Goal: Information Seeking & Learning: Learn about a topic

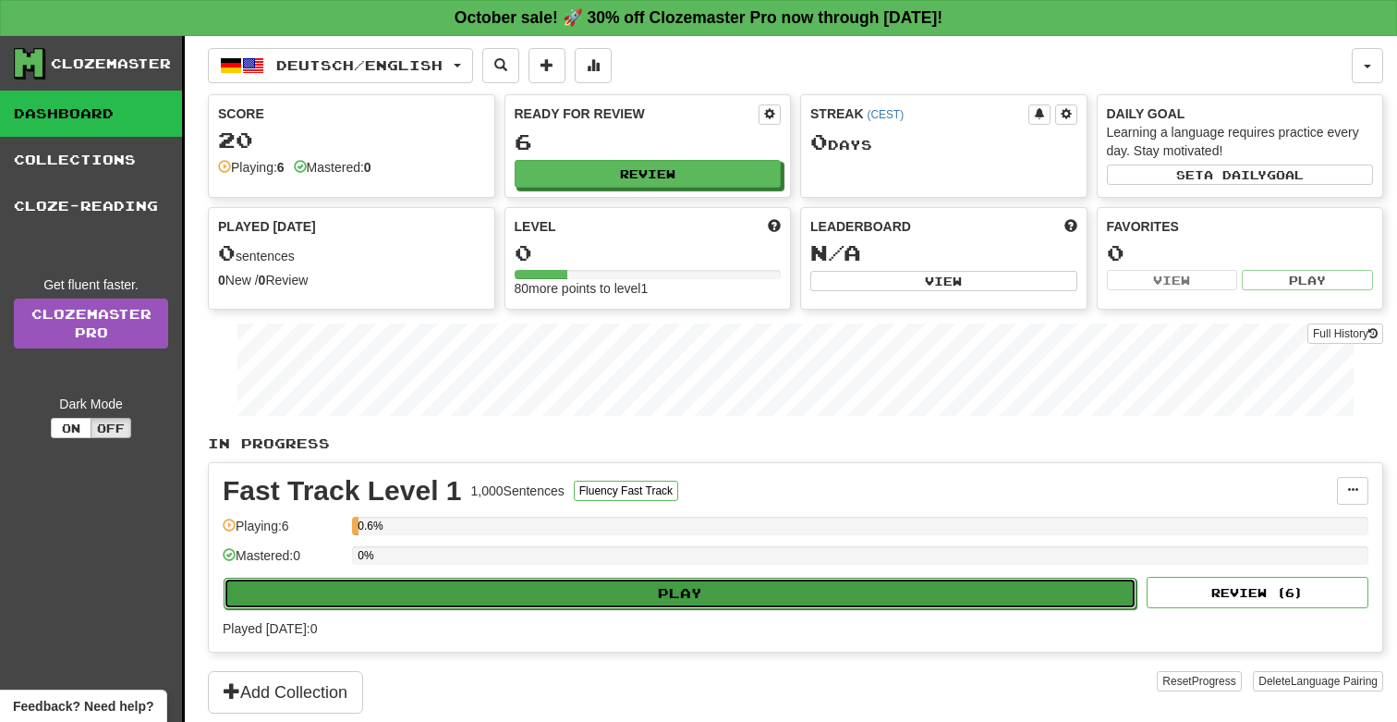
click at [482, 588] on button "Play" at bounding box center [680, 593] width 913 height 31
select select "**"
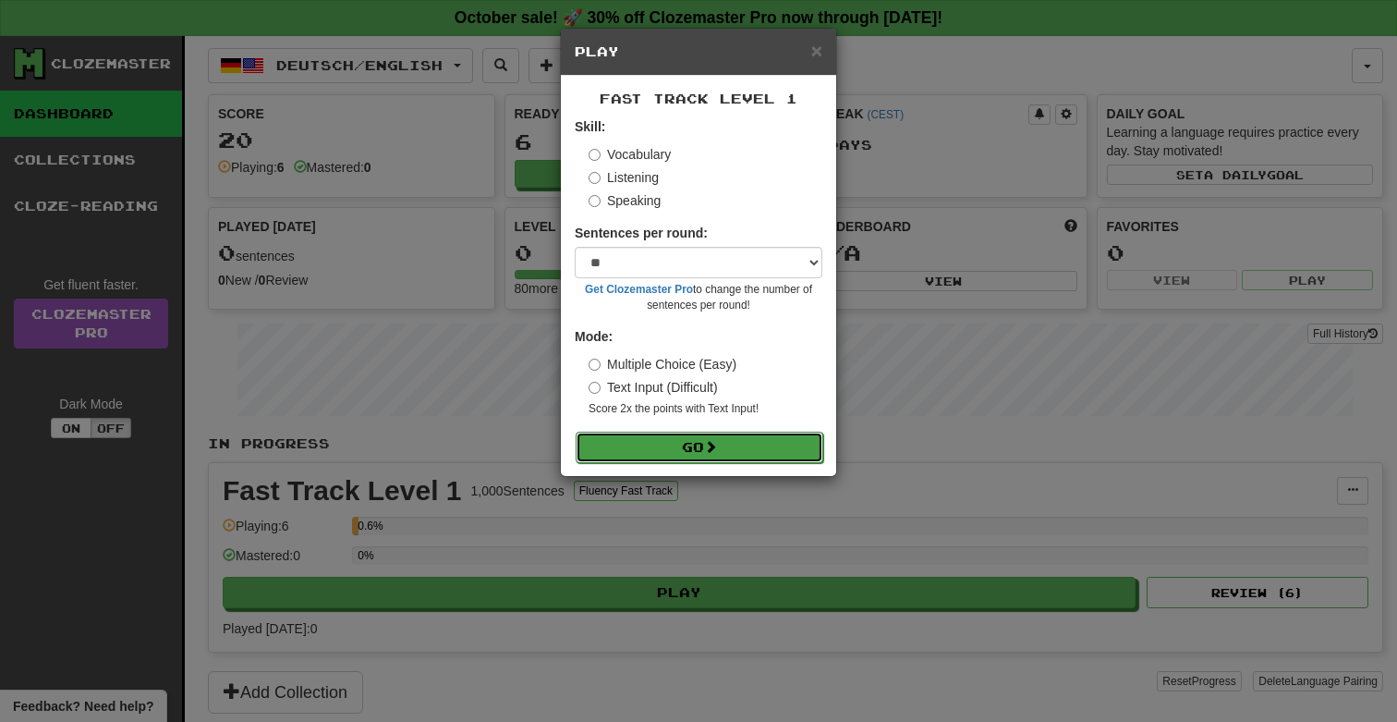
click at [692, 447] on button "Go" at bounding box center [700, 447] width 248 height 31
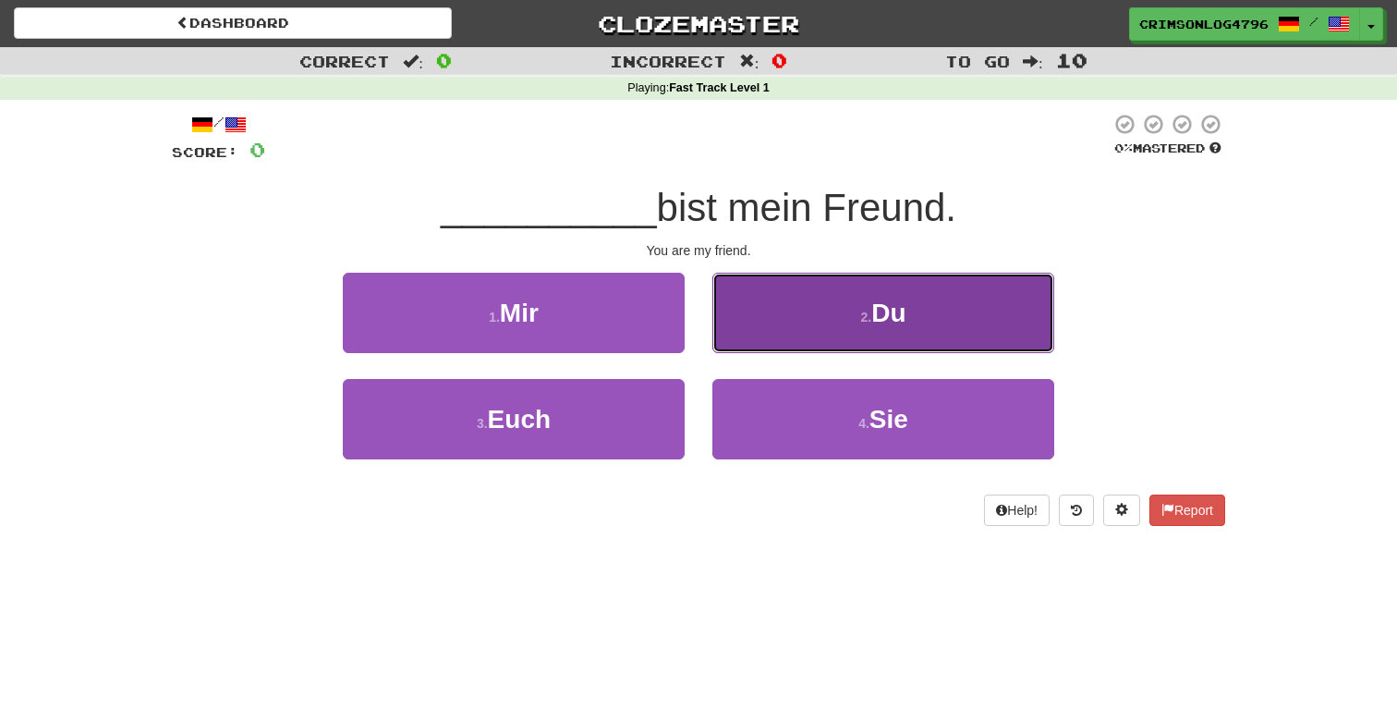
click at [814, 319] on button "2 . Du" at bounding box center [883, 313] width 342 height 80
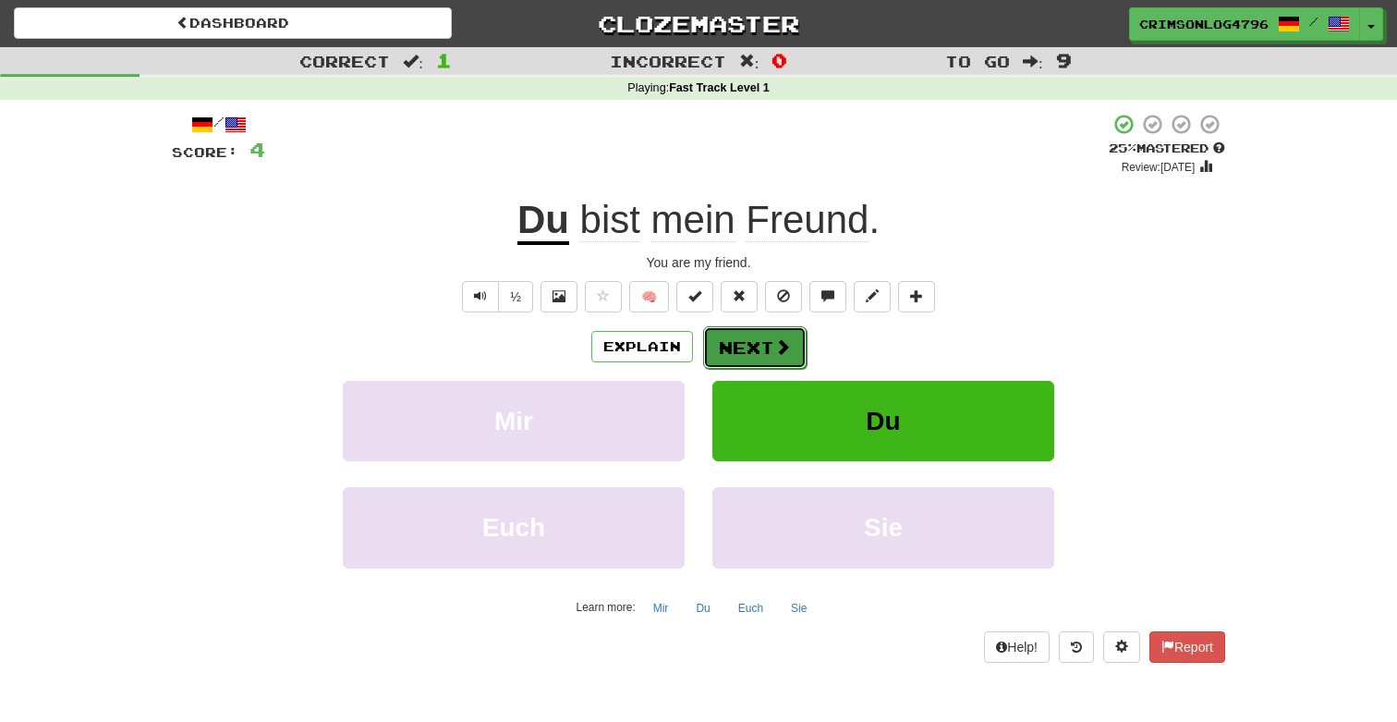
click at [737, 341] on button "Next" at bounding box center [754, 347] width 103 height 43
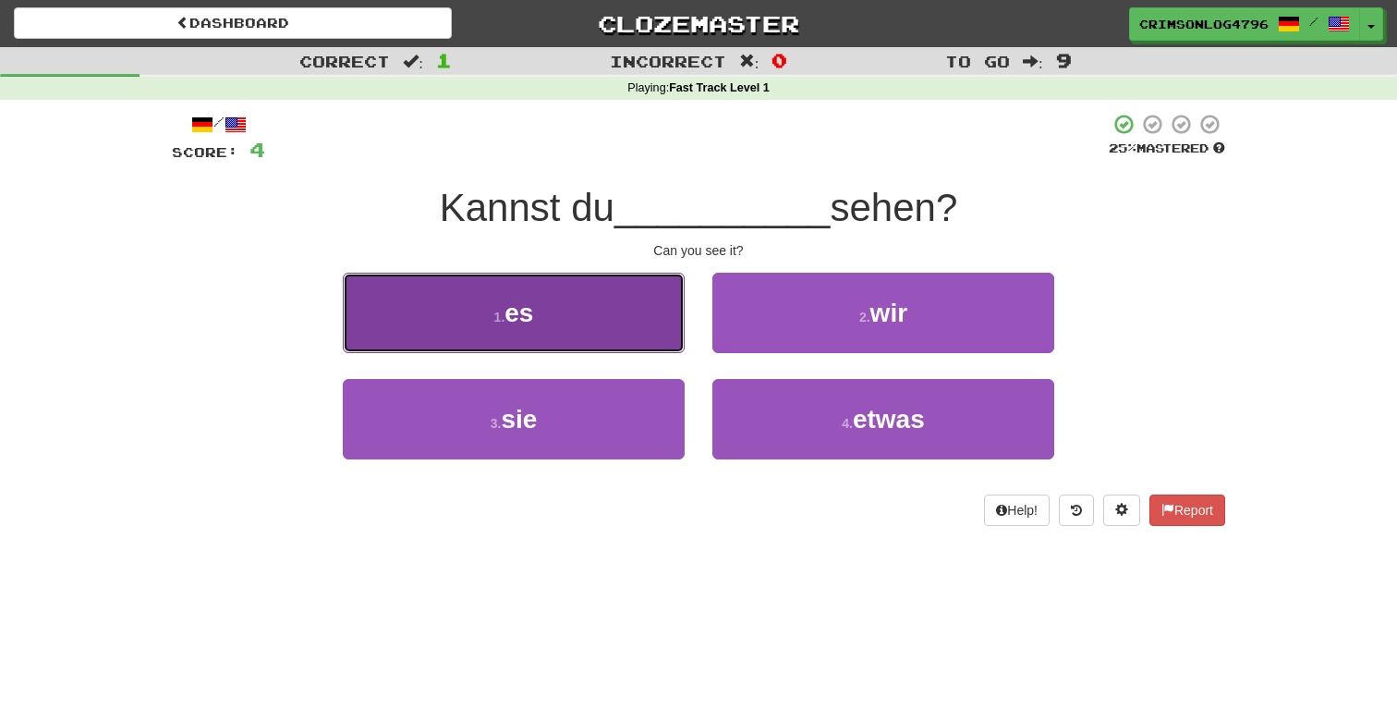
click at [593, 328] on button "1 . es" at bounding box center [514, 313] width 342 height 80
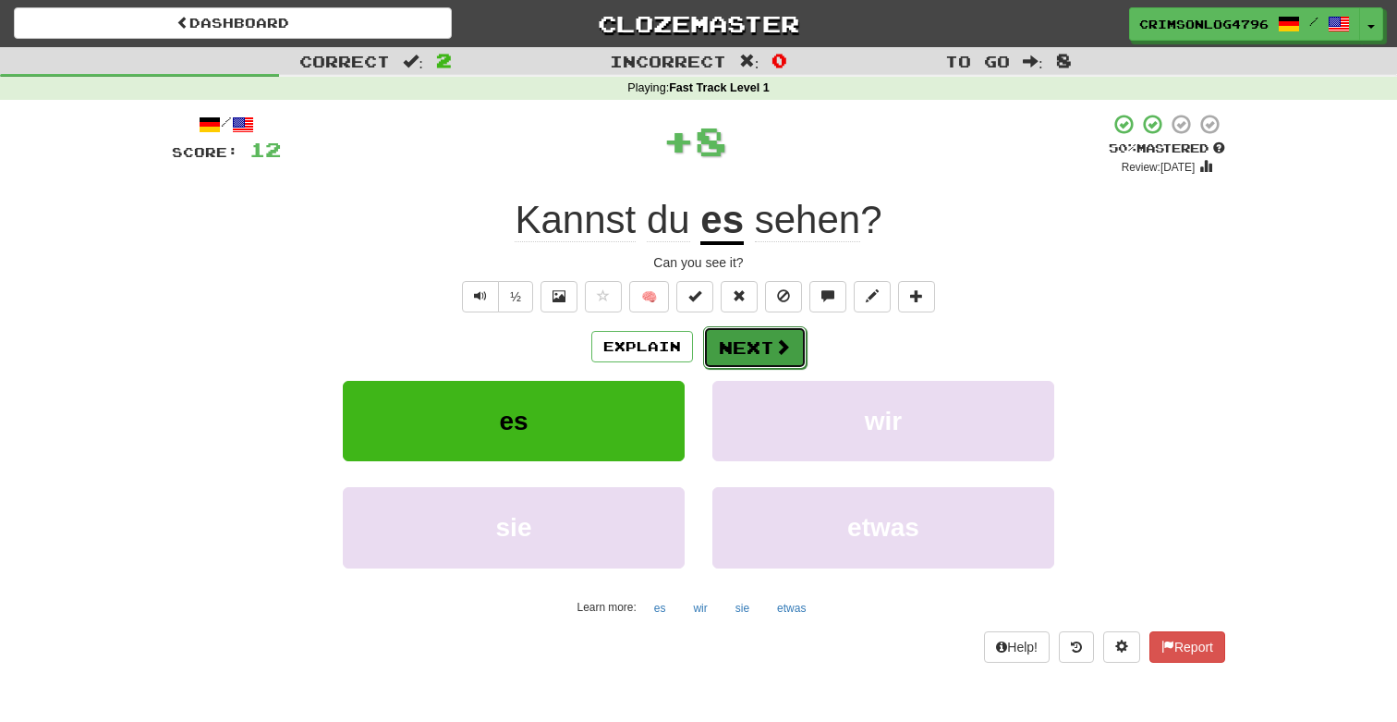
click at [768, 339] on button "Next" at bounding box center [754, 347] width 103 height 43
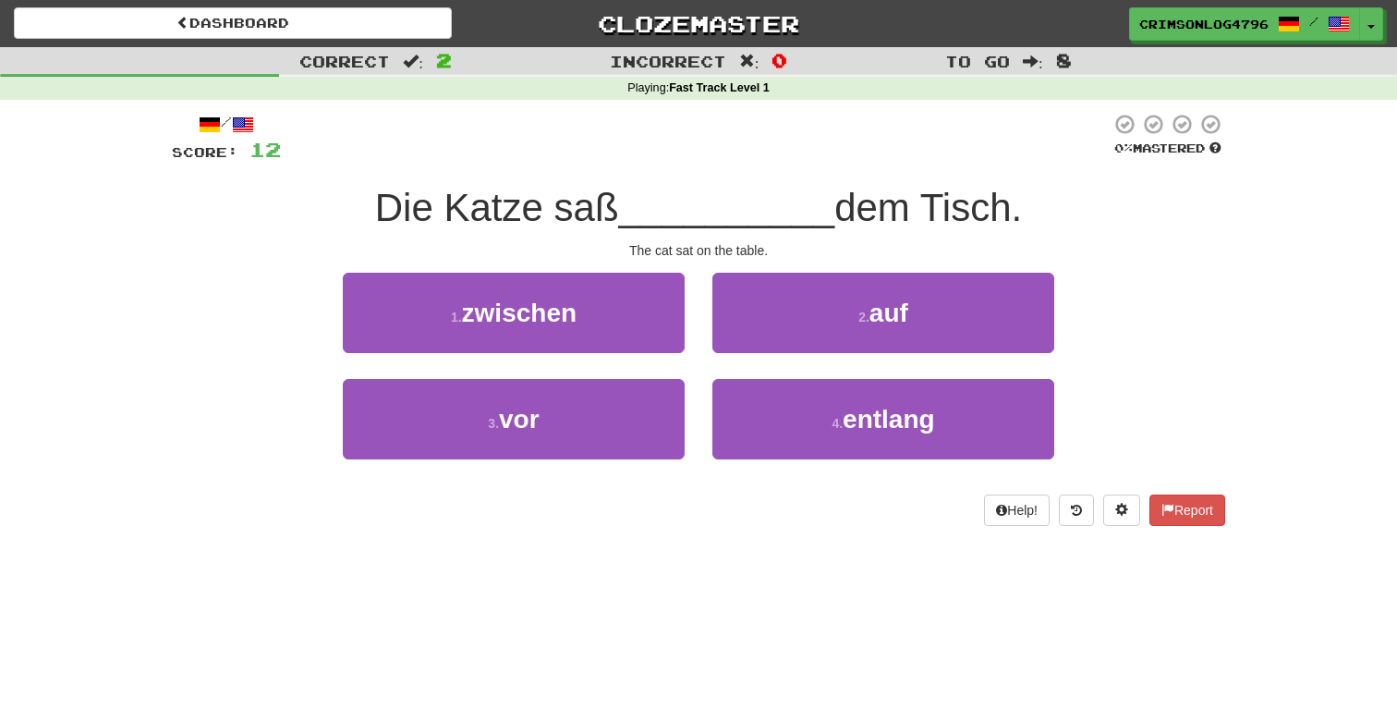
click at [810, 358] on div "2 . auf" at bounding box center [884, 326] width 370 height 106
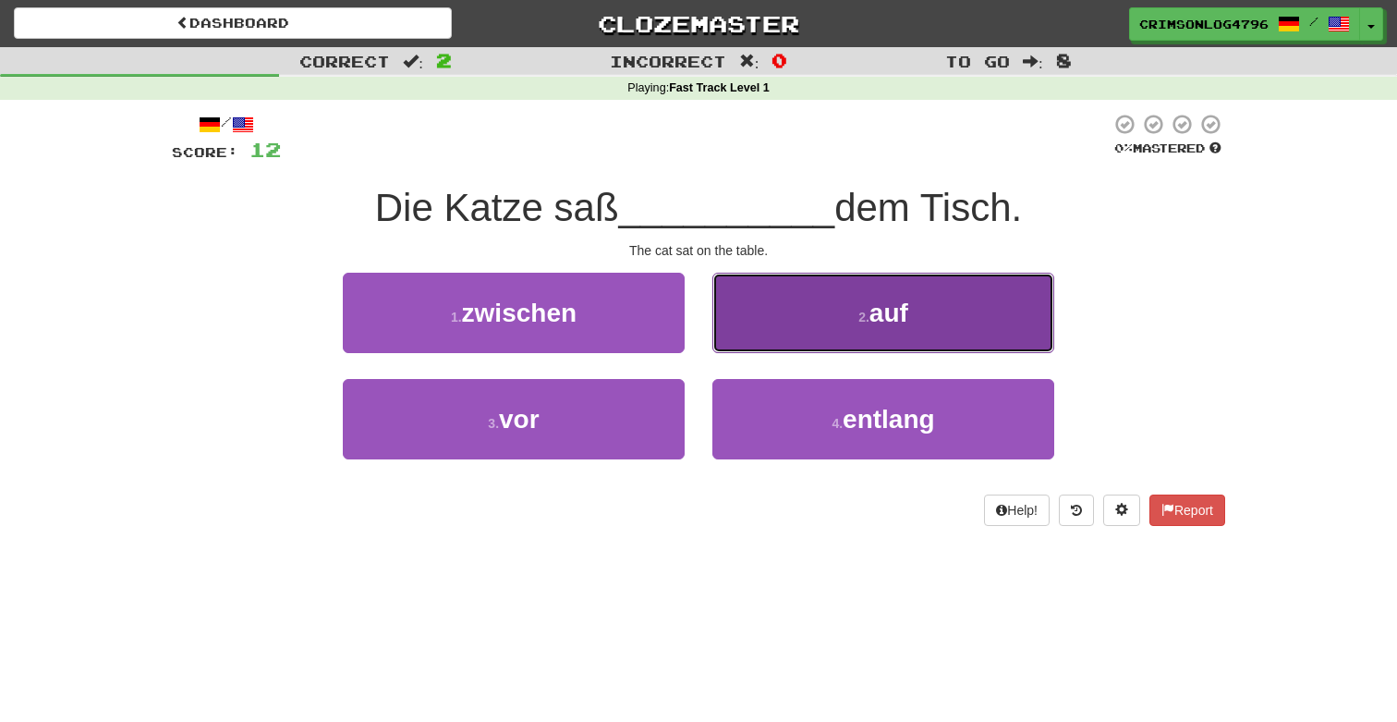
click at [804, 327] on button "2 . auf" at bounding box center [883, 313] width 342 height 80
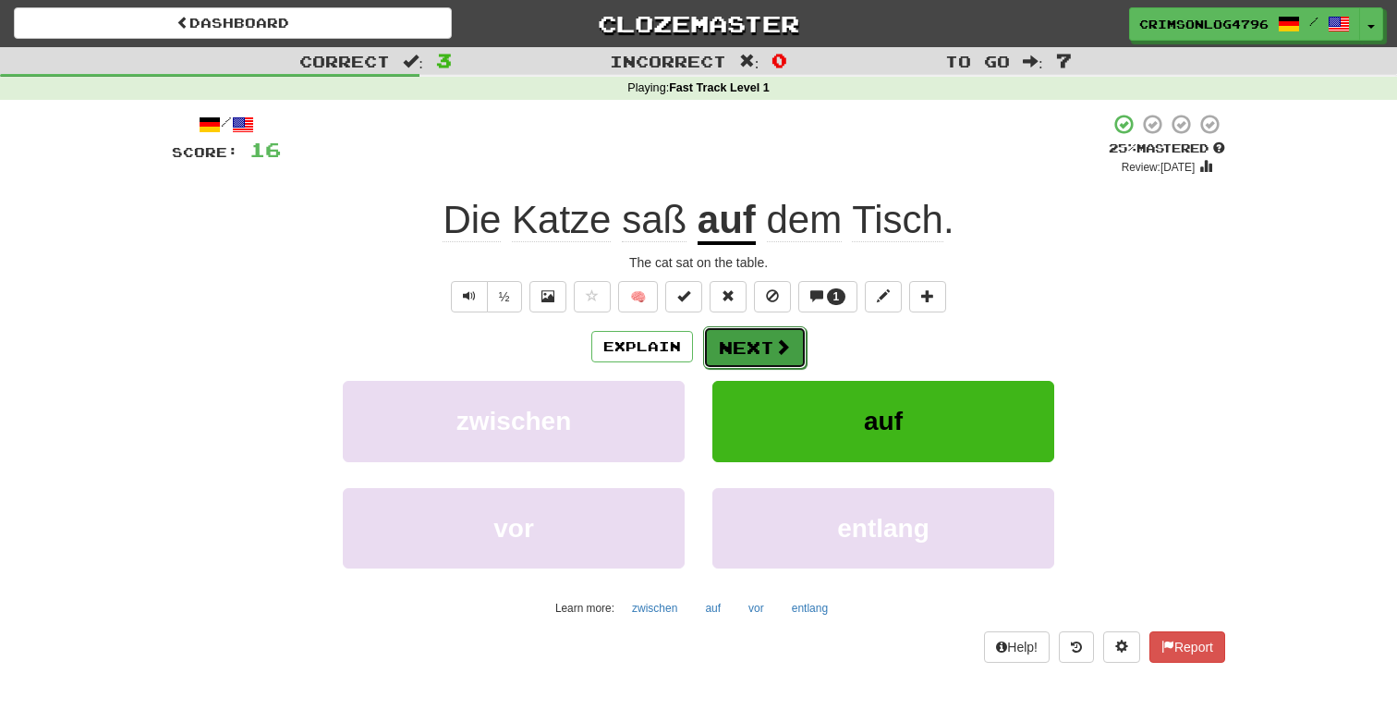
click at [774, 345] on span at bounding box center [782, 346] width 17 height 17
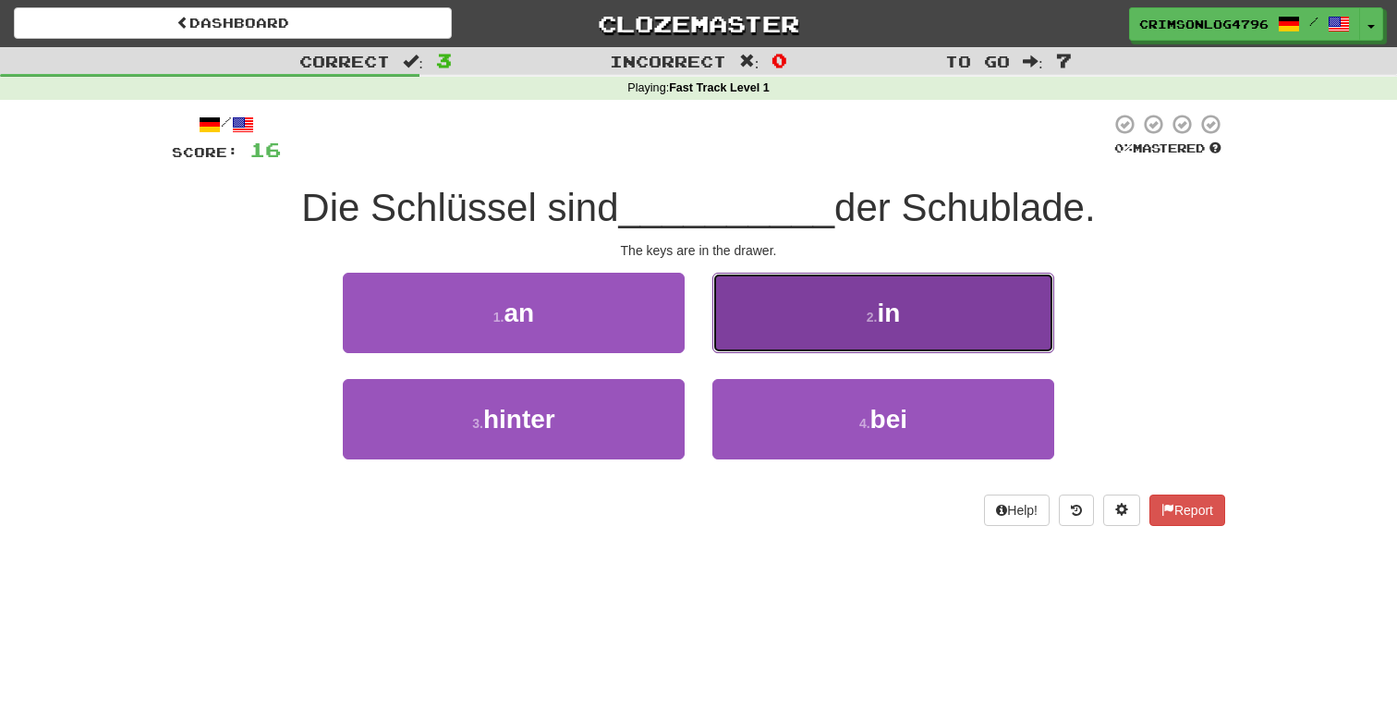
click at [782, 326] on button "2 . in" at bounding box center [883, 313] width 342 height 80
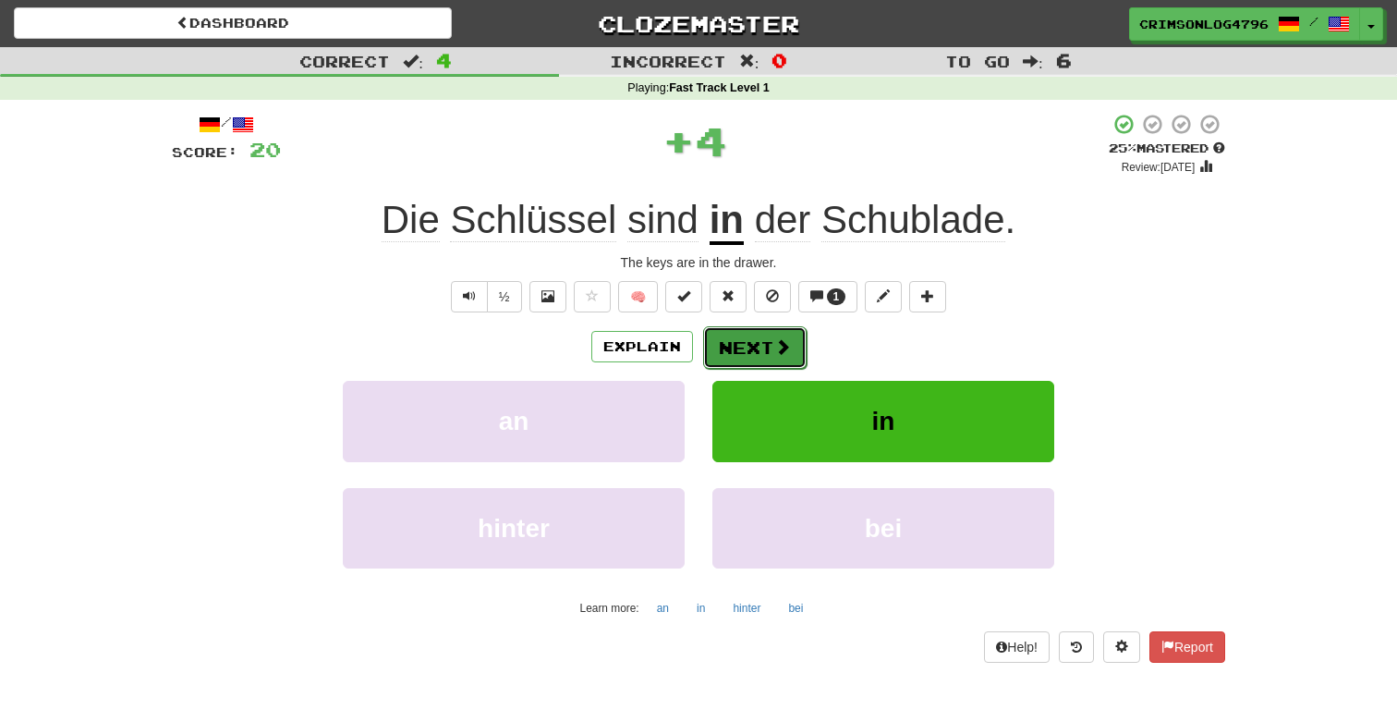
click at [774, 350] on span at bounding box center [782, 346] width 17 height 17
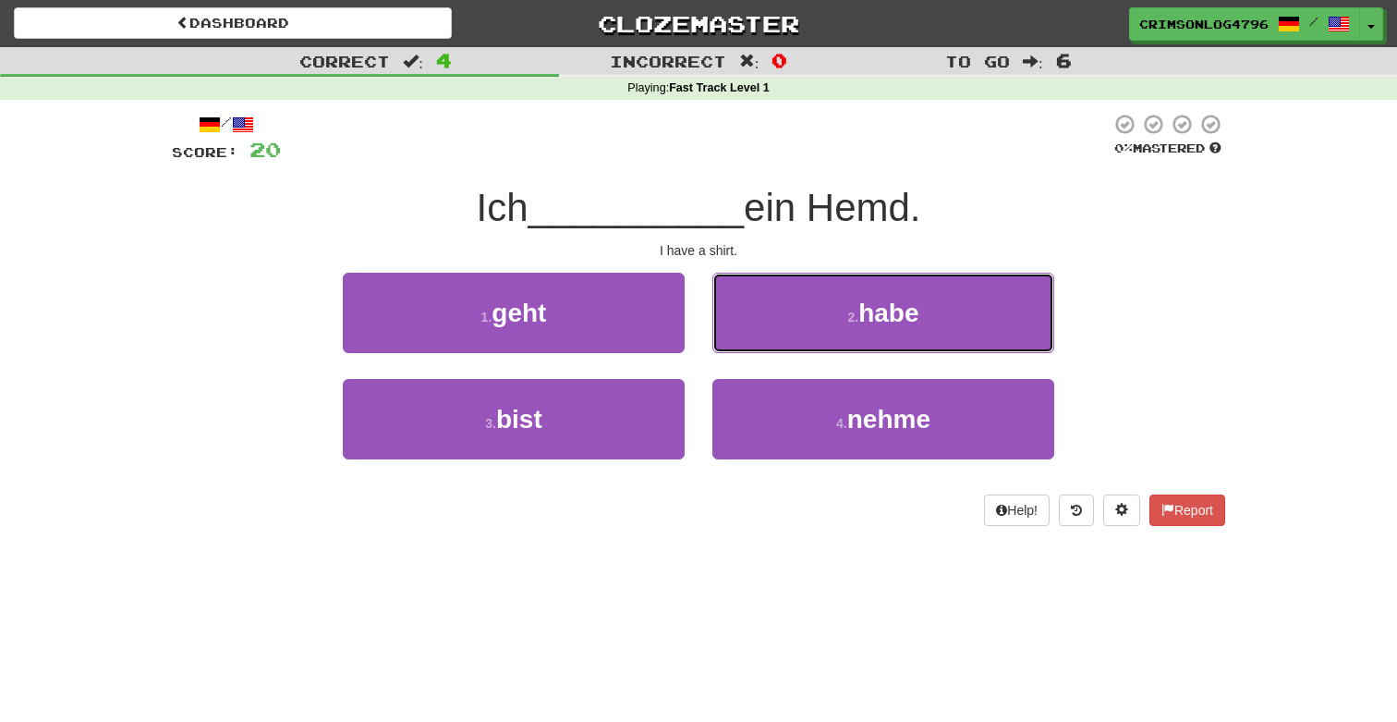
click at [774, 350] on button "2 . habe" at bounding box center [883, 313] width 342 height 80
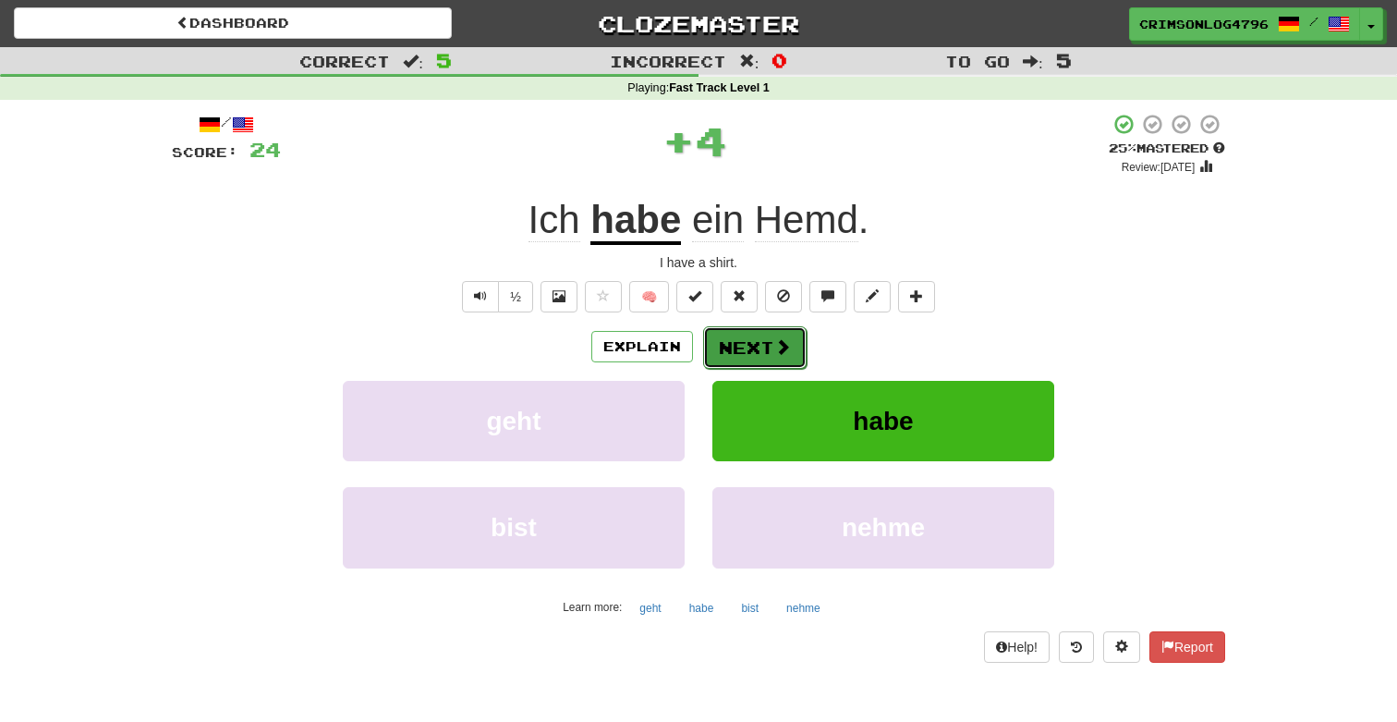
click at [746, 352] on button "Next" at bounding box center [754, 347] width 103 height 43
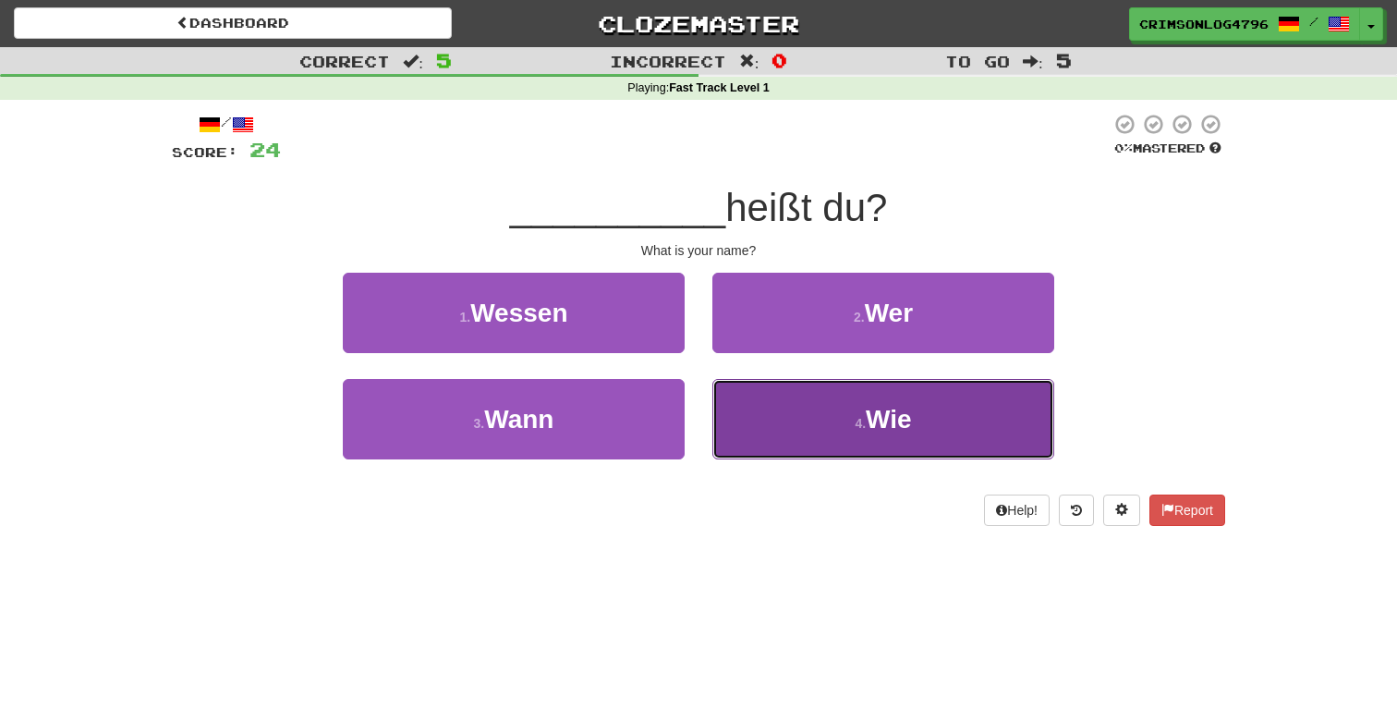
click at [758, 427] on button "4 . Wie" at bounding box center [883, 419] width 342 height 80
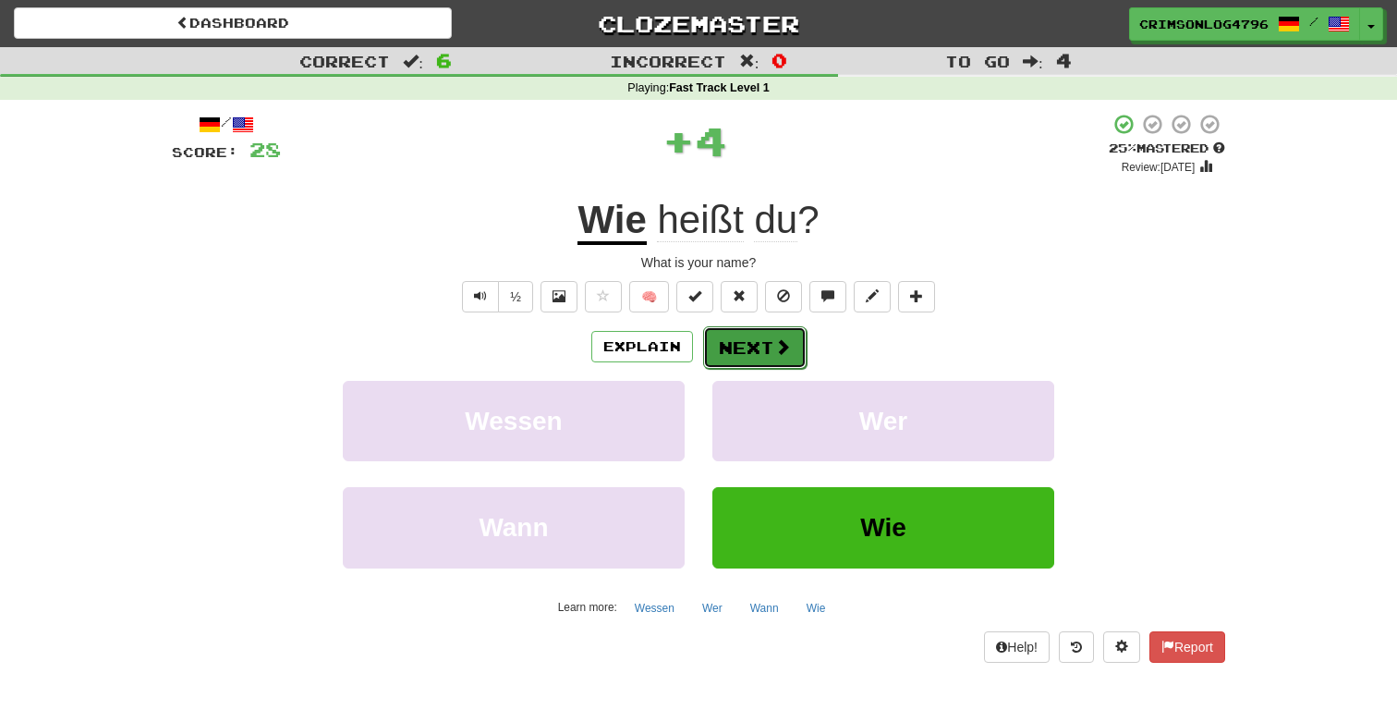
click at [763, 347] on button "Next" at bounding box center [754, 347] width 103 height 43
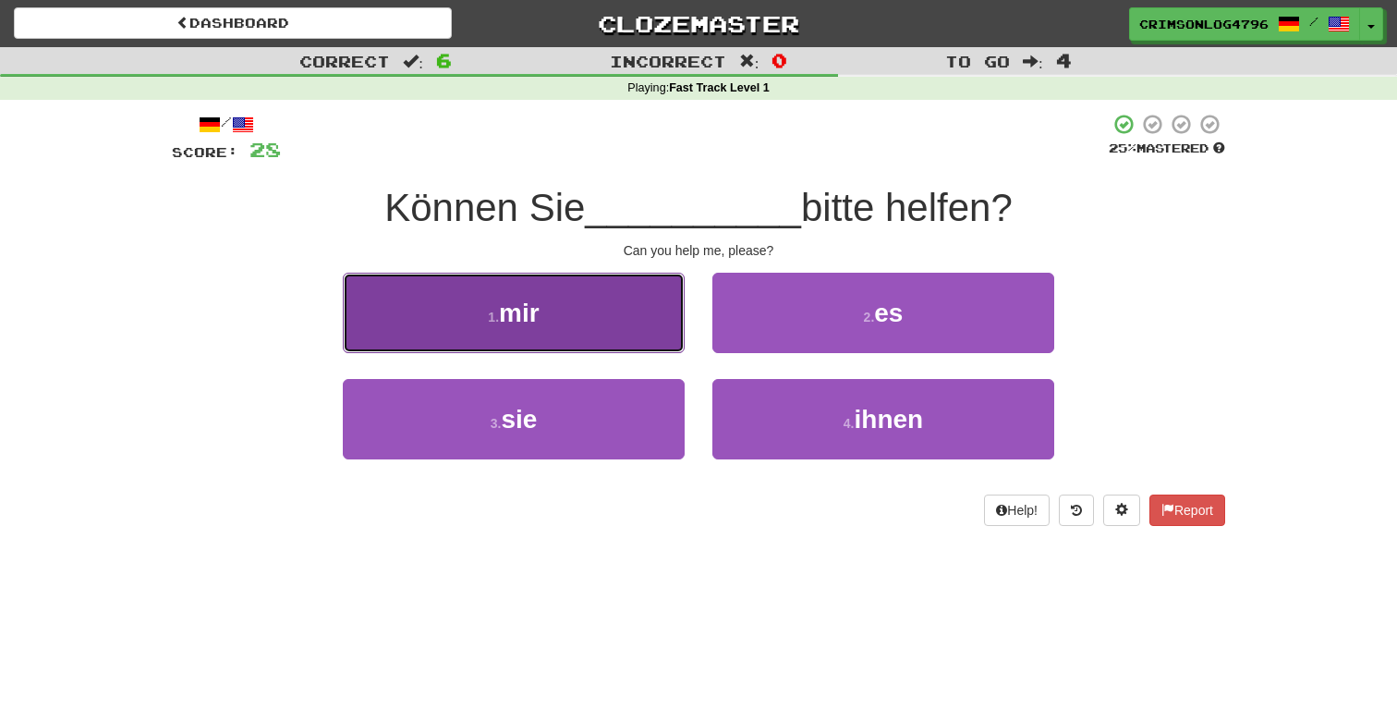
click at [605, 338] on button "1 . mir" at bounding box center [514, 313] width 342 height 80
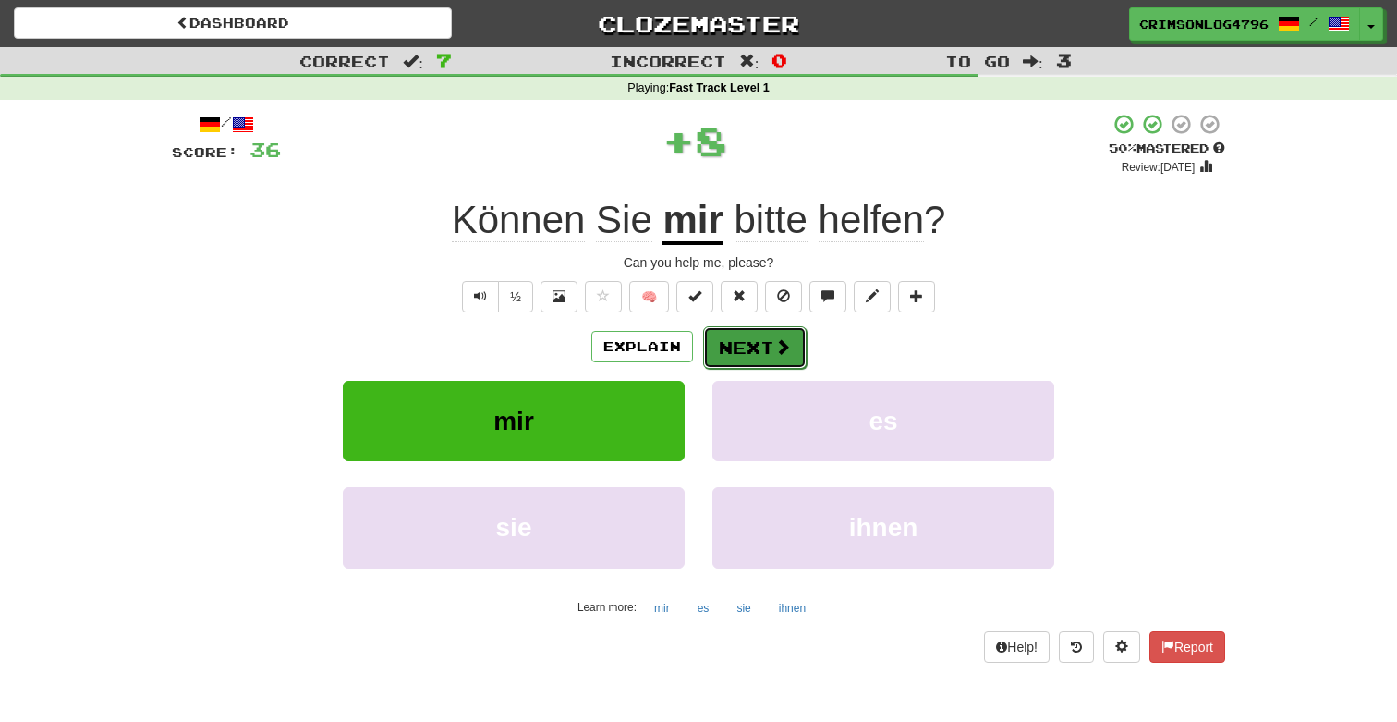
click at [750, 345] on button "Next" at bounding box center [754, 347] width 103 height 43
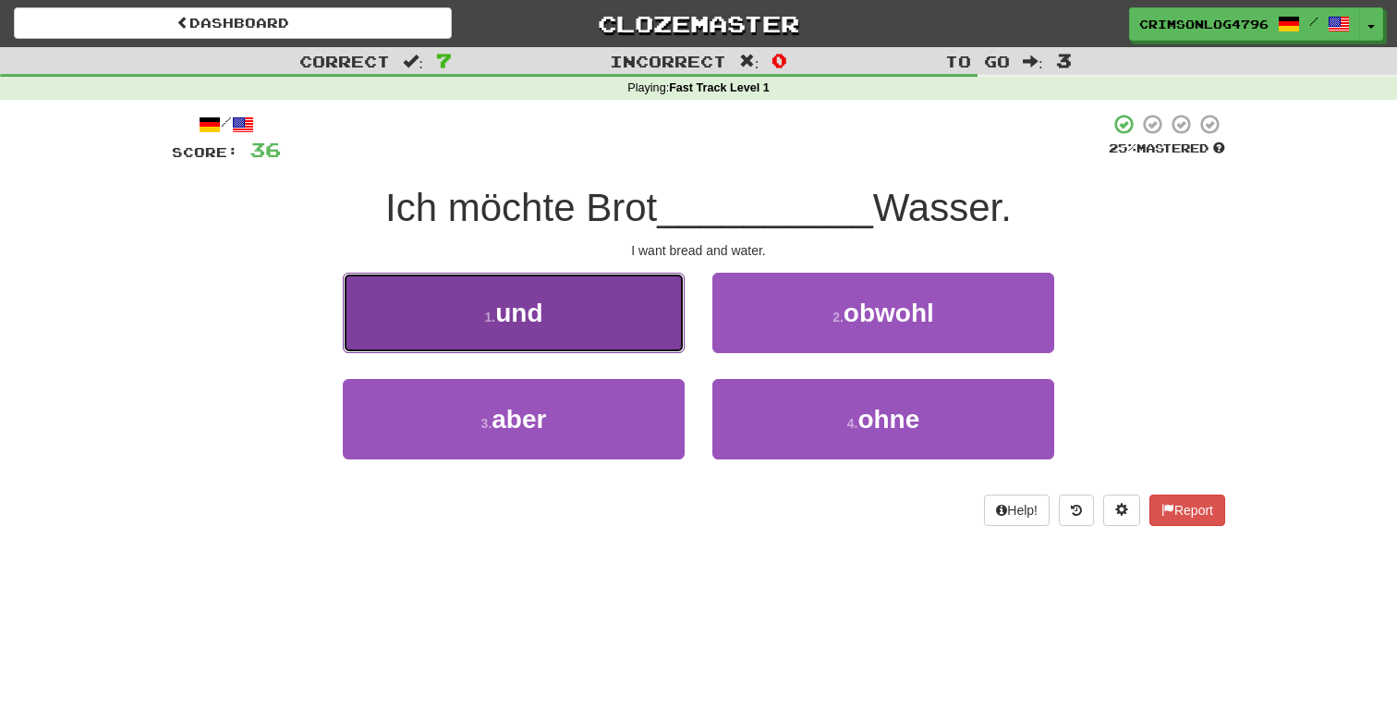
click at [575, 301] on button "1 . und" at bounding box center [514, 313] width 342 height 80
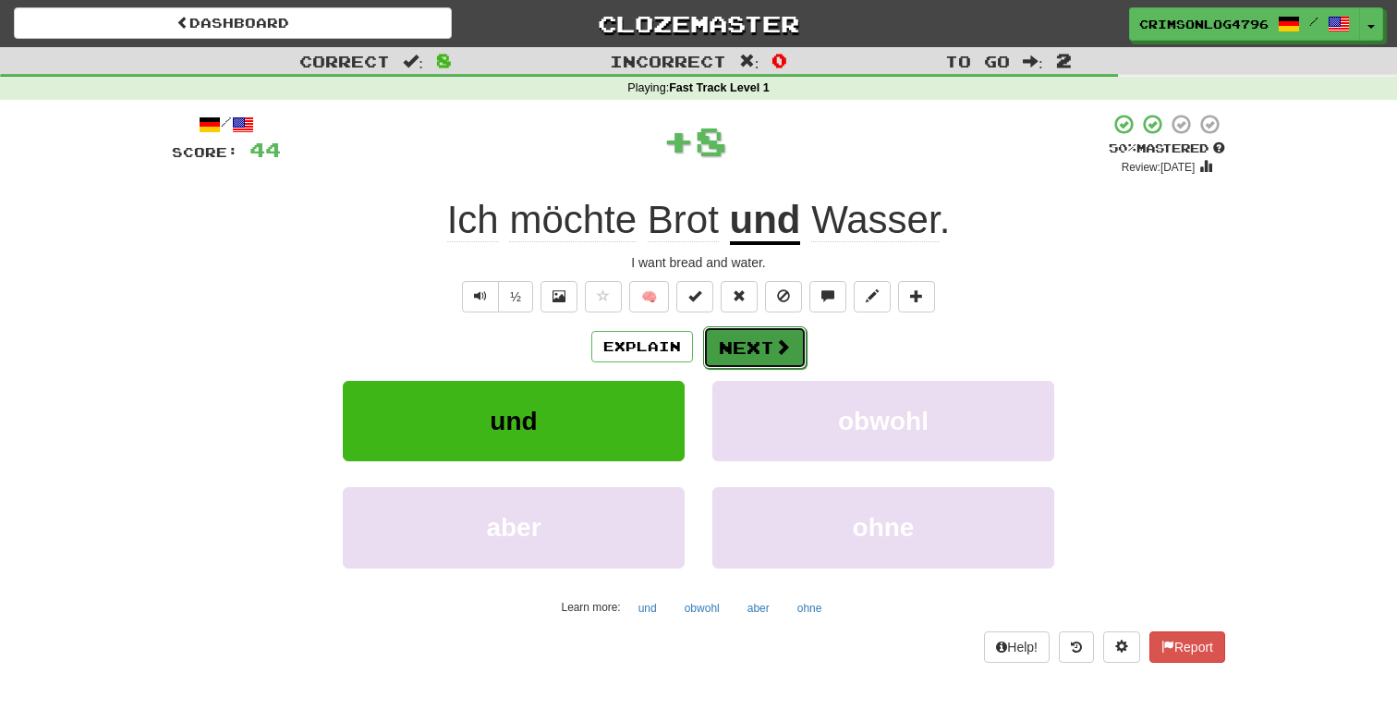
click at [725, 344] on button "Next" at bounding box center [754, 347] width 103 height 43
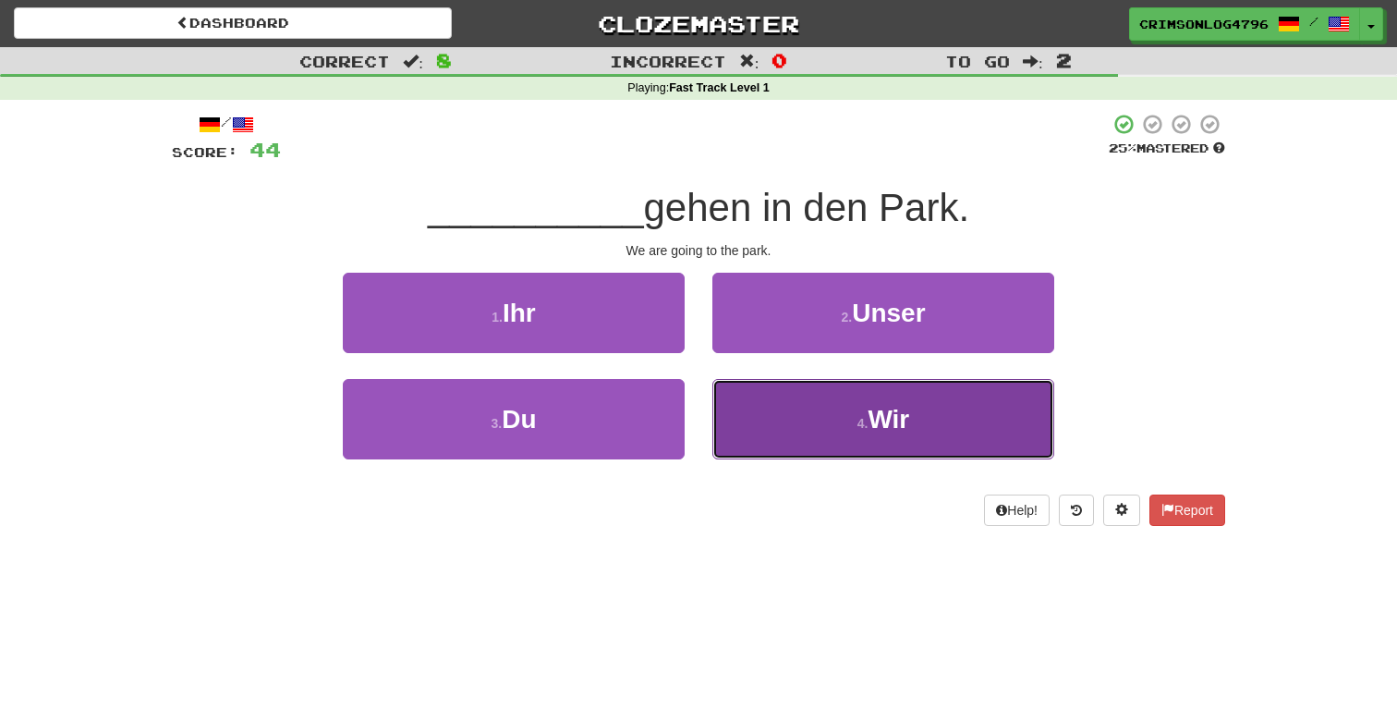
click at [755, 428] on button "4 . Wir" at bounding box center [883, 419] width 342 height 80
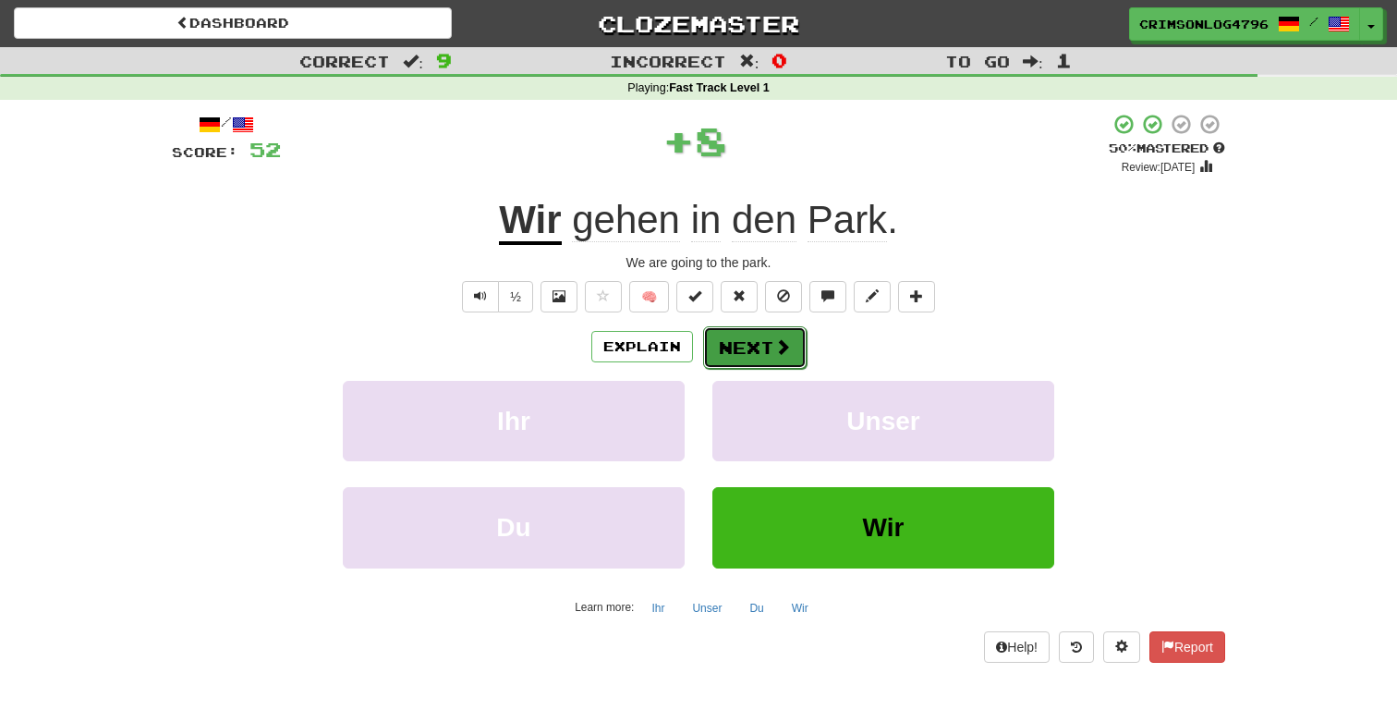
click at [763, 338] on button "Next" at bounding box center [754, 347] width 103 height 43
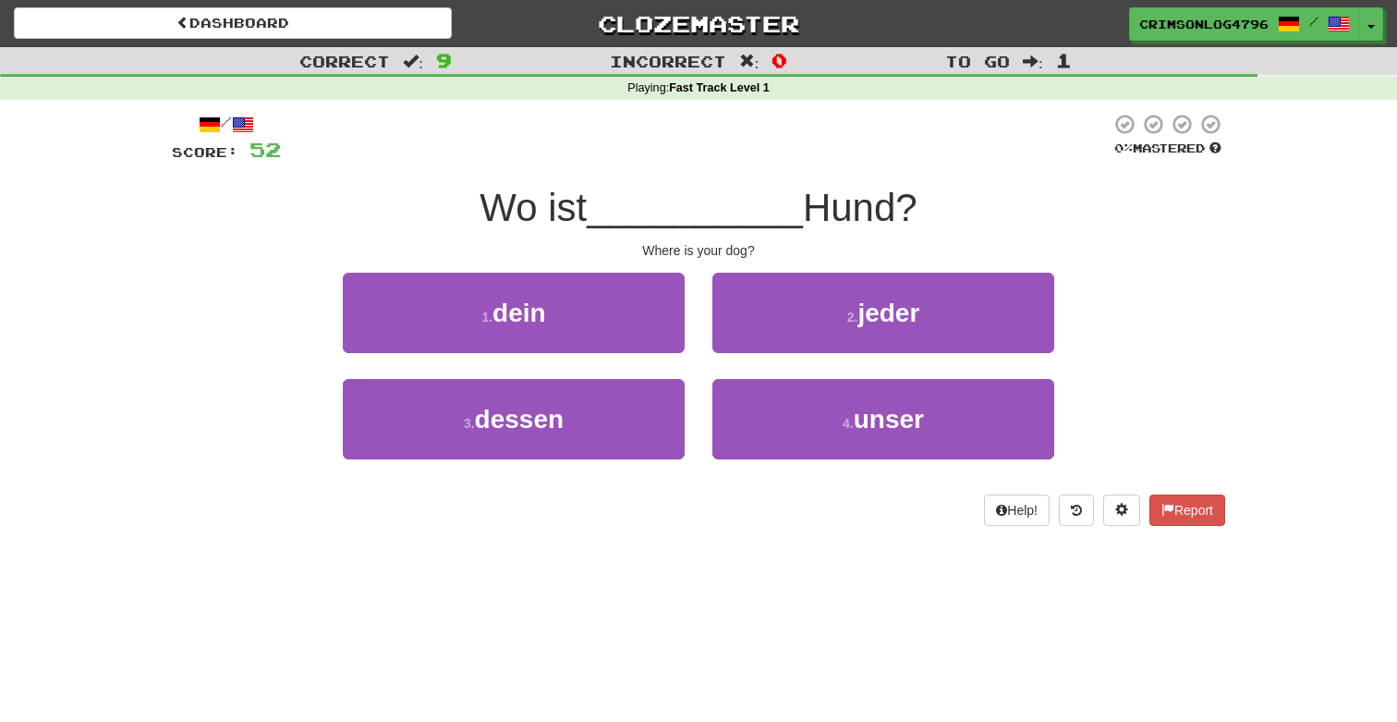
click at [617, 355] on div "1 . dein" at bounding box center [514, 326] width 370 height 106
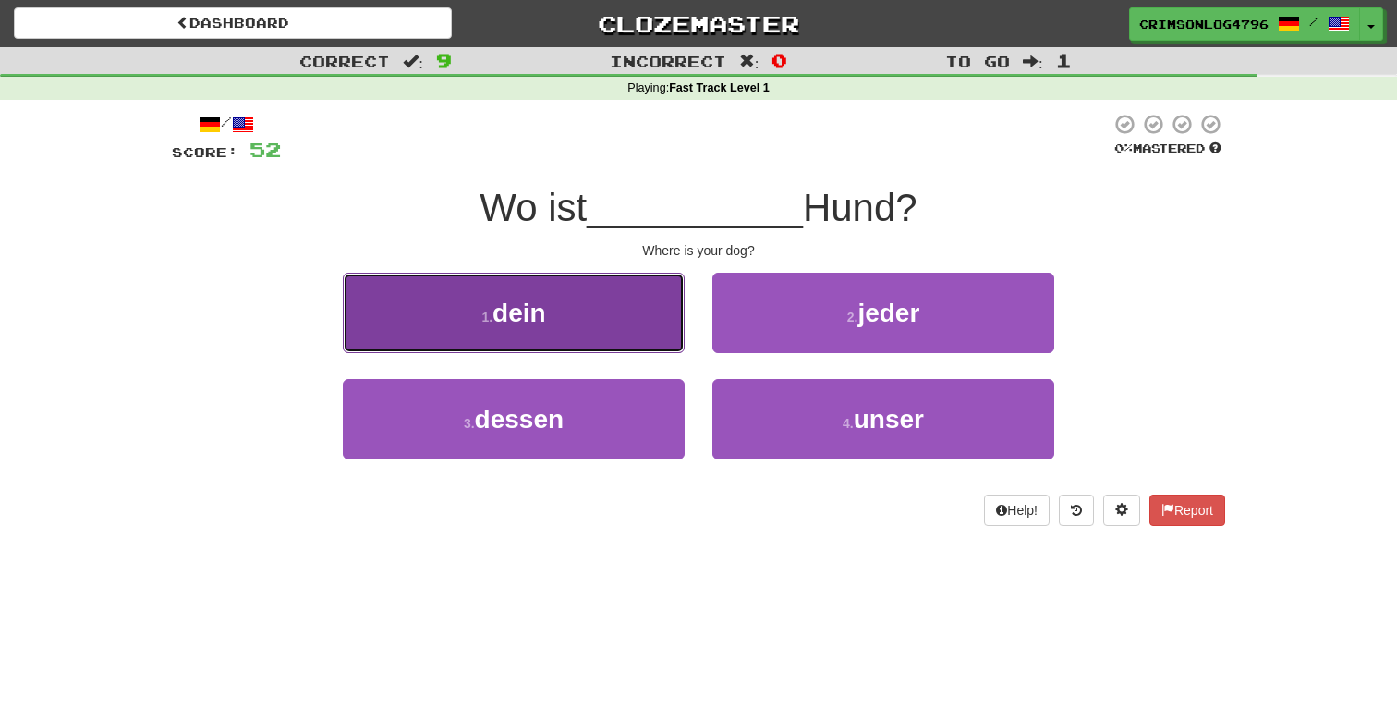
click at [607, 331] on button "1 . dein" at bounding box center [514, 313] width 342 height 80
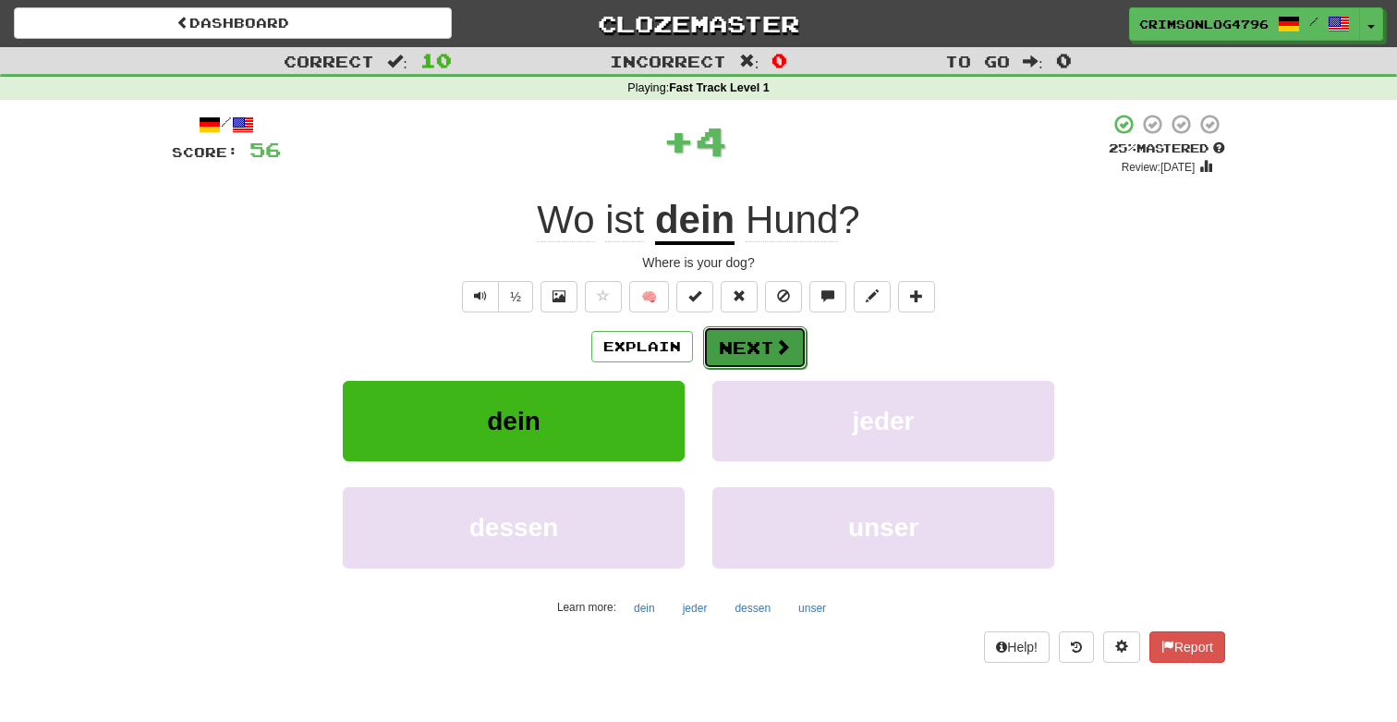
click at [728, 341] on button "Next" at bounding box center [754, 347] width 103 height 43
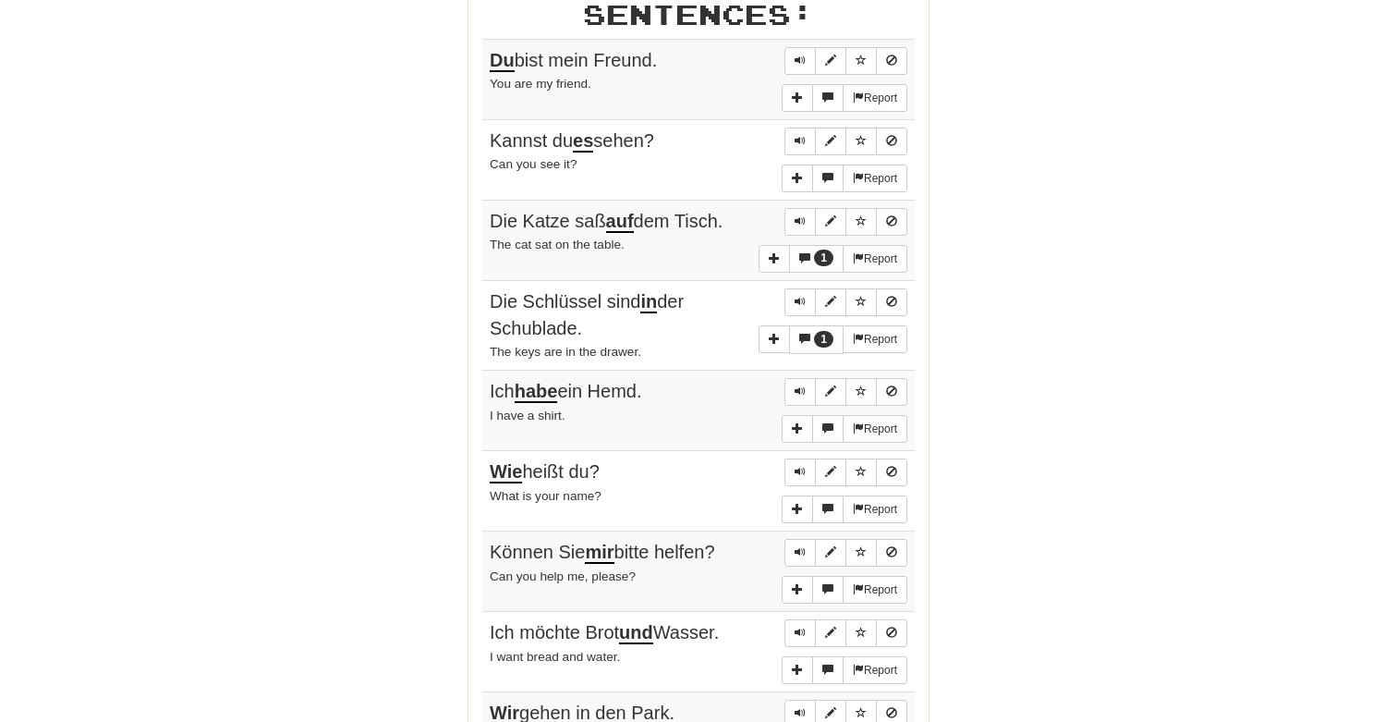
scroll to position [1139, 0]
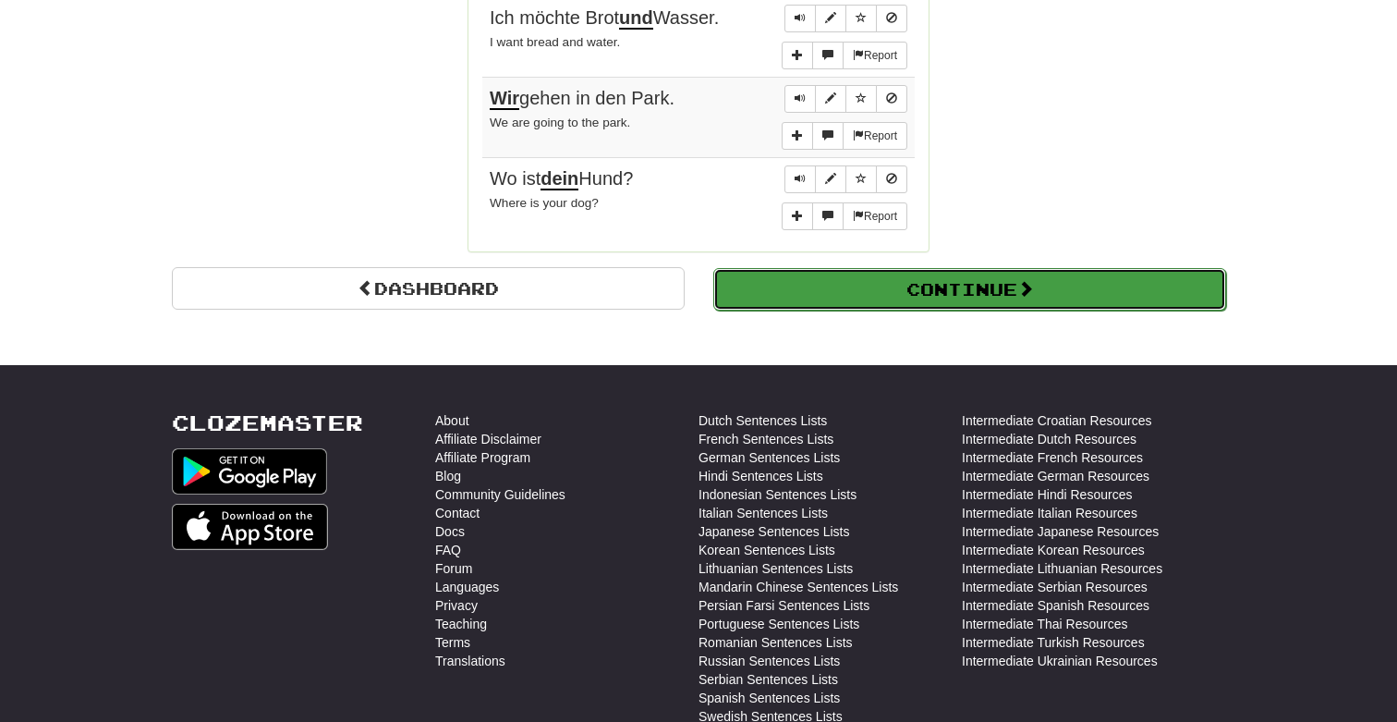
click at [799, 286] on button "Continue" at bounding box center [969, 289] width 513 height 43
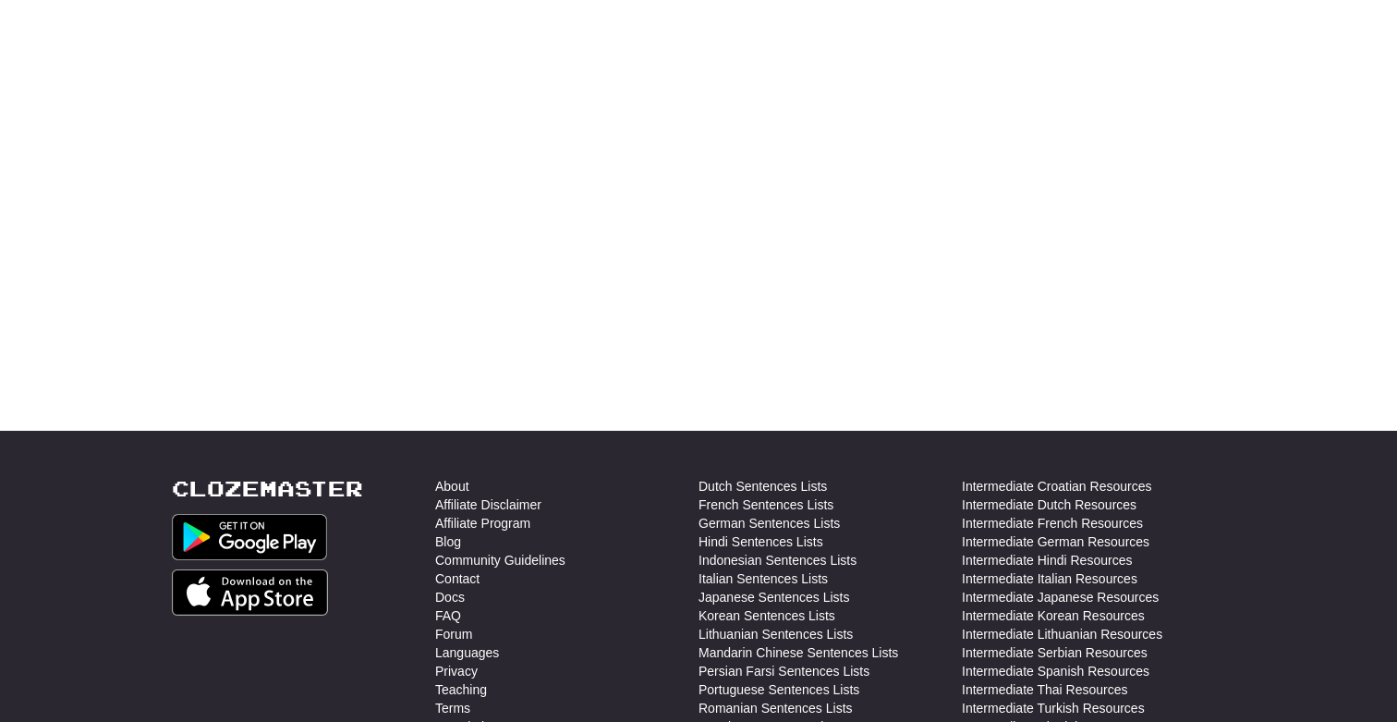
scroll to position [0, 0]
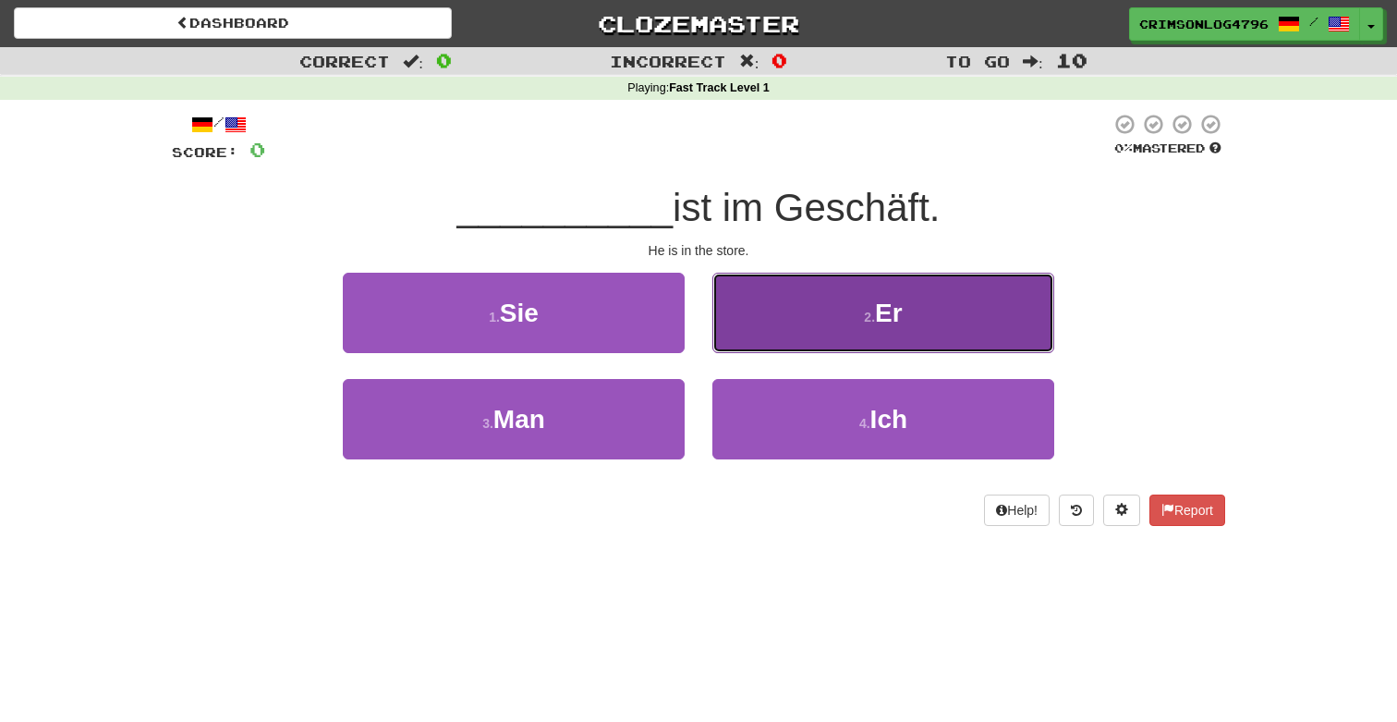
click at [804, 313] on button "2 . Er" at bounding box center [883, 313] width 342 height 80
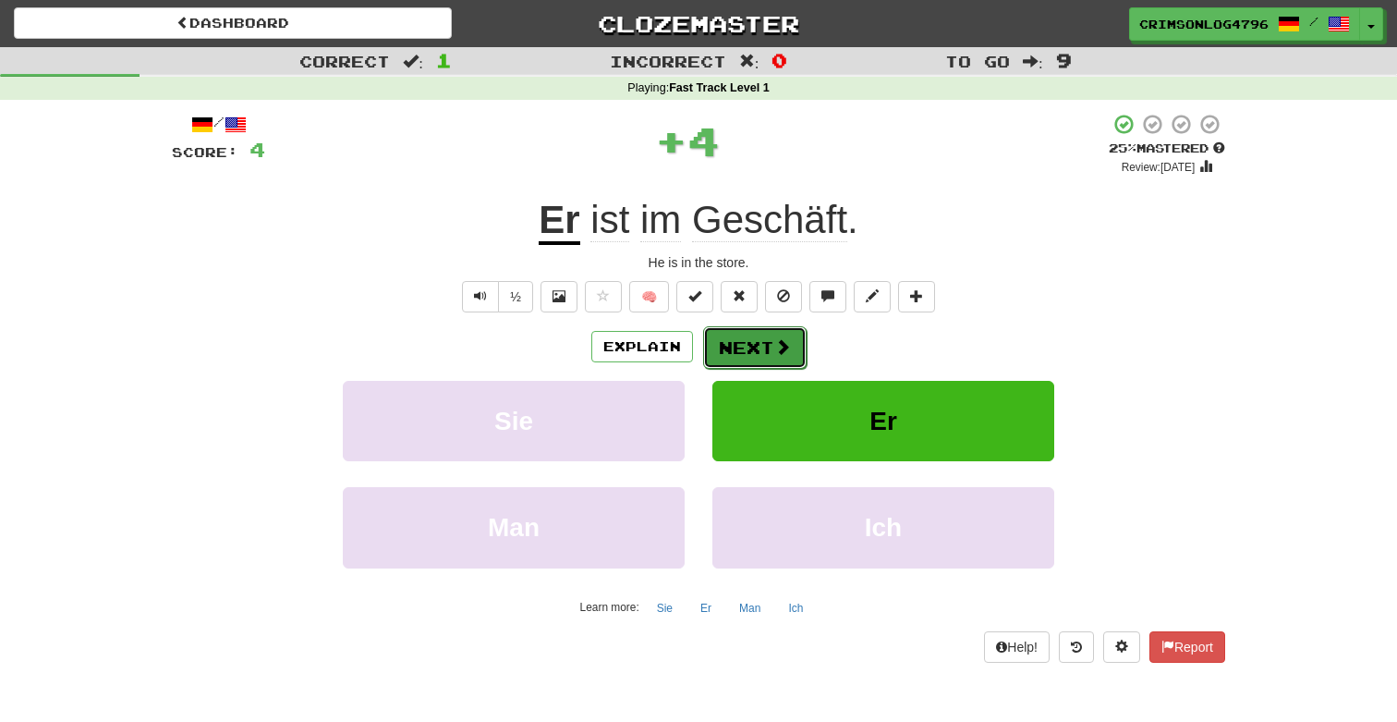
click at [785, 338] on span at bounding box center [782, 346] width 17 height 17
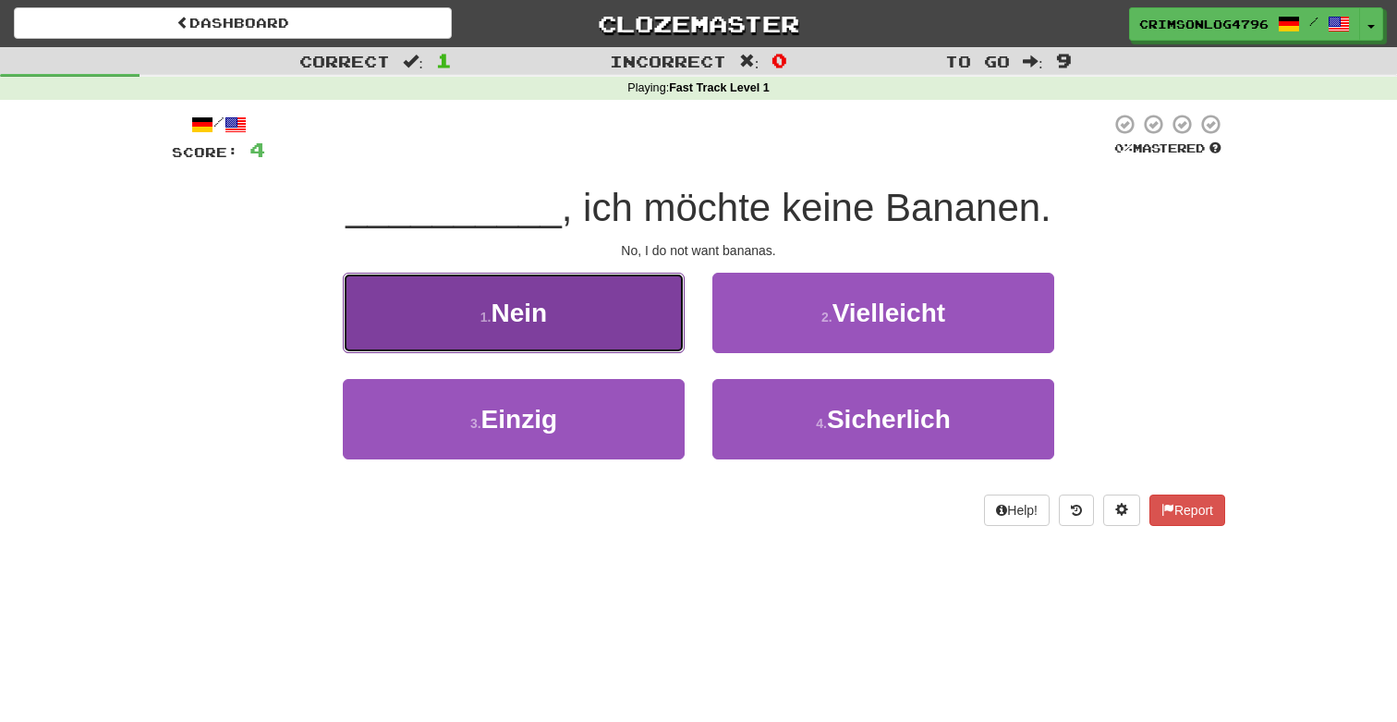
click at [578, 326] on button "1 . Nein" at bounding box center [514, 313] width 342 height 80
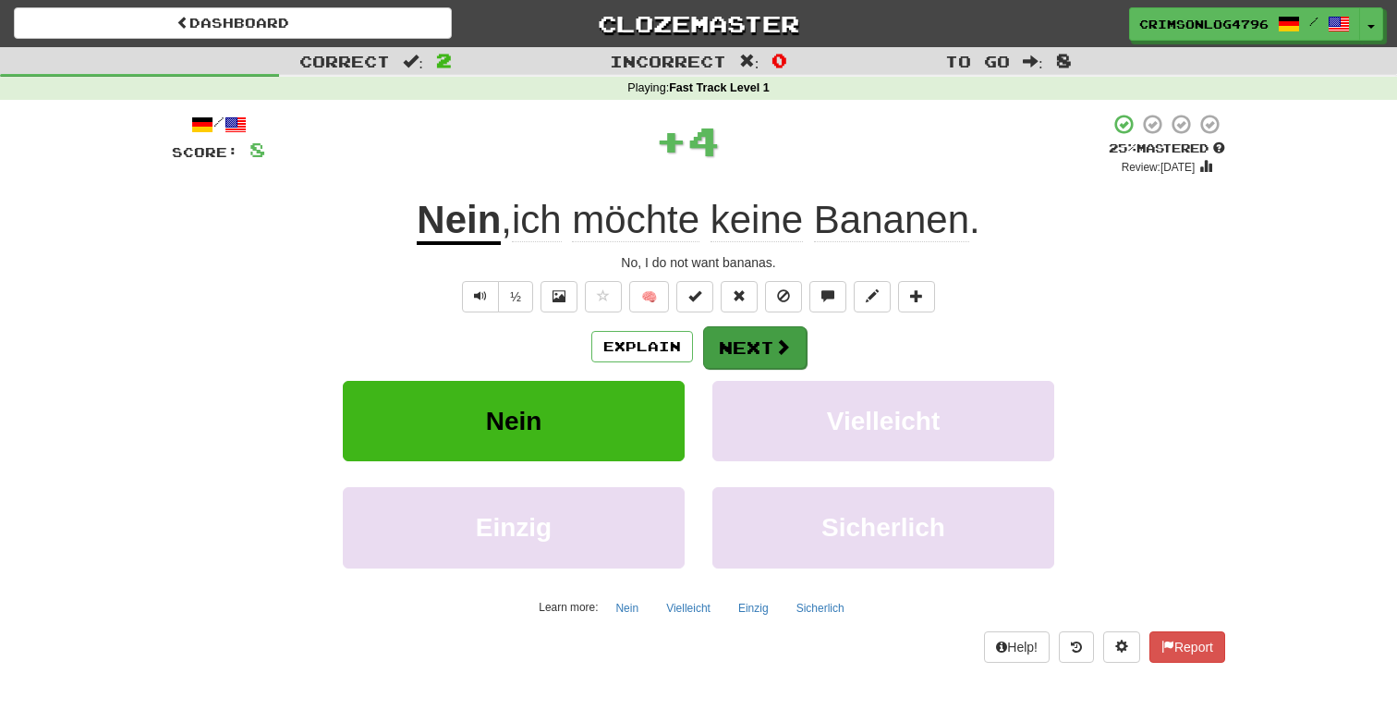
click at [737, 344] on button "Next" at bounding box center [754, 347] width 103 height 43
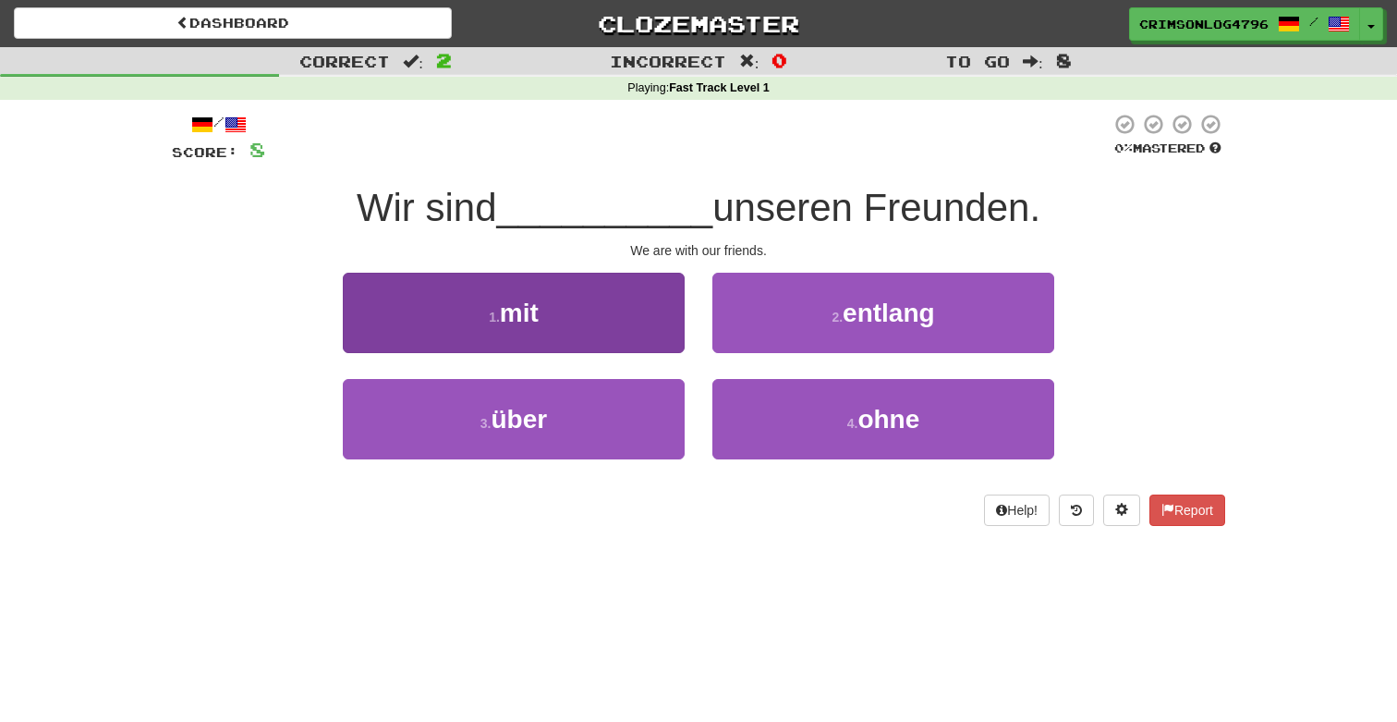
click at [650, 325] on button "1 . mit" at bounding box center [514, 313] width 342 height 80
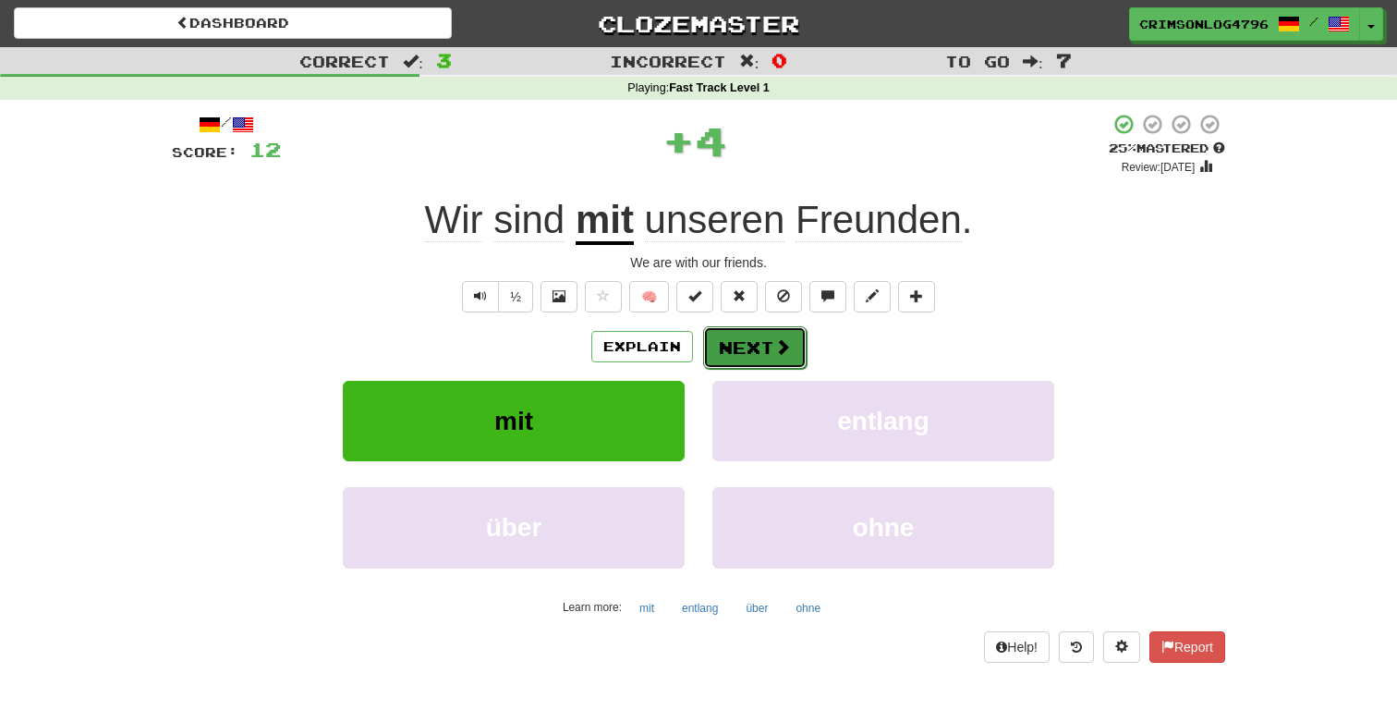
click at [735, 336] on button "Next" at bounding box center [754, 347] width 103 height 43
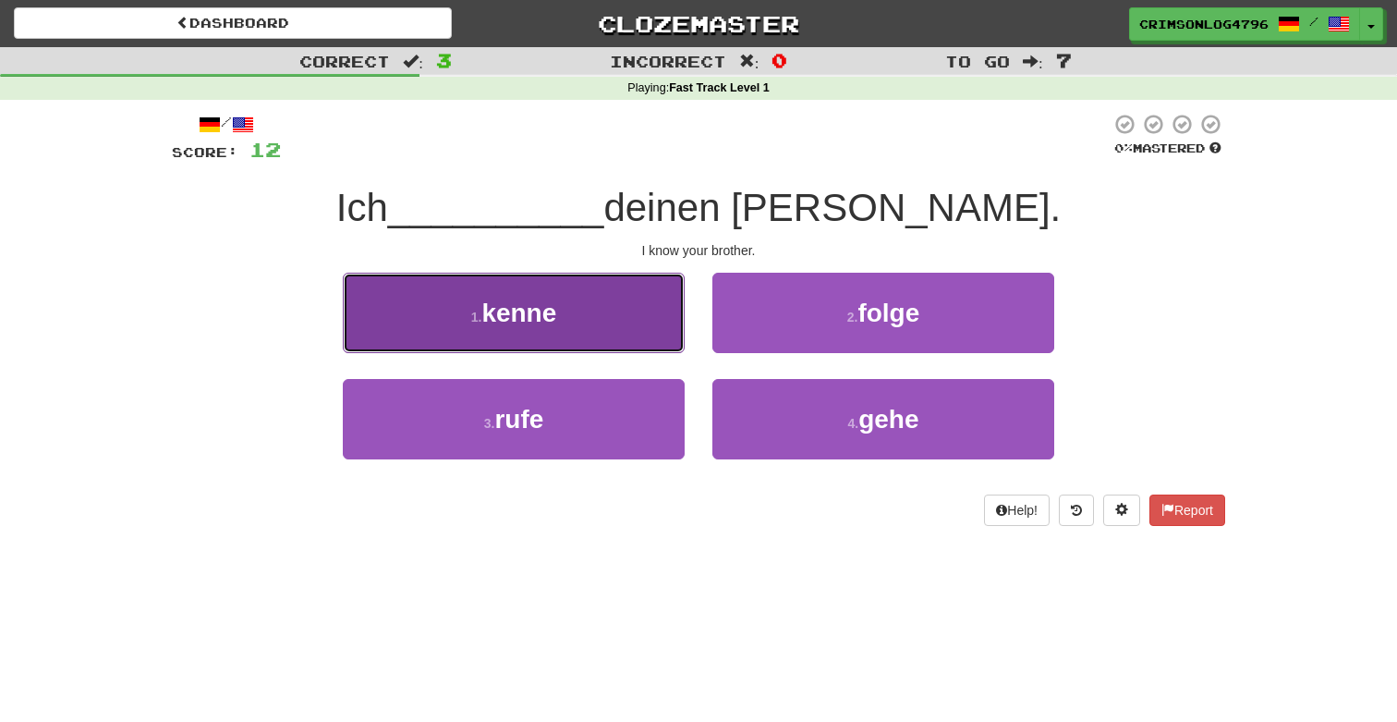
click at [651, 335] on button "1 . kenne" at bounding box center [514, 313] width 342 height 80
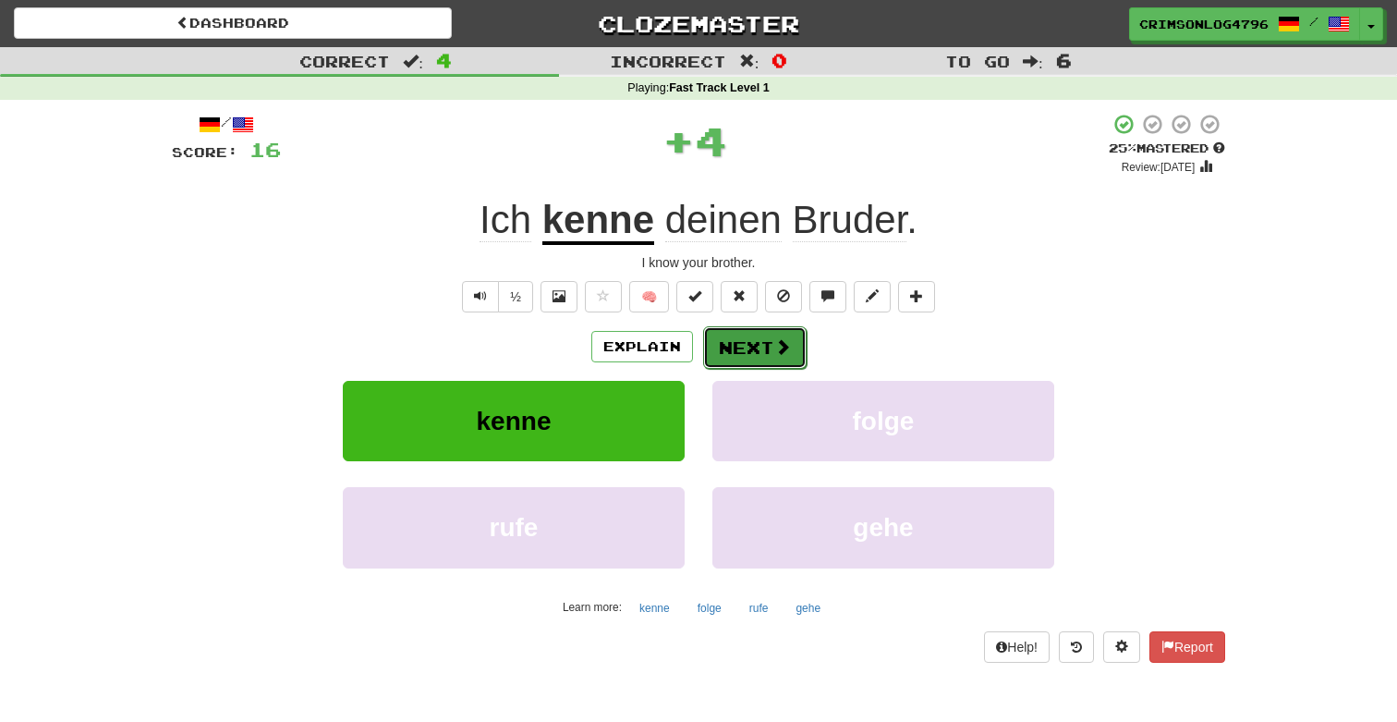
click at [738, 329] on button "Next" at bounding box center [754, 347] width 103 height 43
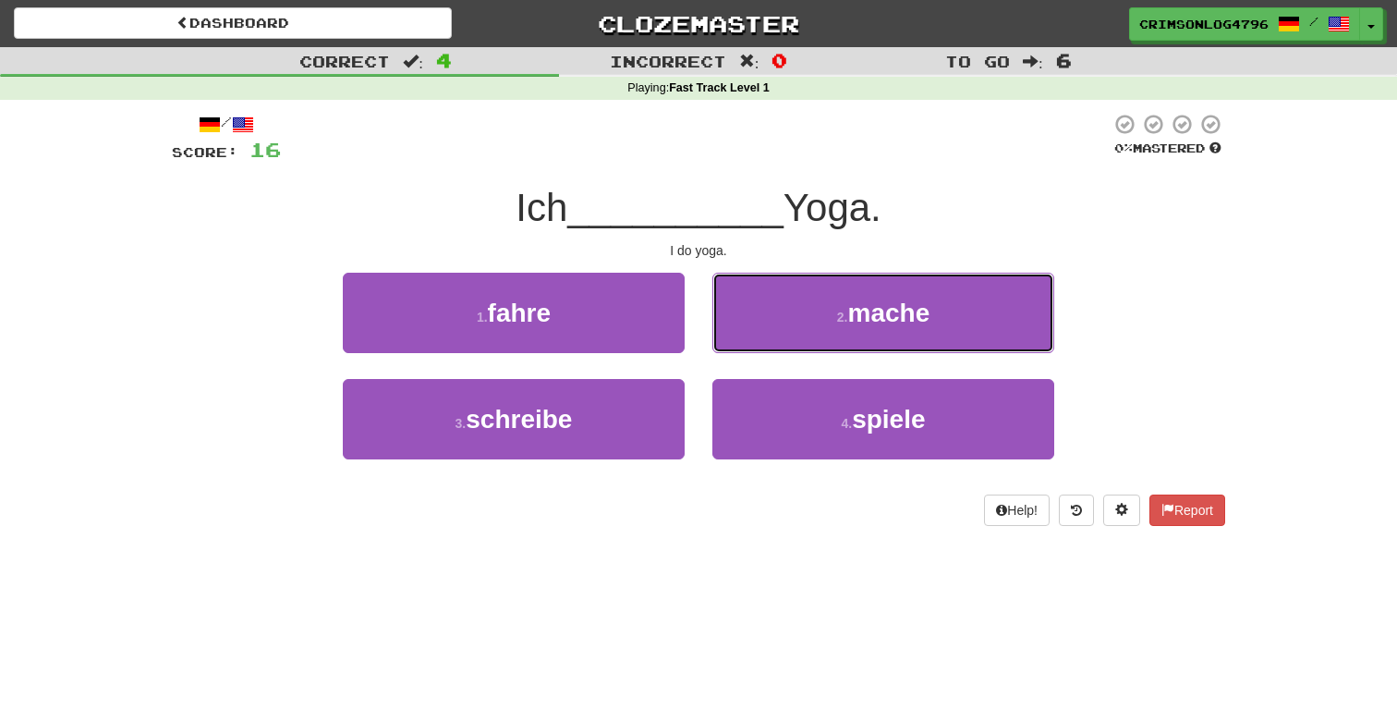
click at [738, 329] on button "2 . mache" at bounding box center [883, 313] width 342 height 80
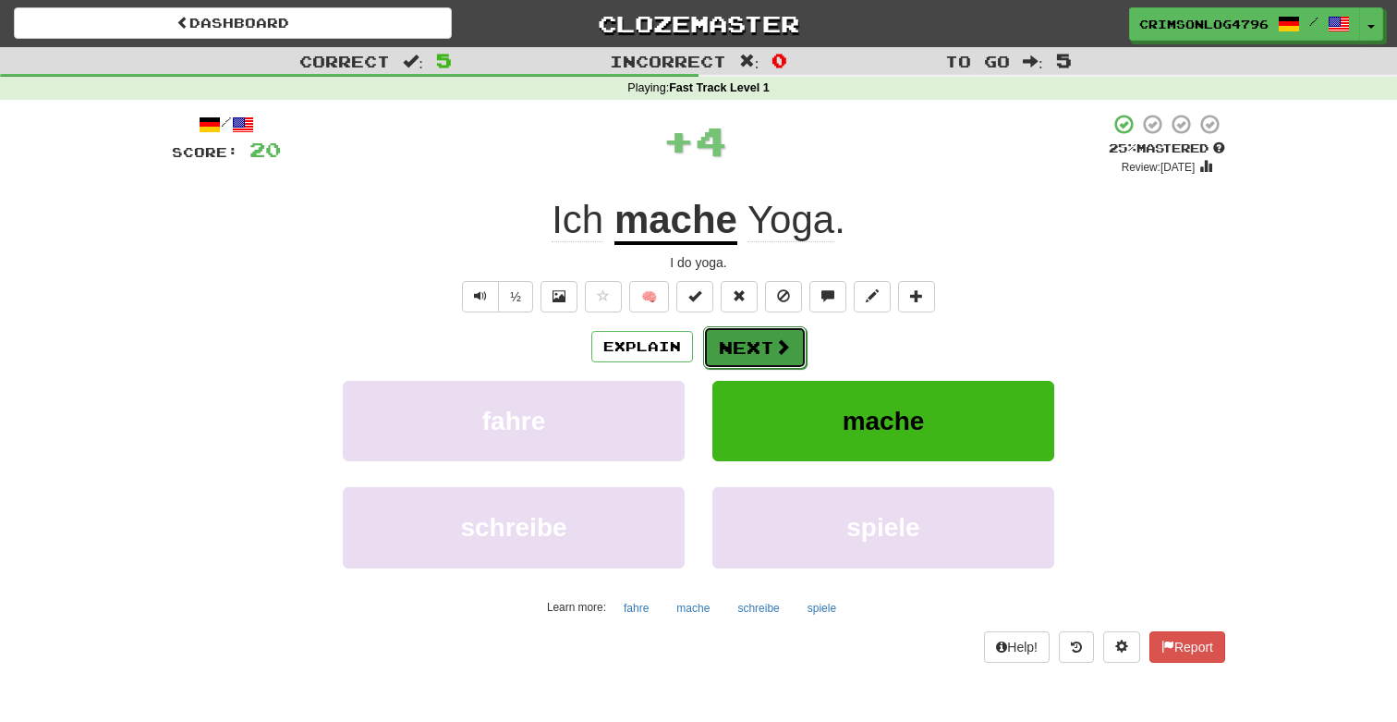
click at [737, 350] on button "Next" at bounding box center [754, 347] width 103 height 43
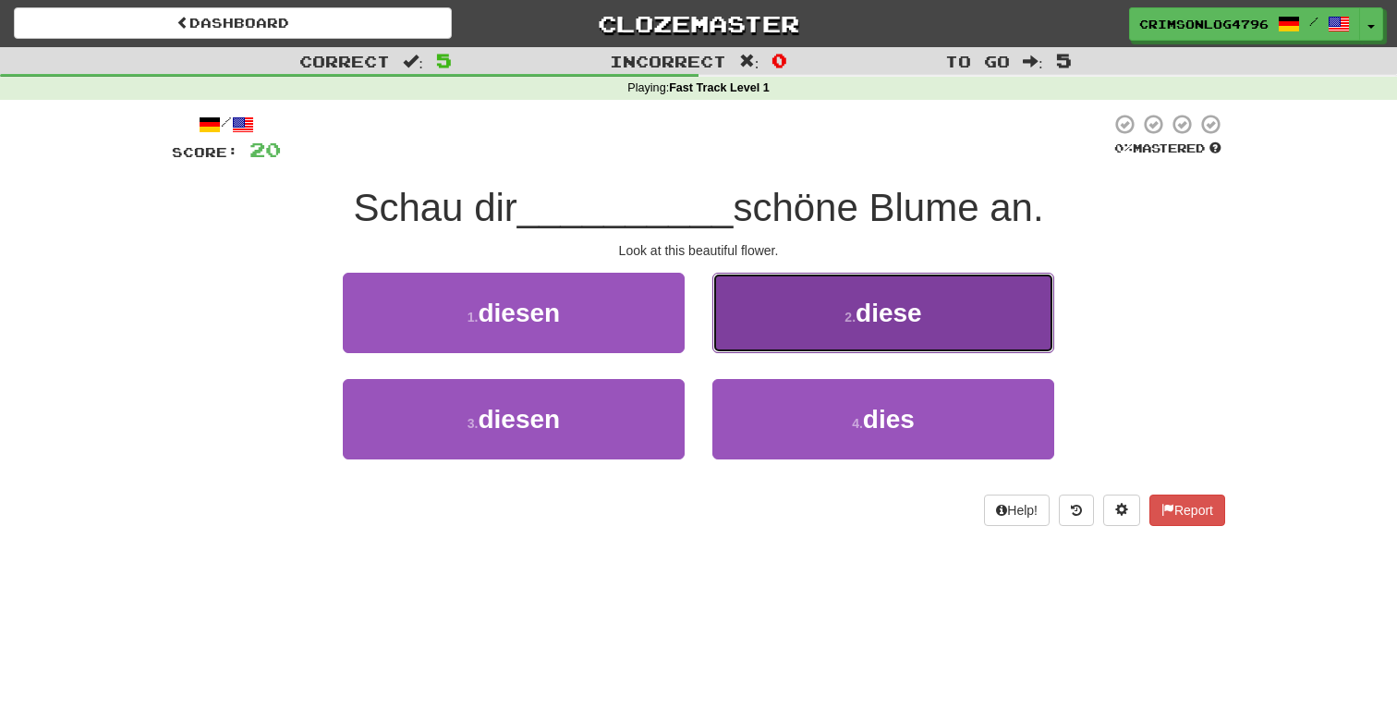
click at [793, 338] on button "2 . diese" at bounding box center [883, 313] width 342 height 80
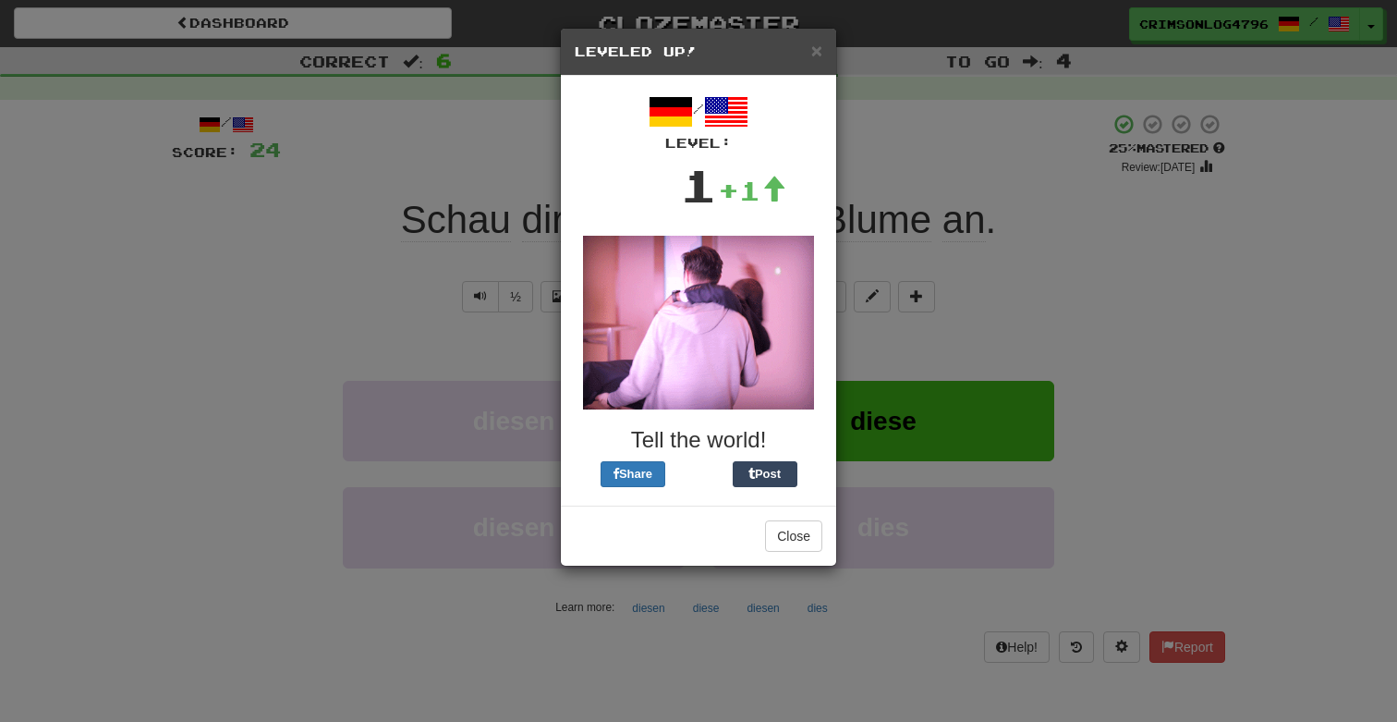
click at [918, 278] on div "× Leveled Up! / Level: 1 +1 Tell the world! Share Post Close" at bounding box center [698, 361] width 1397 height 722
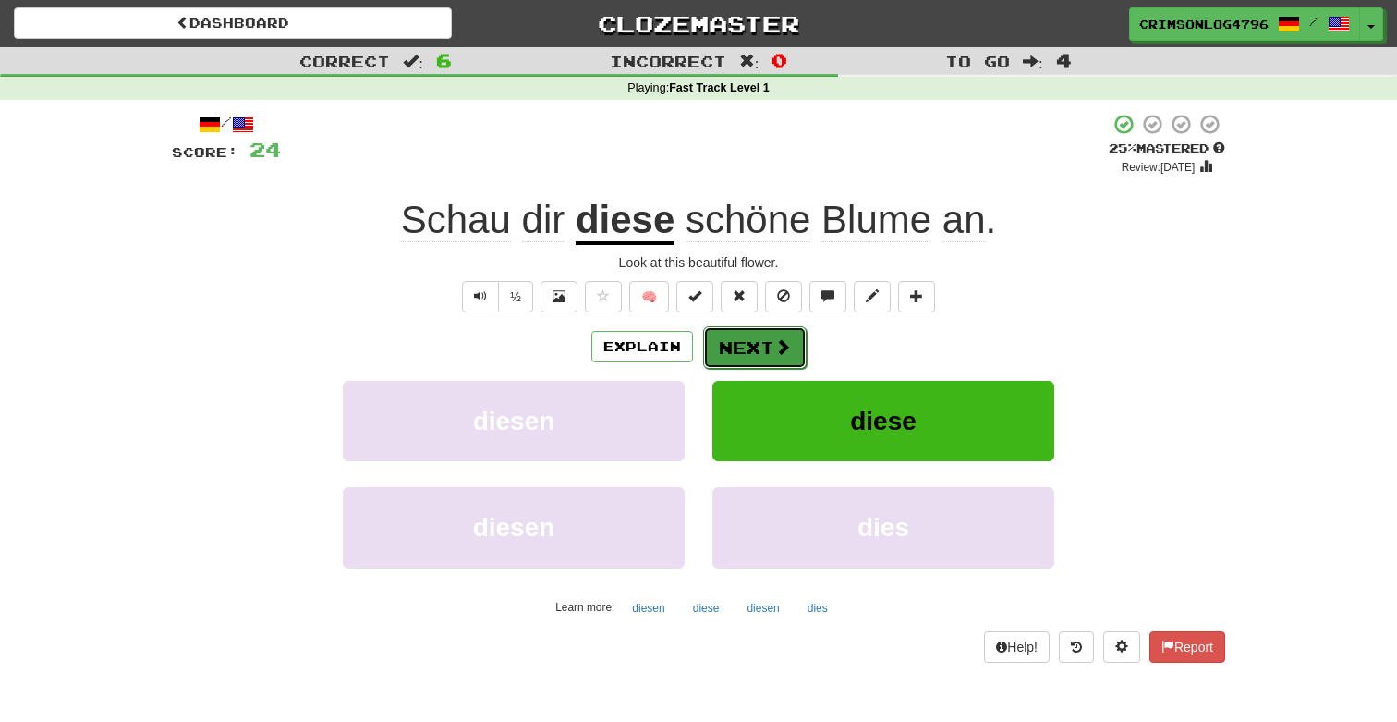
click at [785, 342] on span at bounding box center [782, 346] width 17 height 17
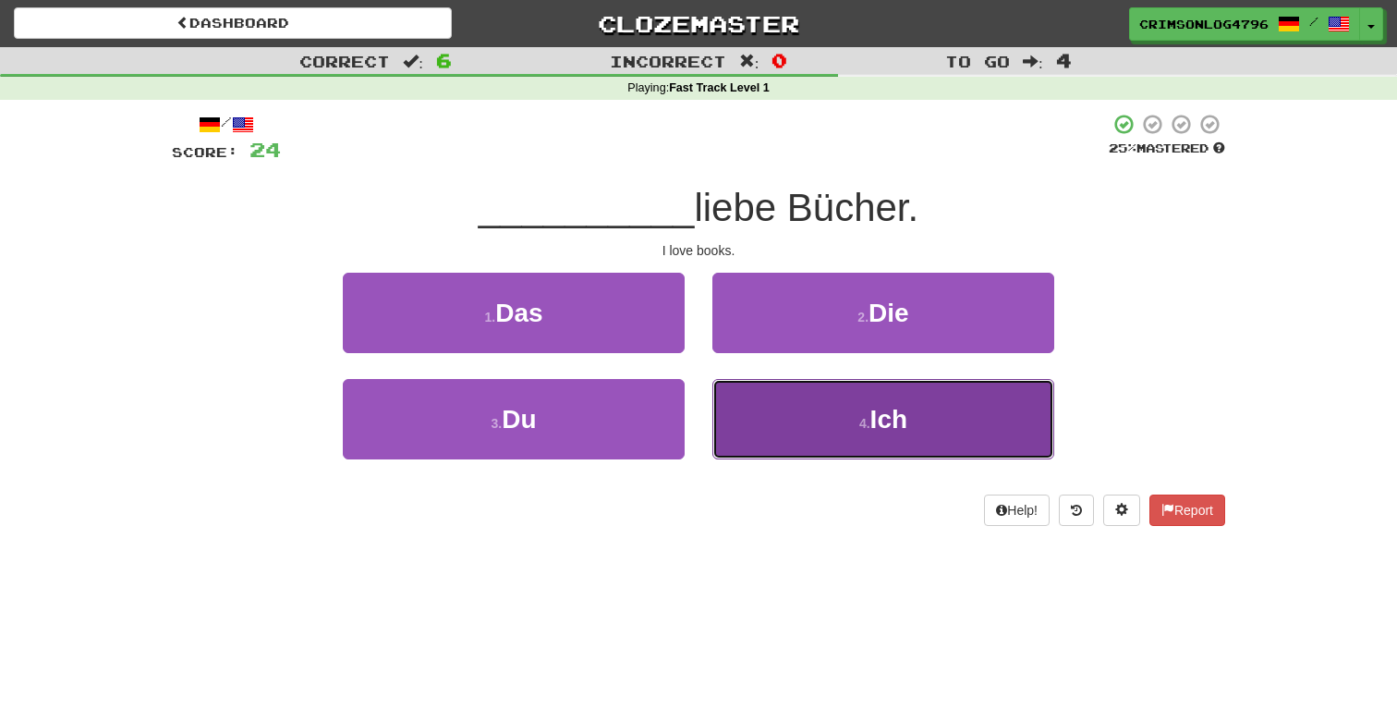
click at [785, 432] on button "4 . Ich" at bounding box center [883, 419] width 342 height 80
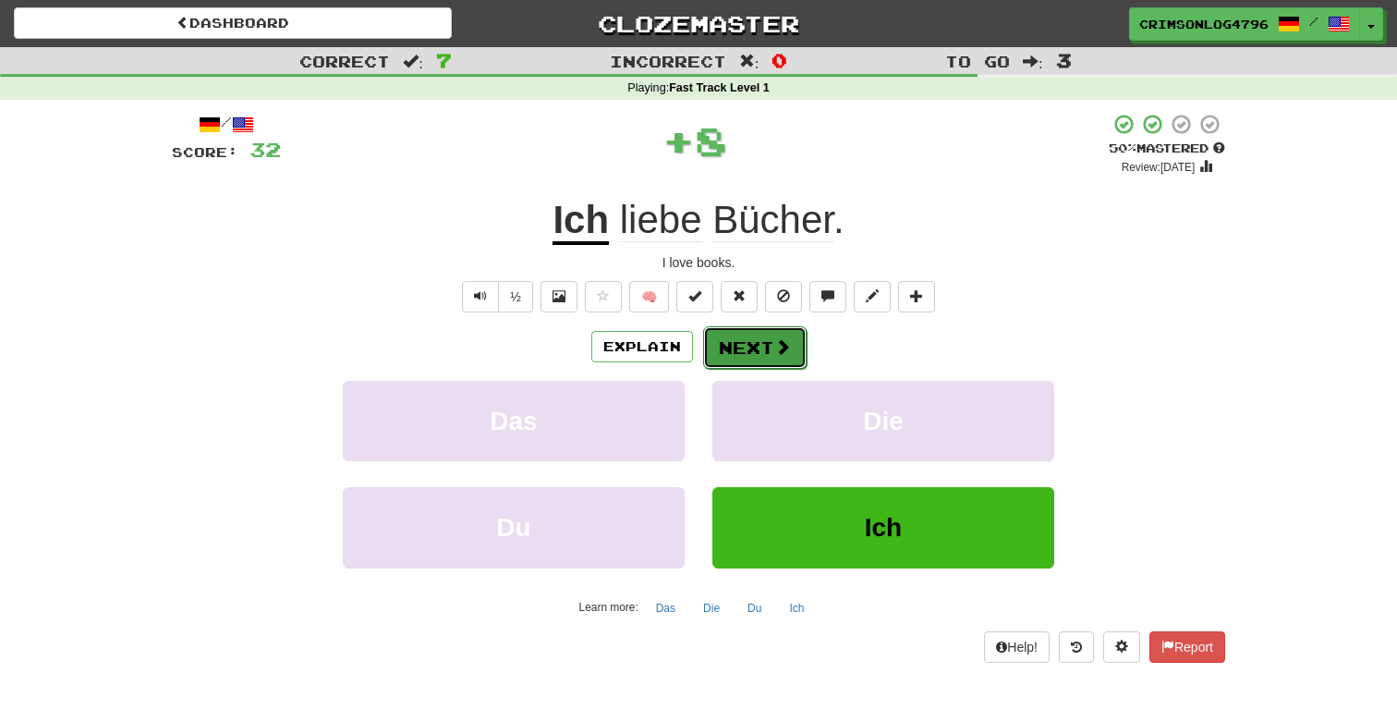
click at [763, 360] on button "Next" at bounding box center [754, 347] width 103 height 43
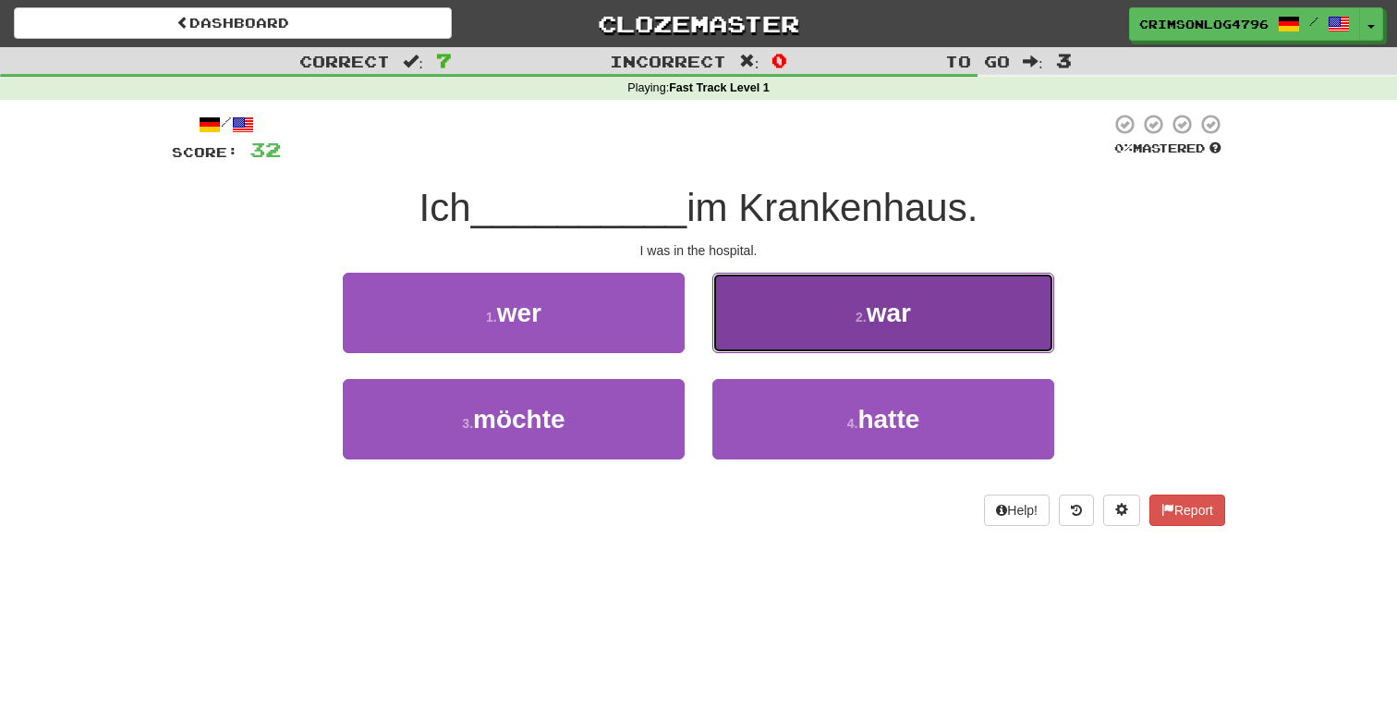
click at [782, 309] on button "2 . war" at bounding box center [883, 313] width 342 height 80
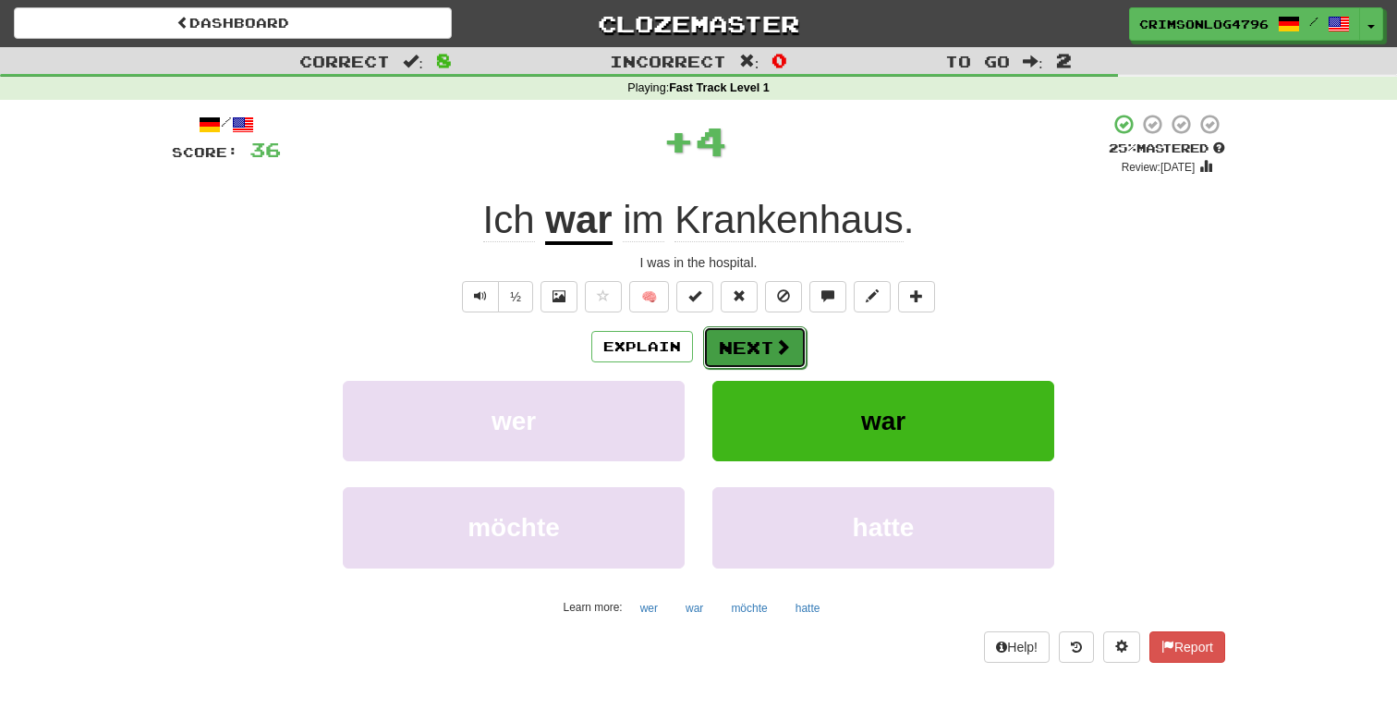
click at [771, 347] on button "Next" at bounding box center [754, 347] width 103 height 43
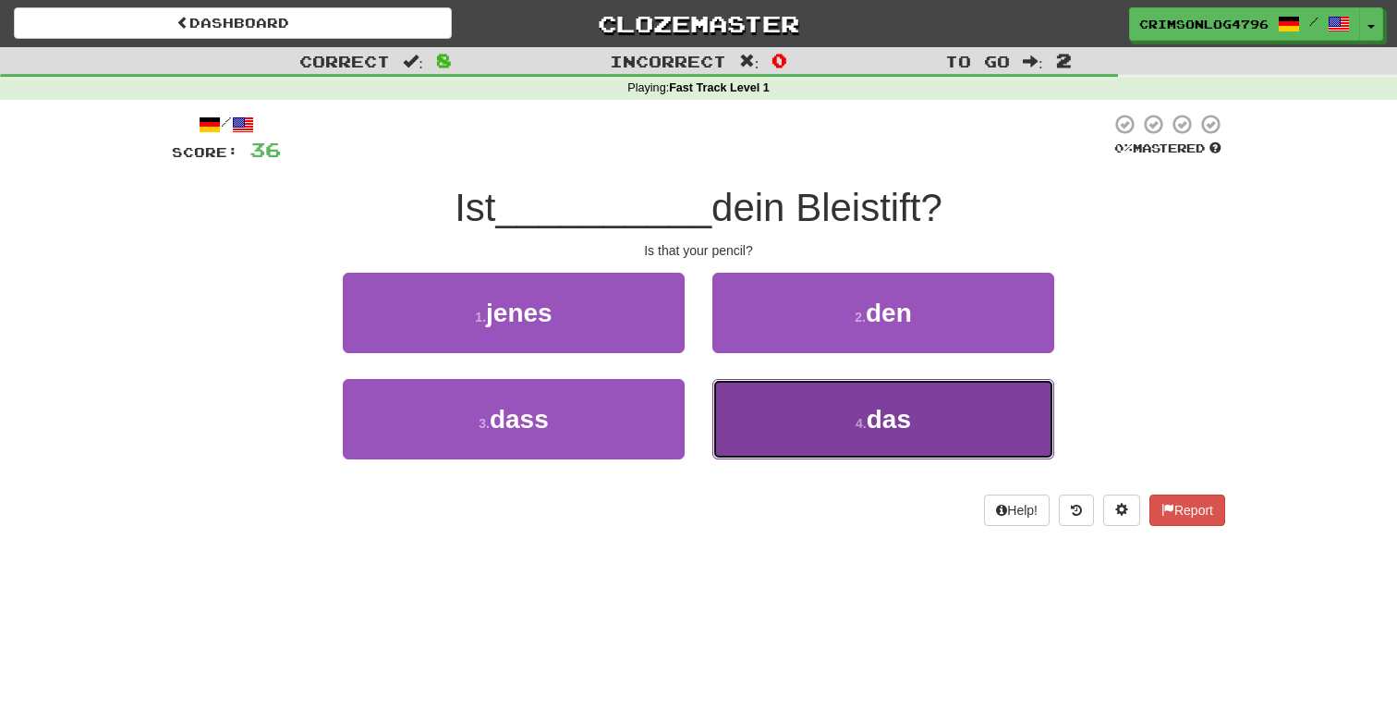
click at [783, 433] on button "4 . das" at bounding box center [883, 419] width 342 height 80
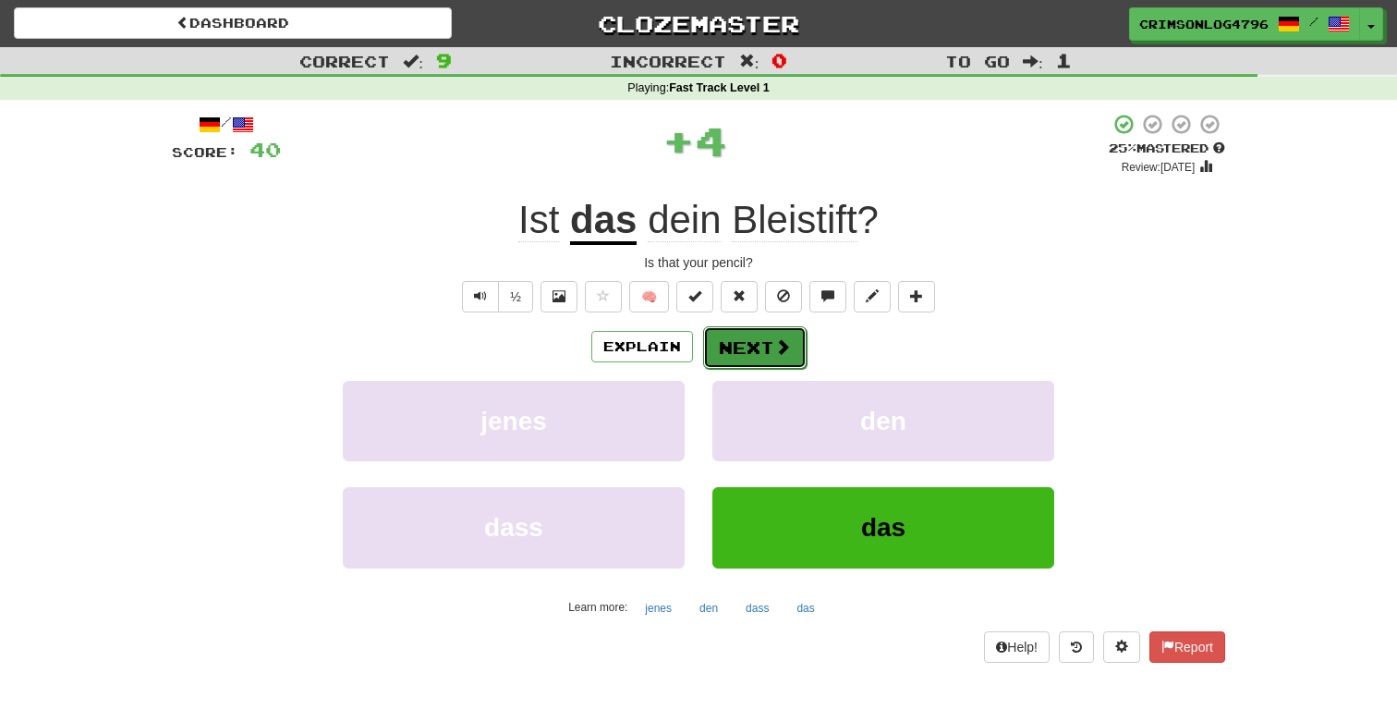
click at [765, 357] on button "Next" at bounding box center [754, 347] width 103 height 43
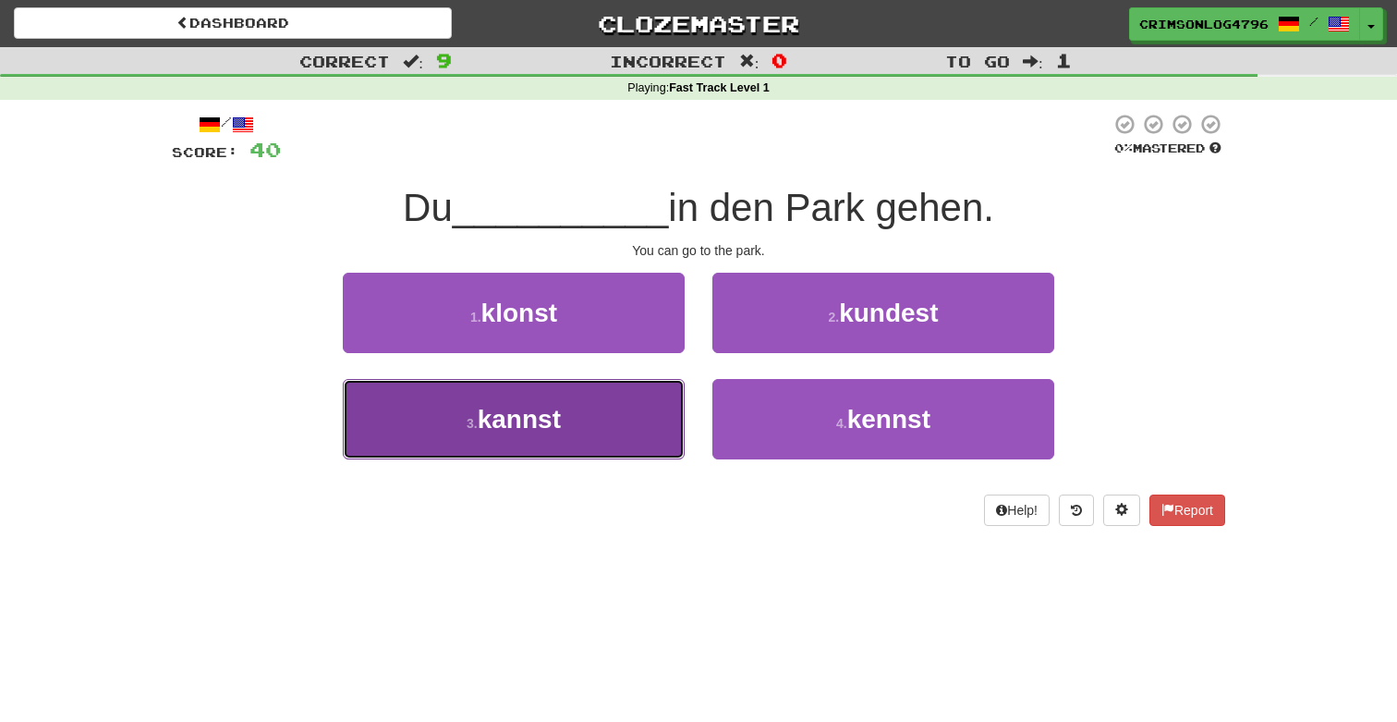
click at [642, 399] on button "3 . kannst" at bounding box center [514, 419] width 342 height 80
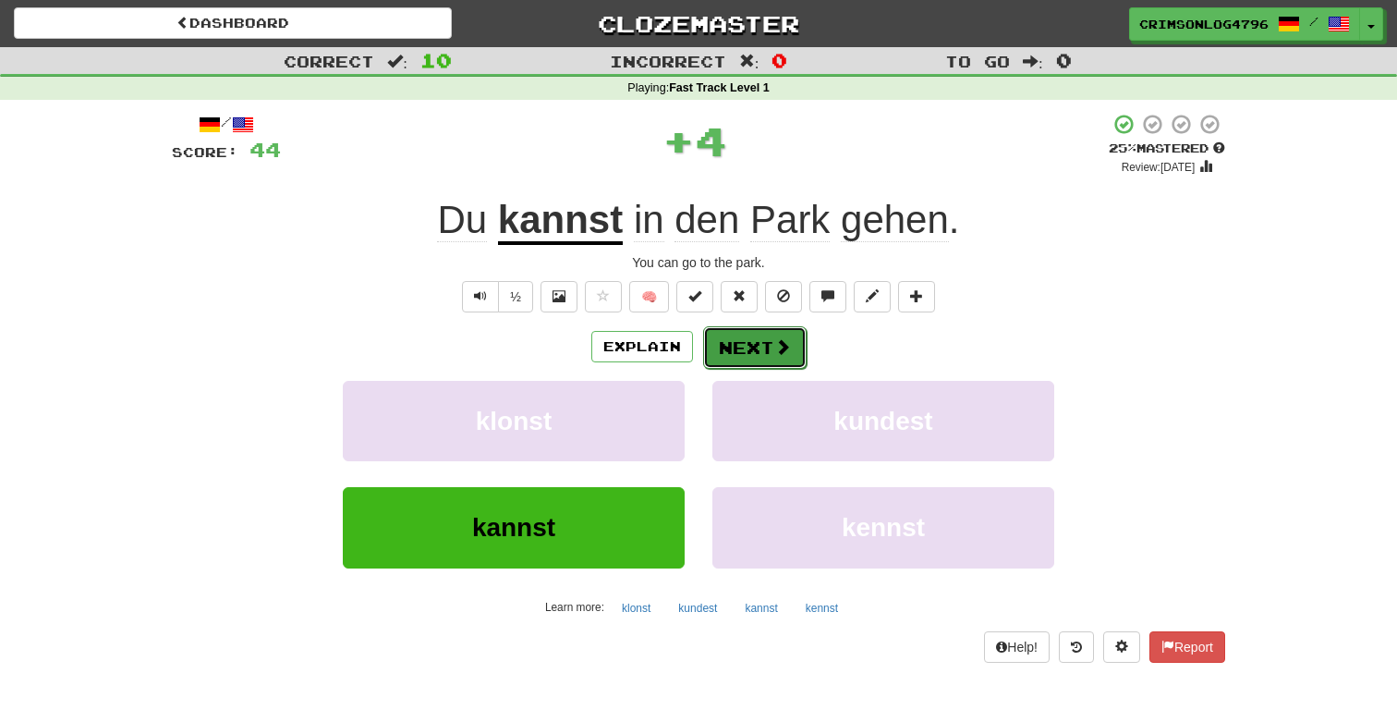
click at [757, 347] on button "Next" at bounding box center [754, 347] width 103 height 43
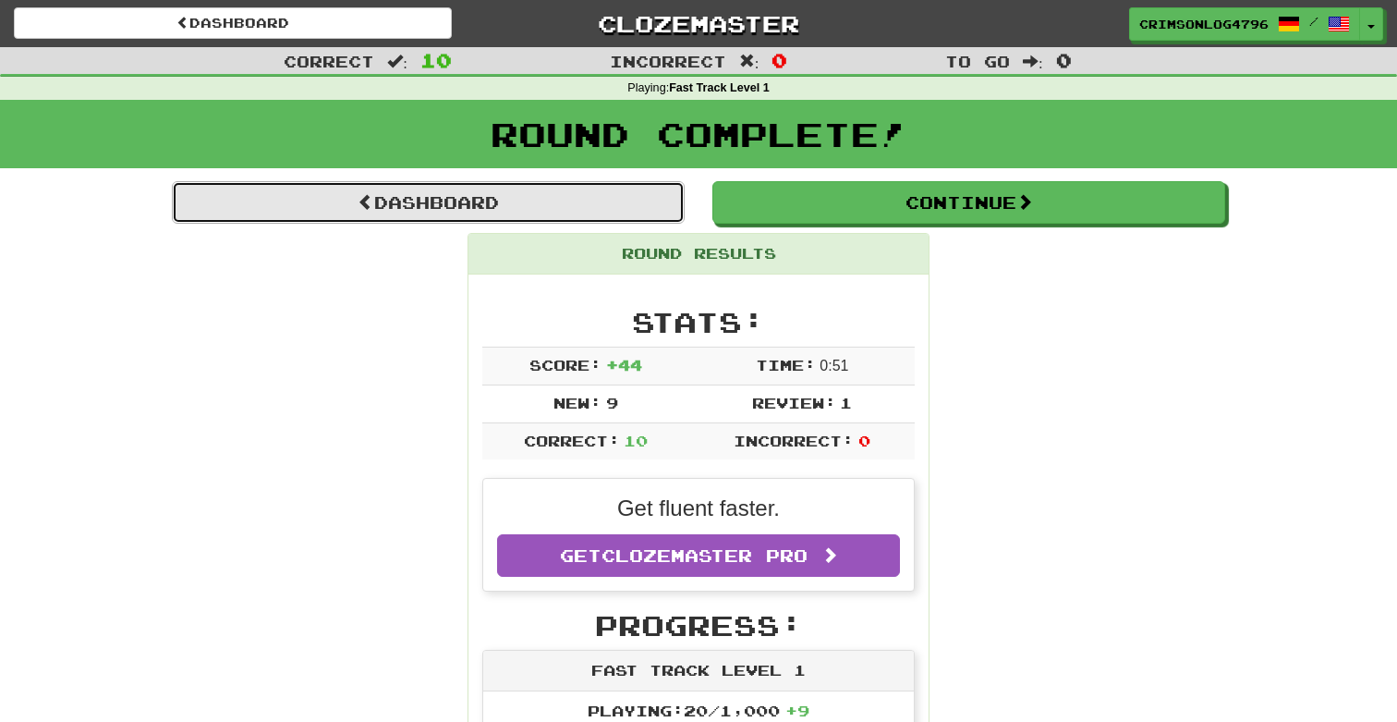
click at [506, 198] on link "Dashboard" at bounding box center [428, 202] width 513 height 43
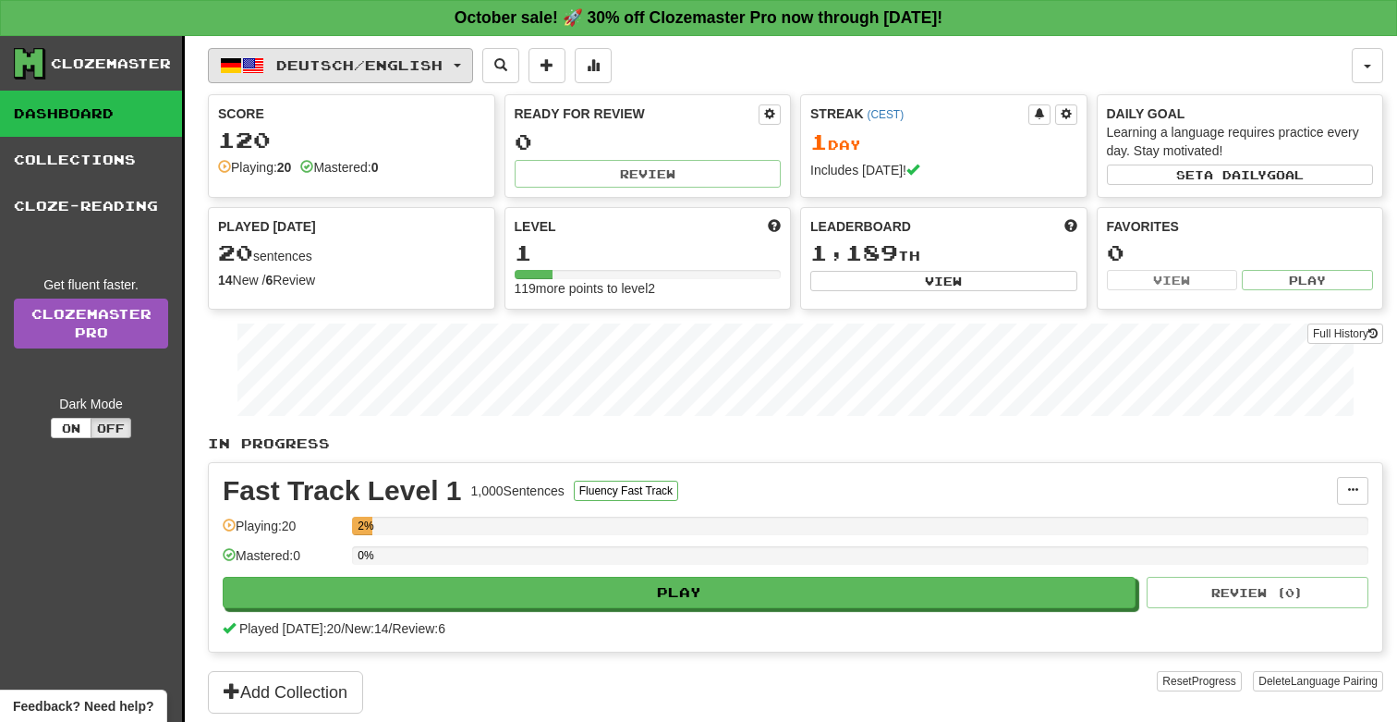
click at [473, 62] on button "Deutsch / English" at bounding box center [340, 65] width 265 height 35
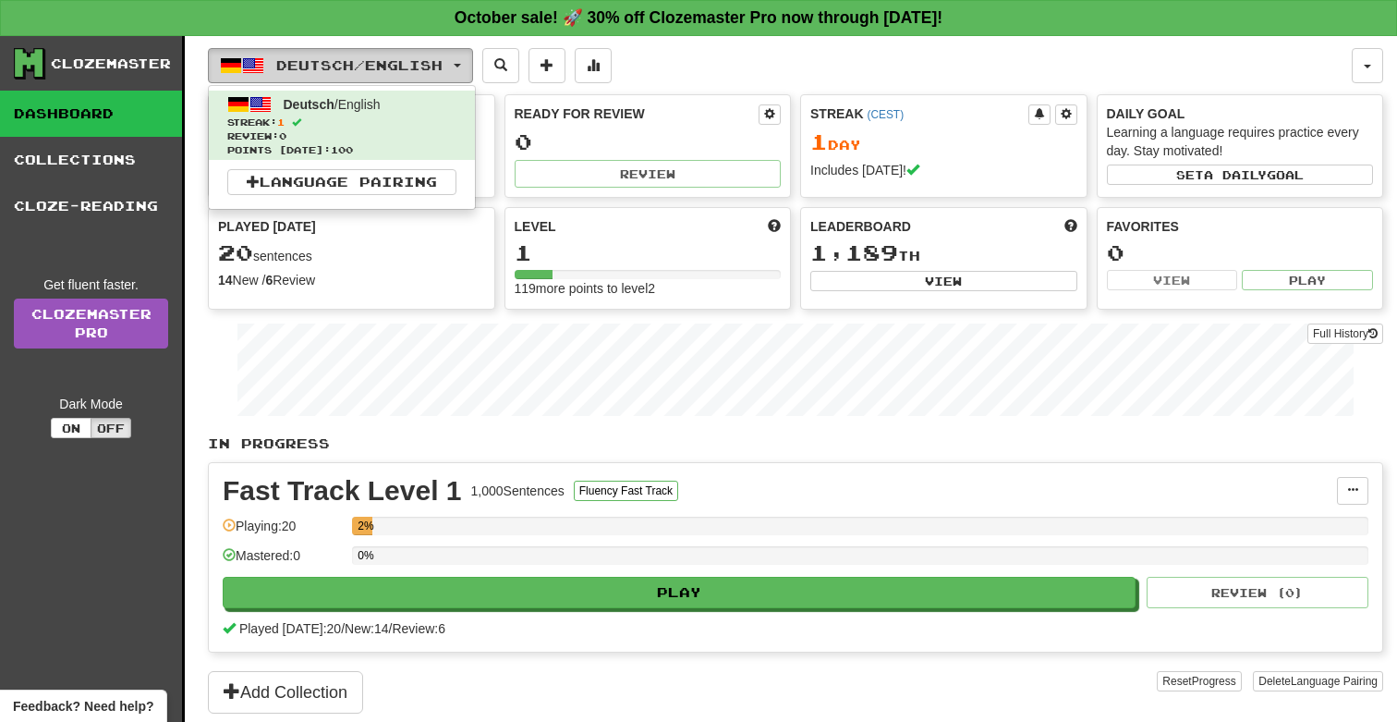
click at [473, 62] on button "Deutsch / English" at bounding box center [340, 65] width 265 height 35
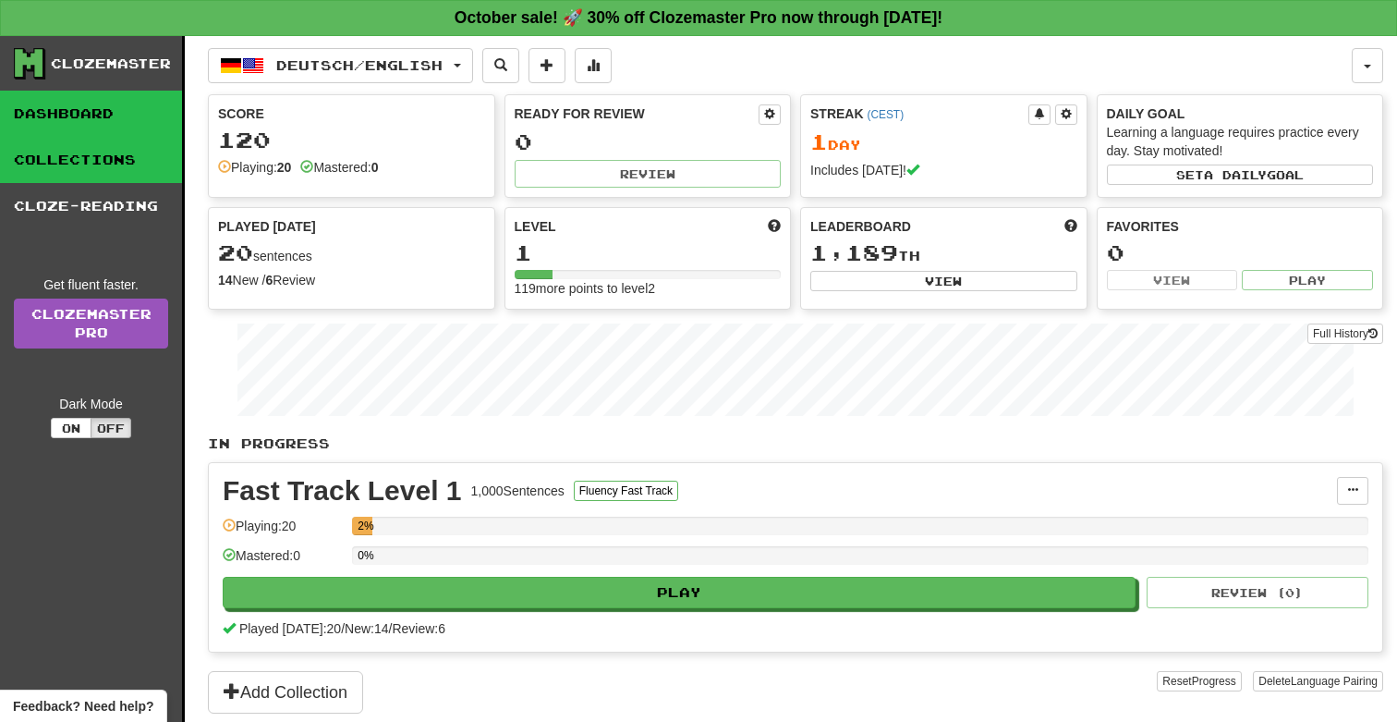
click at [126, 155] on link "Collections" at bounding box center [91, 160] width 182 height 46
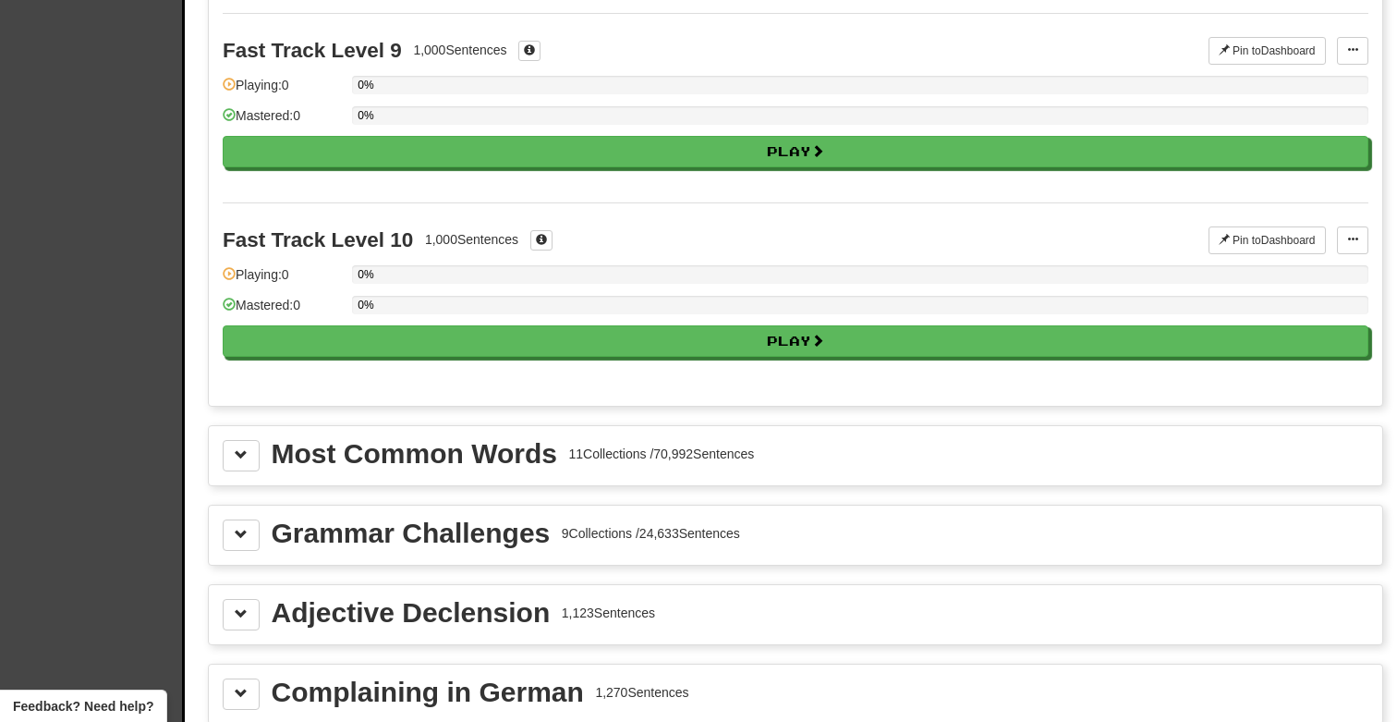
scroll to position [1702, 0]
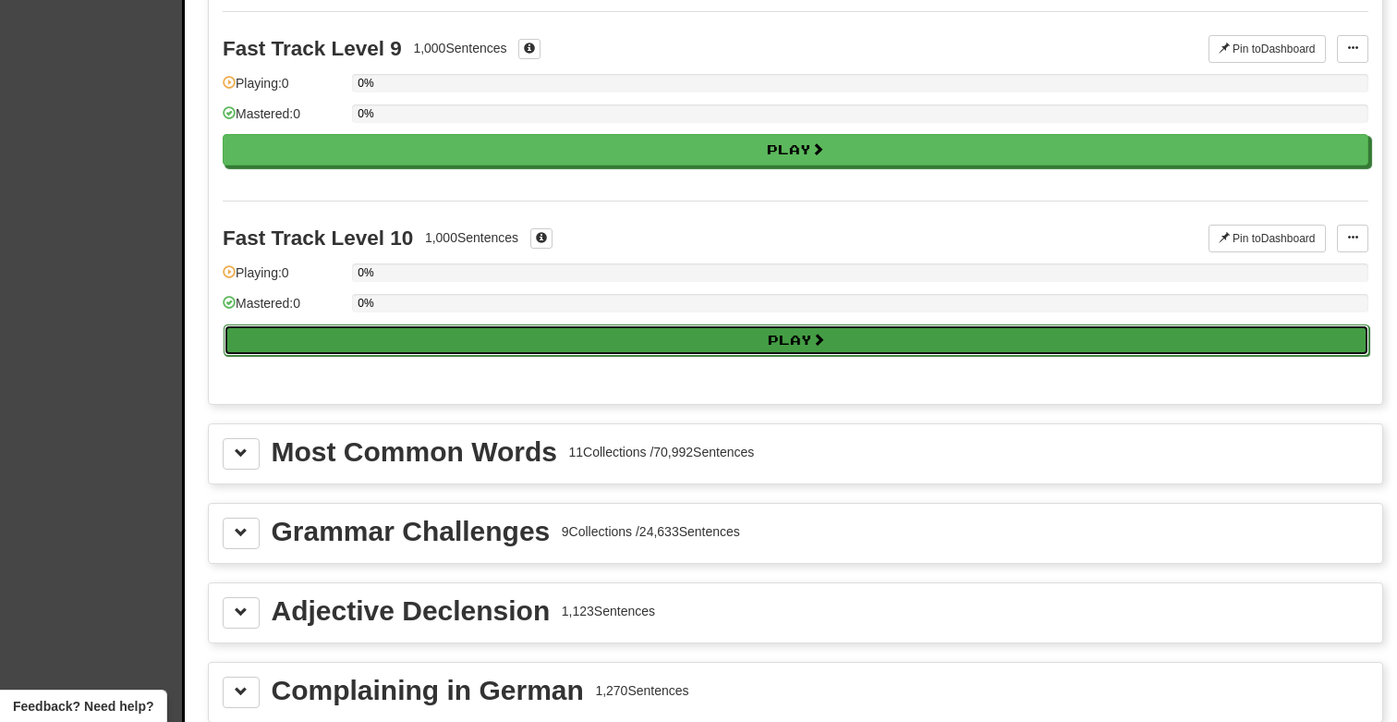
click at [364, 338] on button "Play" at bounding box center [797, 339] width 1146 height 31
select select "**"
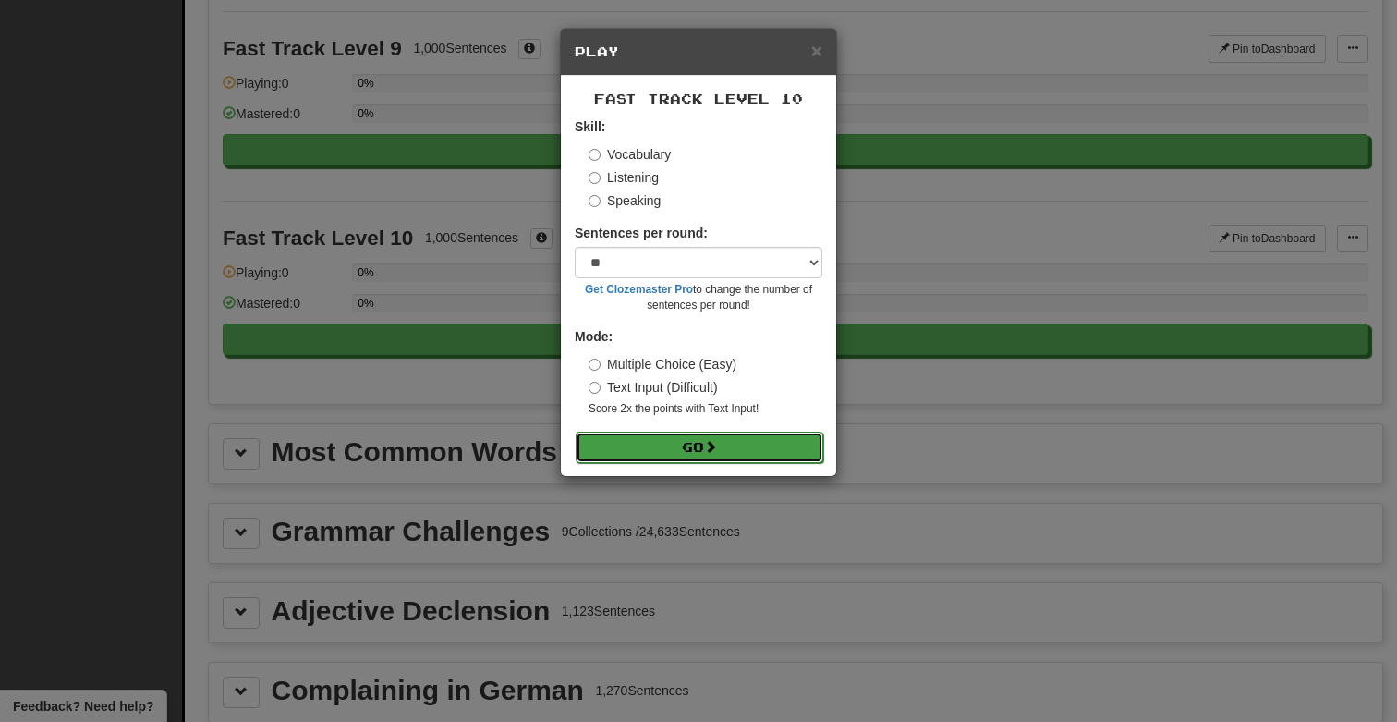
click at [637, 436] on button "Go" at bounding box center [700, 447] width 248 height 31
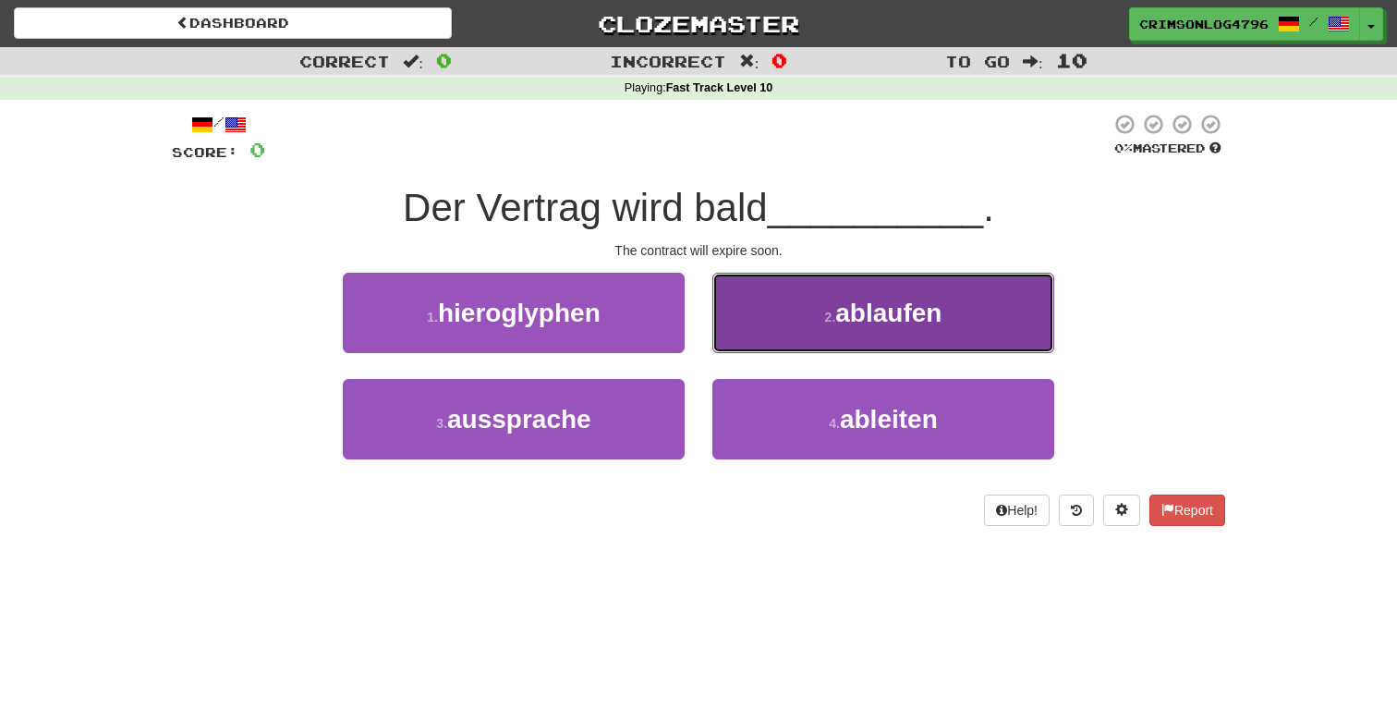
click at [870, 292] on button "2 . ablaufen" at bounding box center [883, 313] width 342 height 80
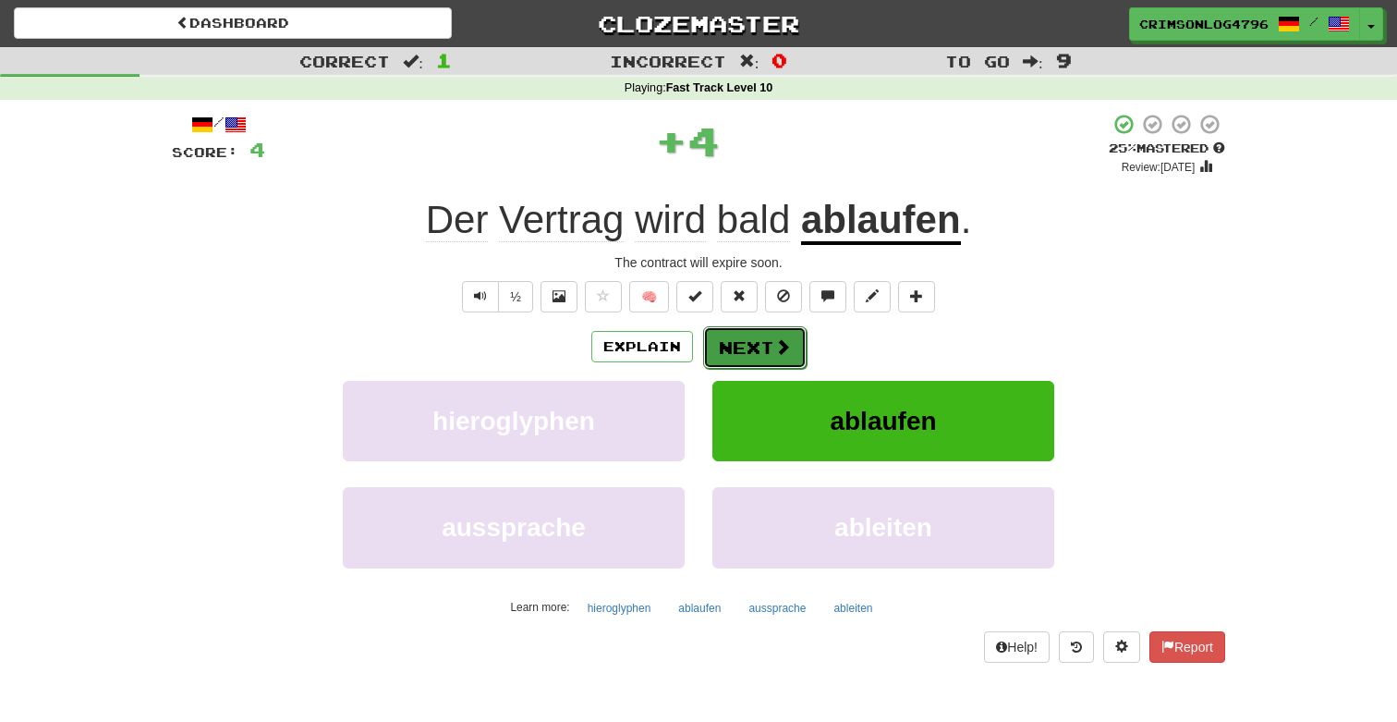
click at [798, 351] on button "Next" at bounding box center [754, 347] width 103 height 43
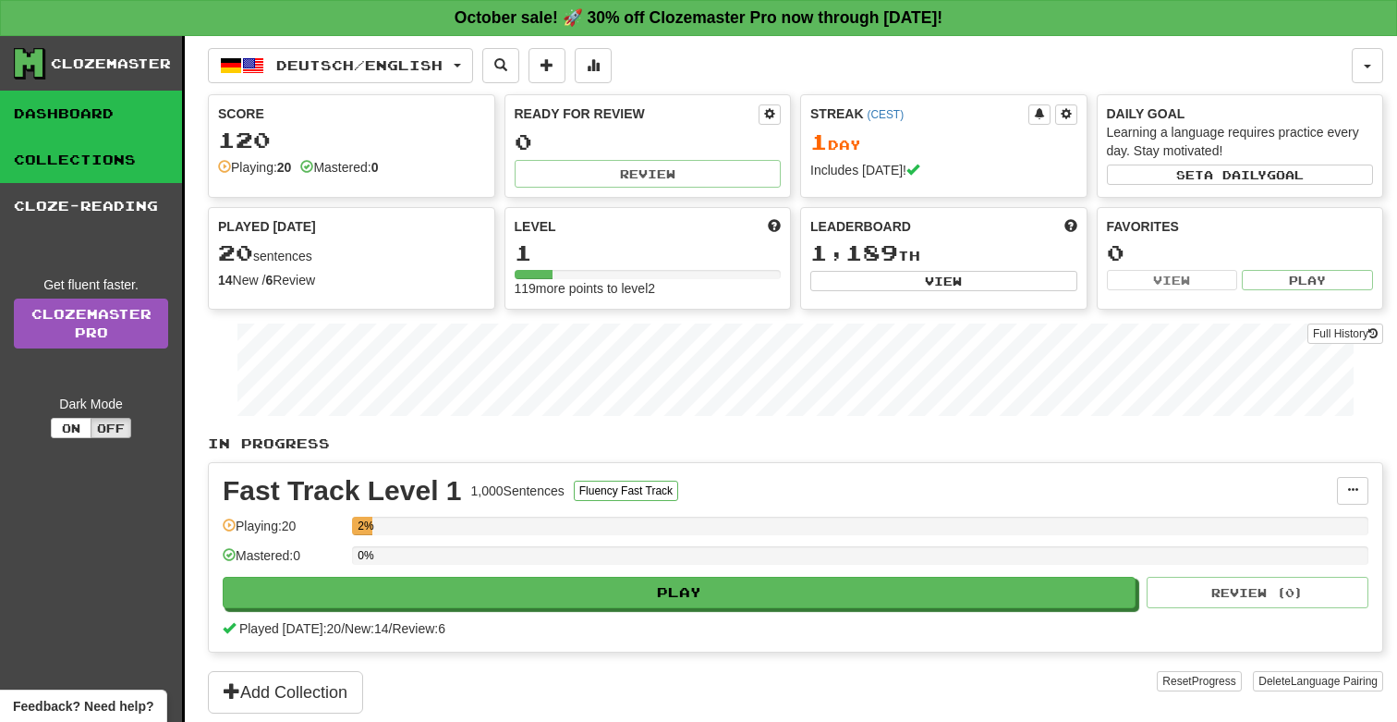
click at [93, 164] on link "Collections" at bounding box center [91, 160] width 182 height 46
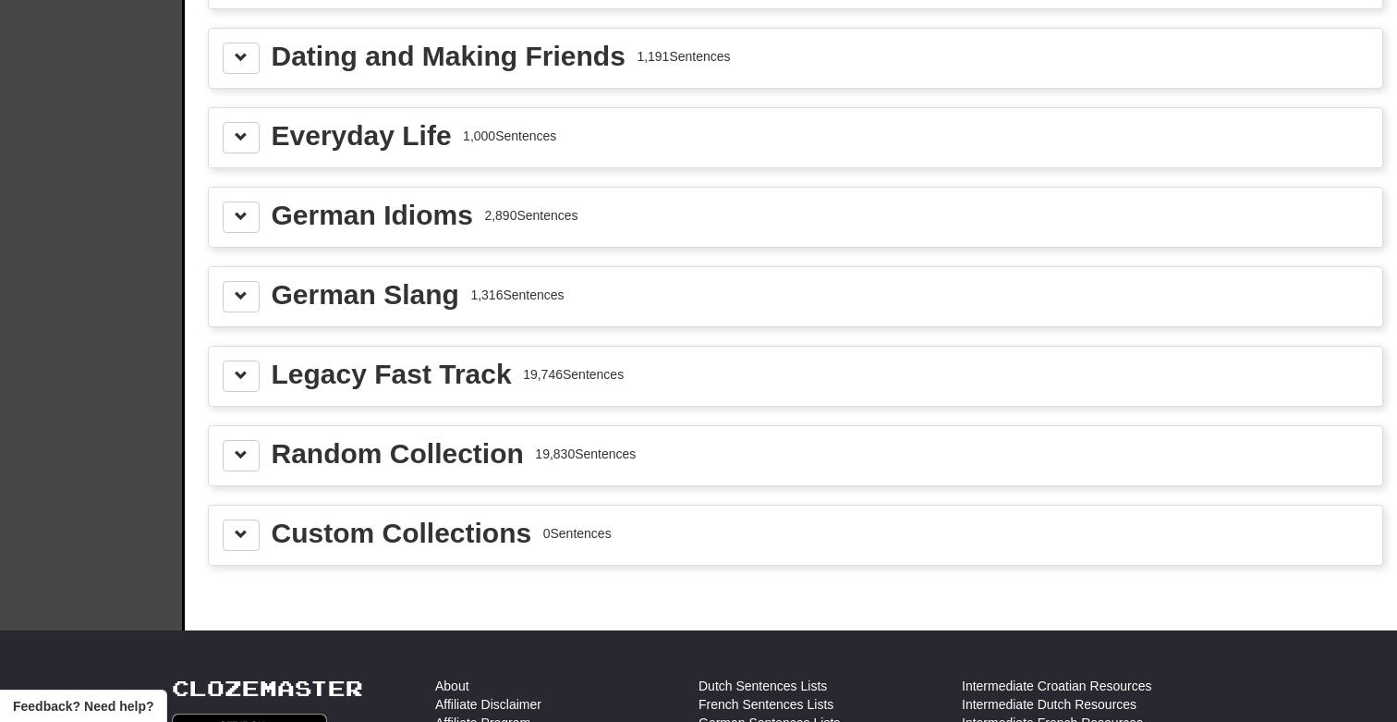
scroll to position [2414, 0]
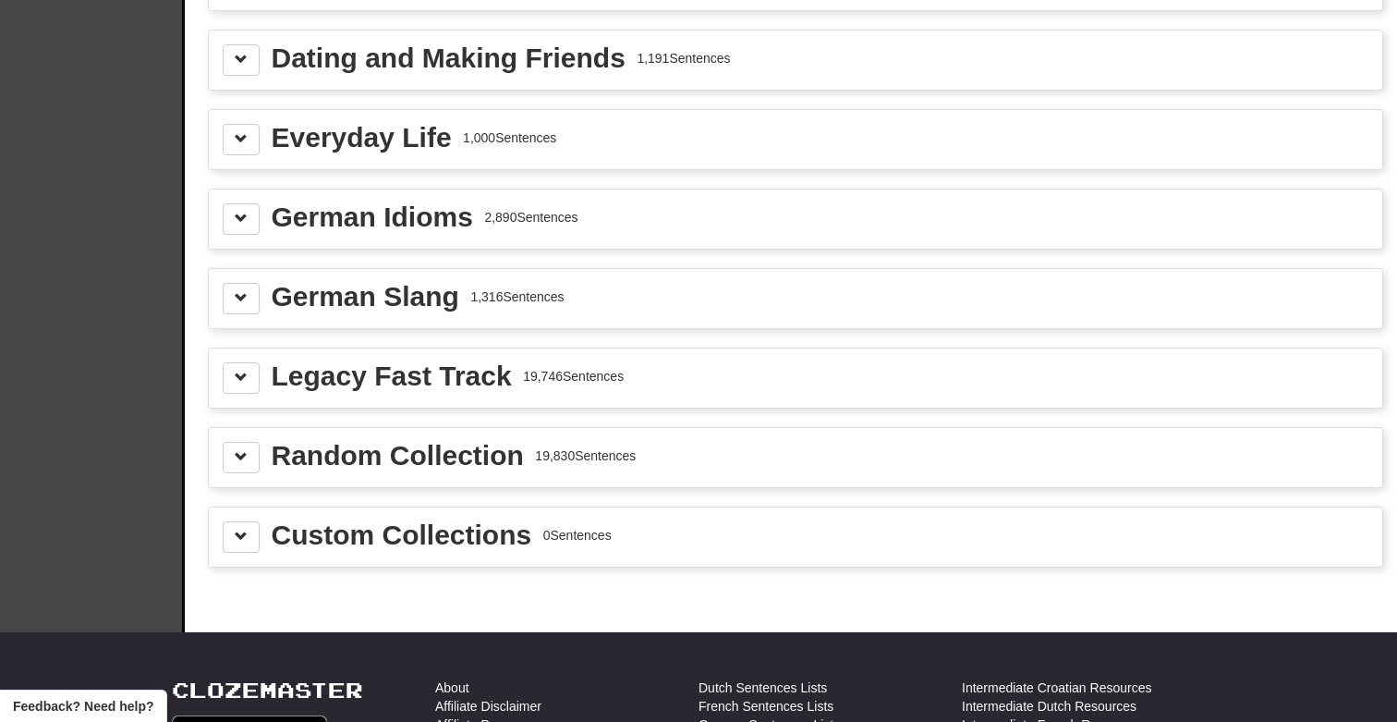
click at [279, 290] on div "German Slang" at bounding box center [366, 297] width 188 height 28
click at [235, 300] on span at bounding box center [241, 297] width 13 height 13
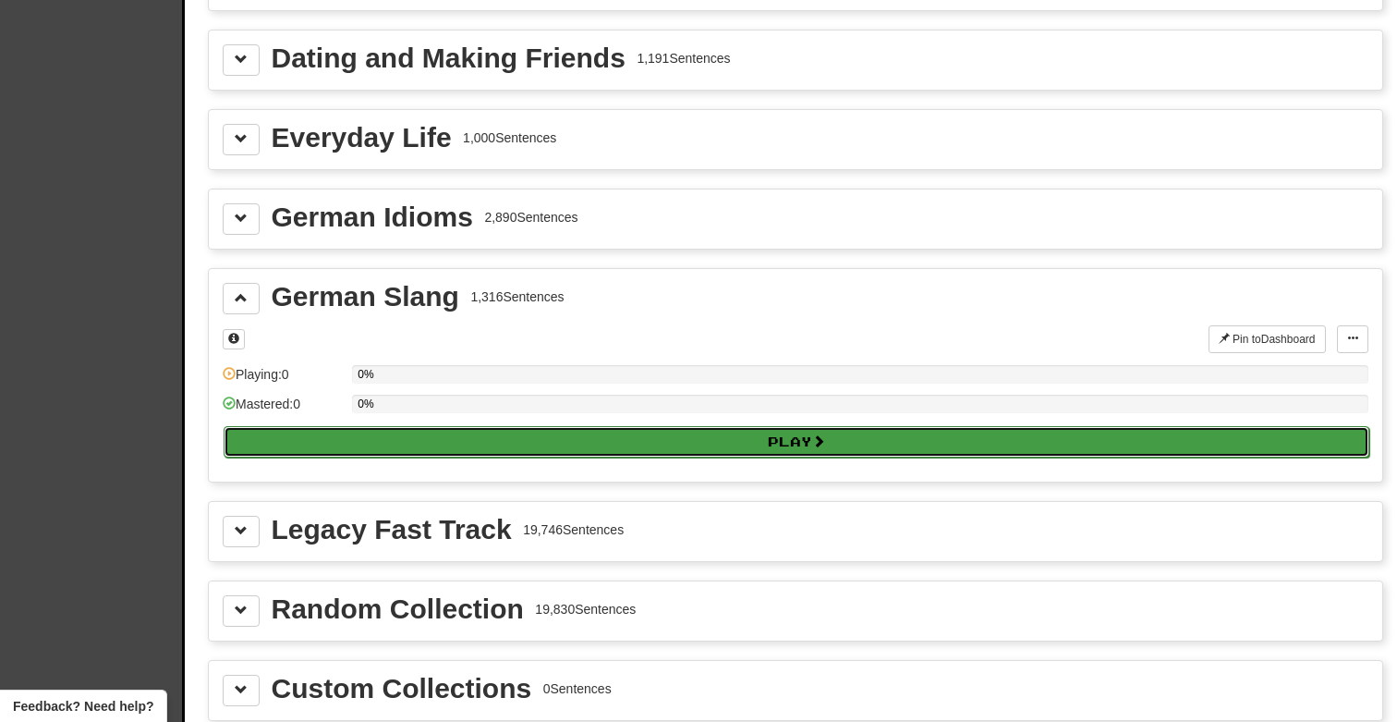
click at [481, 436] on button "Play" at bounding box center [797, 441] width 1146 height 31
select select "**"
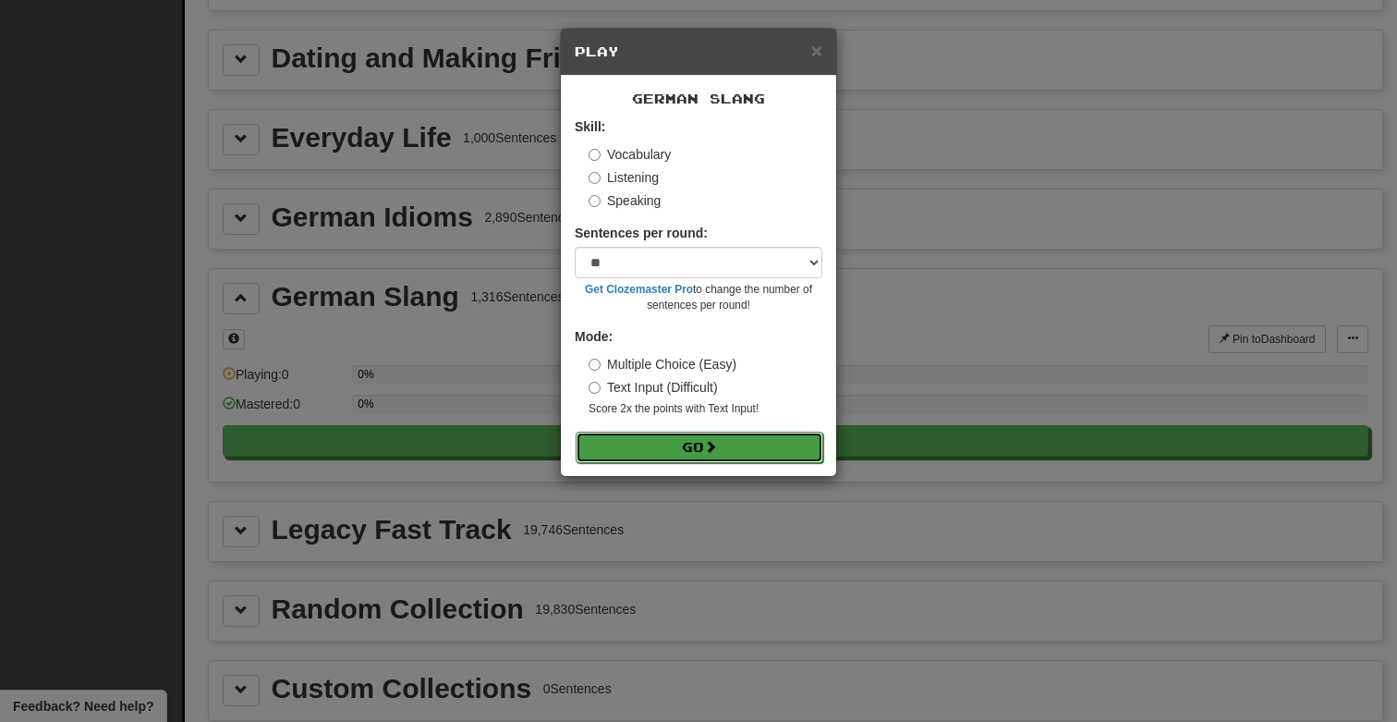
click at [618, 450] on button "Go" at bounding box center [700, 447] width 248 height 31
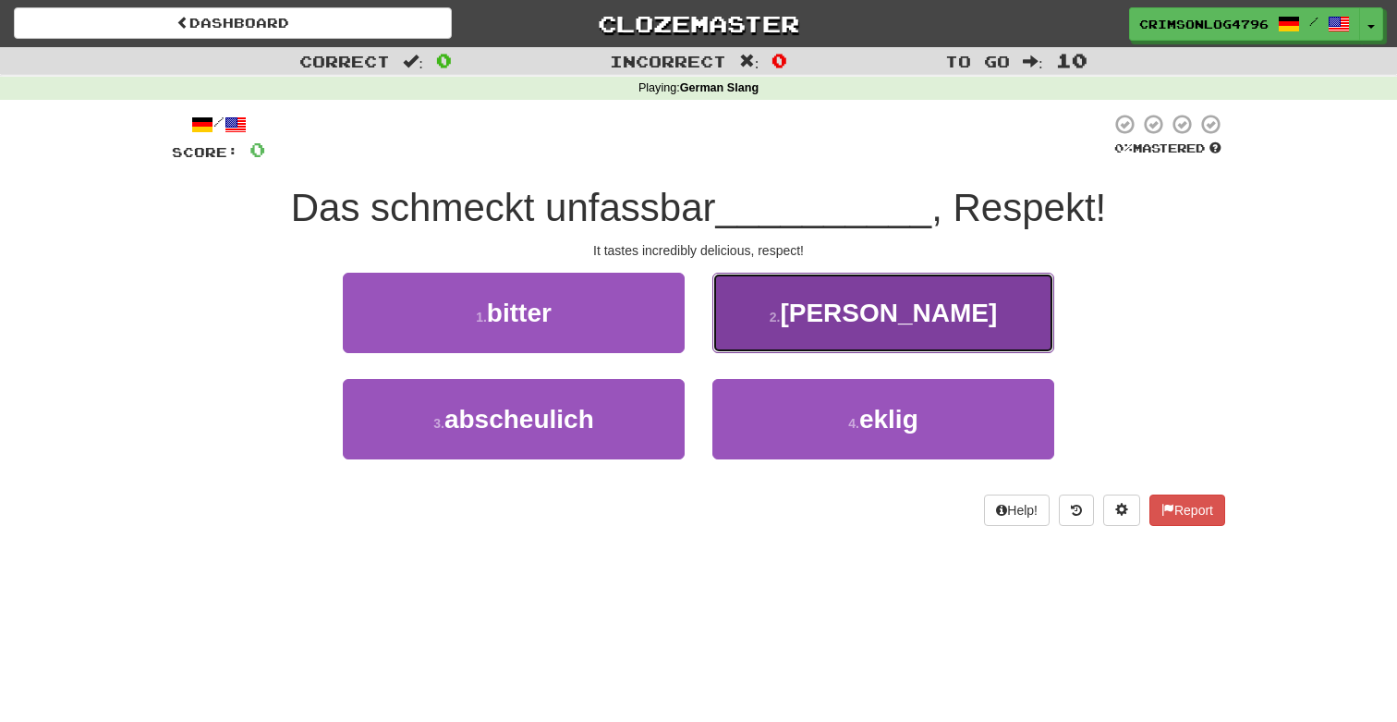
click at [793, 320] on button "2 . [PERSON_NAME]" at bounding box center [883, 313] width 342 height 80
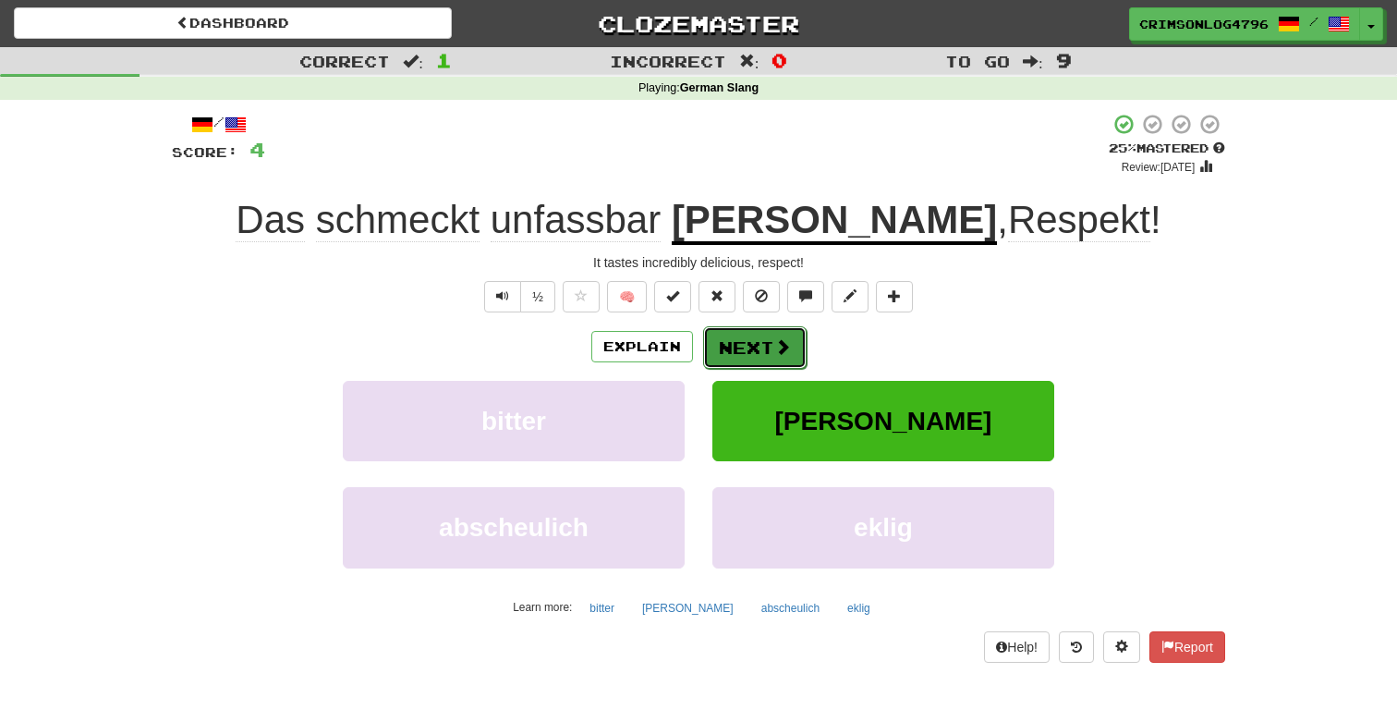
click at [721, 347] on button "Next" at bounding box center [754, 347] width 103 height 43
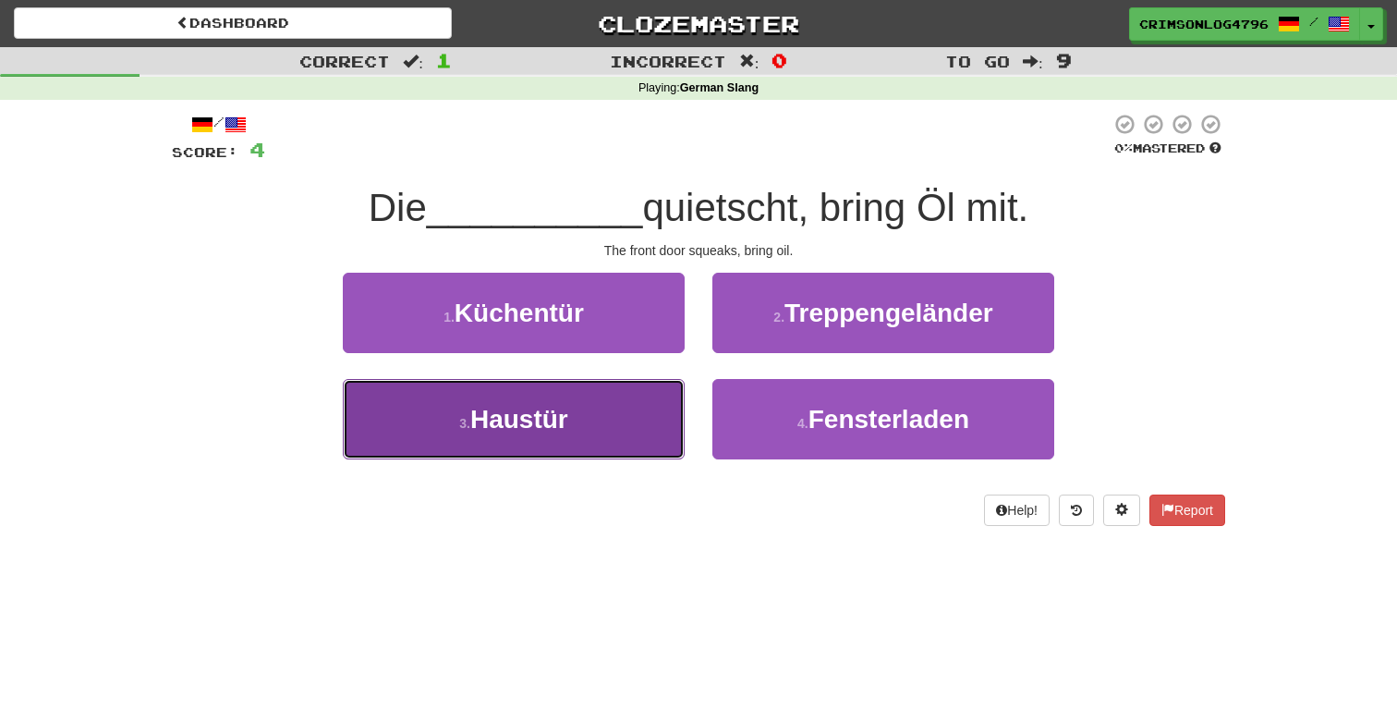
click at [613, 432] on button "3 . Haustür" at bounding box center [514, 419] width 342 height 80
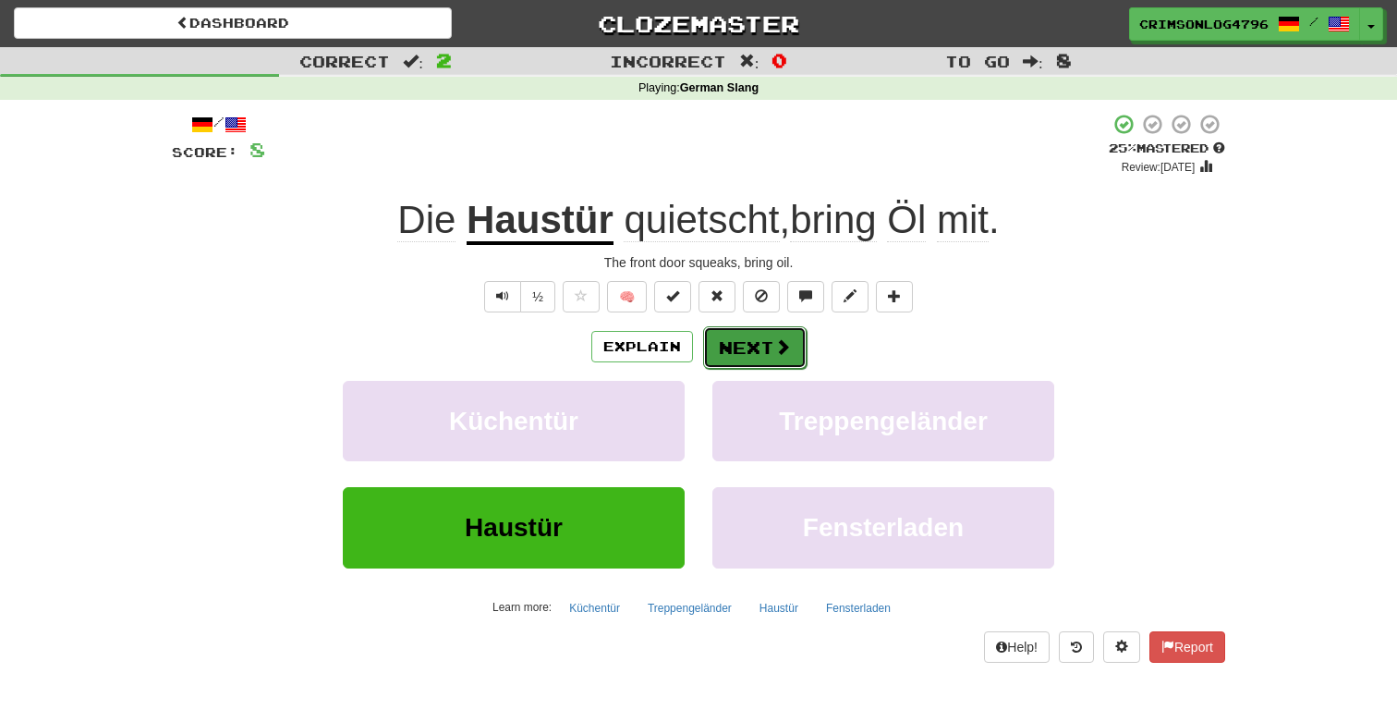
click at [745, 331] on button "Next" at bounding box center [754, 347] width 103 height 43
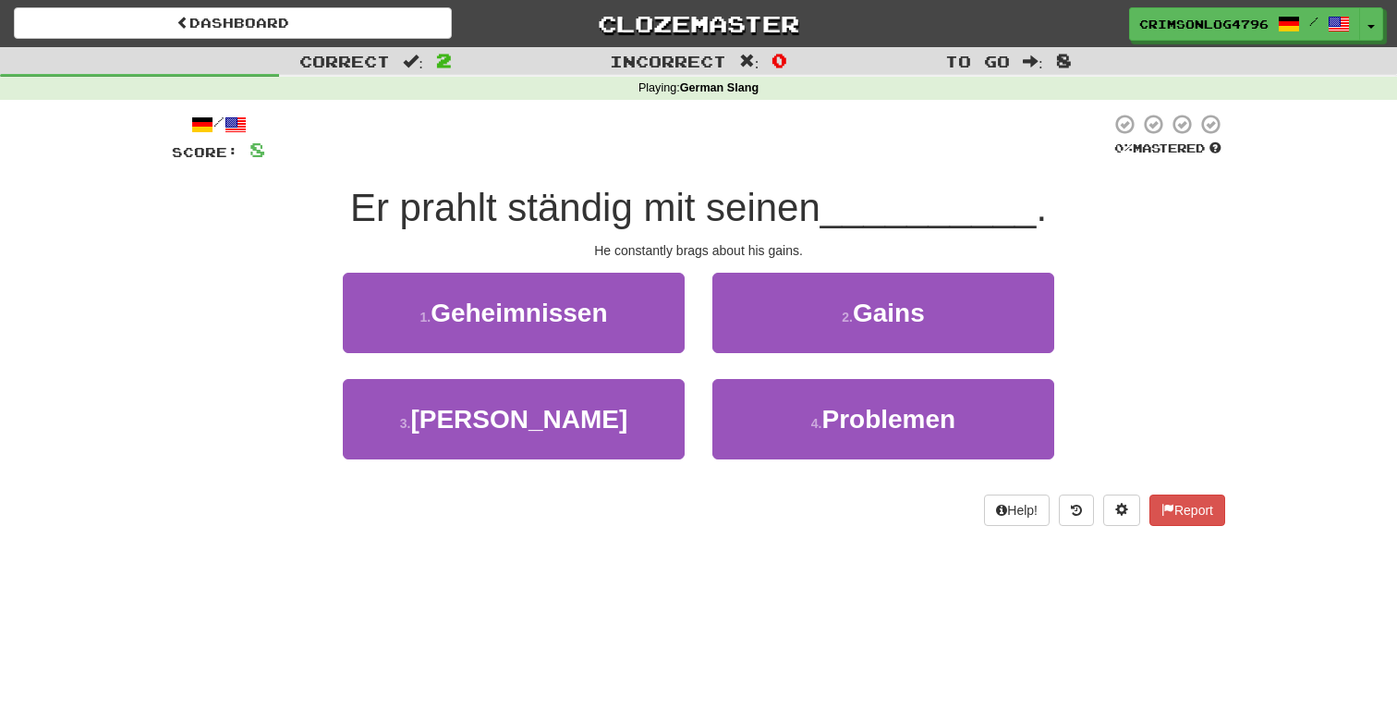
click at [531, 206] on span "Er prahlt ständig mit seinen" at bounding box center [585, 207] width 470 height 43
click at [521, 204] on span "Er prahlt ständig mit seinen" at bounding box center [585, 207] width 470 height 43
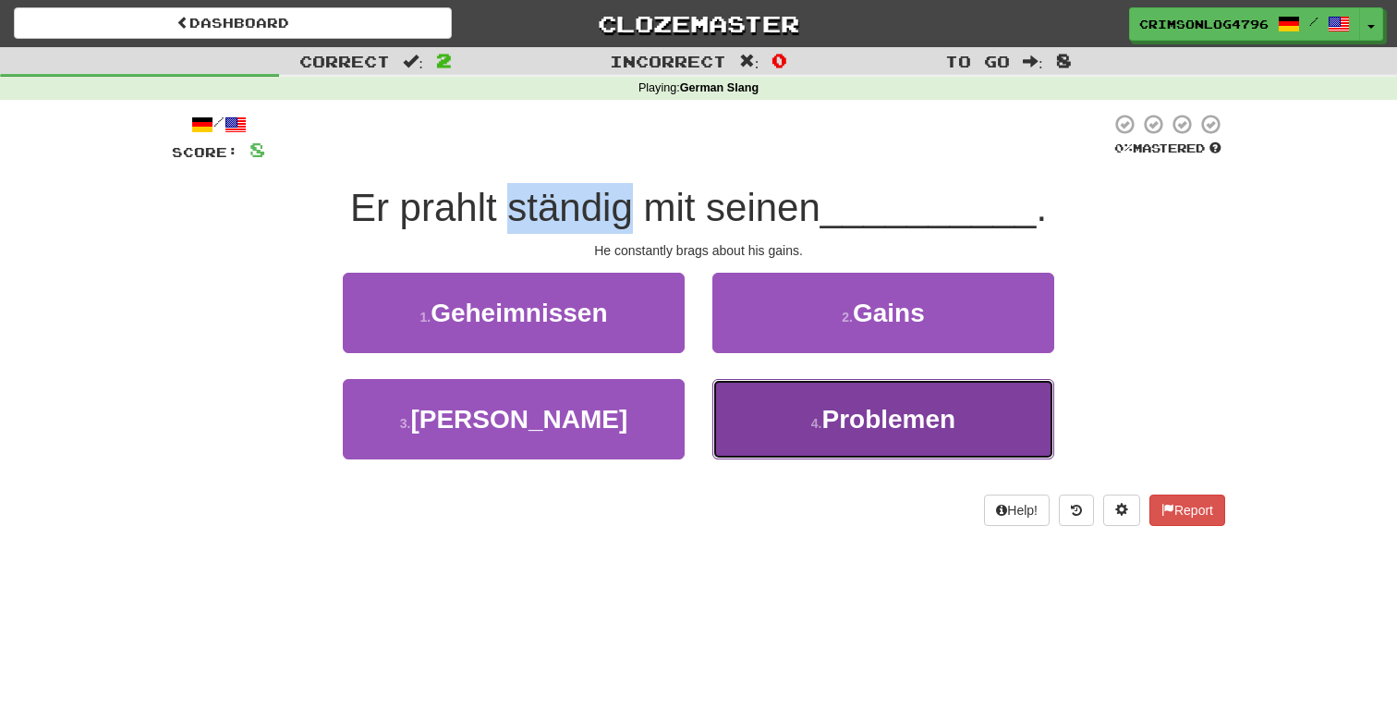
click at [813, 409] on button "4 . Problemen" at bounding box center [883, 419] width 342 height 80
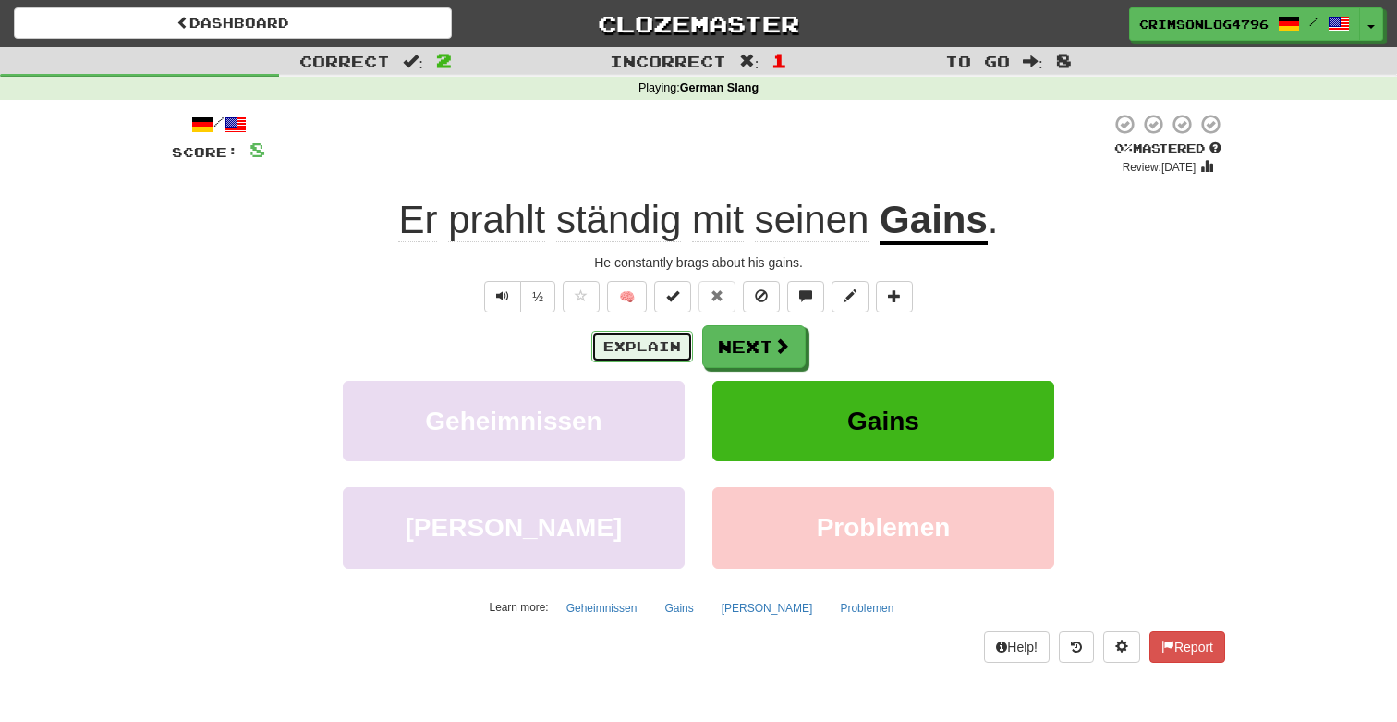
click at [622, 352] on button "Explain" at bounding box center [642, 346] width 102 height 31
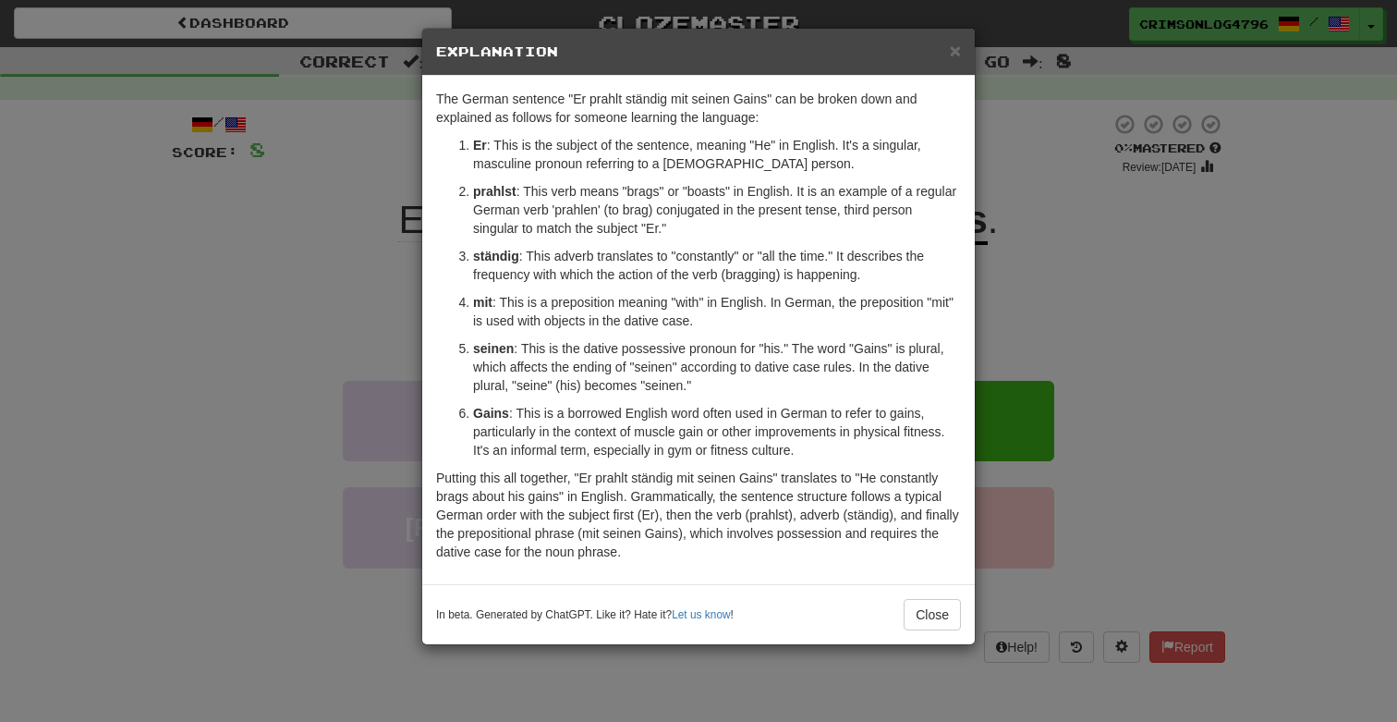
click at [1092, 323] on div "× Explanation The German sentence "Er prahlt ständig mit seinen Gains" can be b…" at bounding box center [698, 361] width 1397 height 722
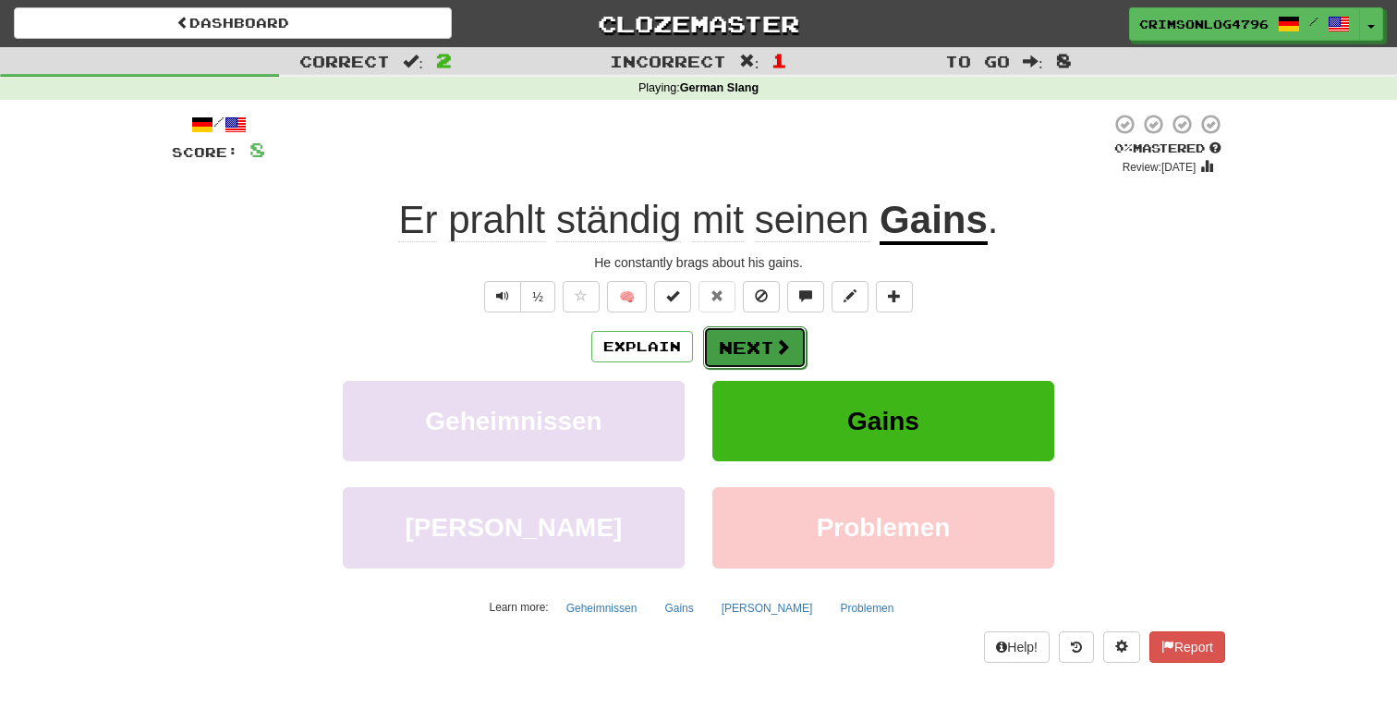
click at [728, 335] on button "Next" at bounding box center [754, 347] width 103 height 43
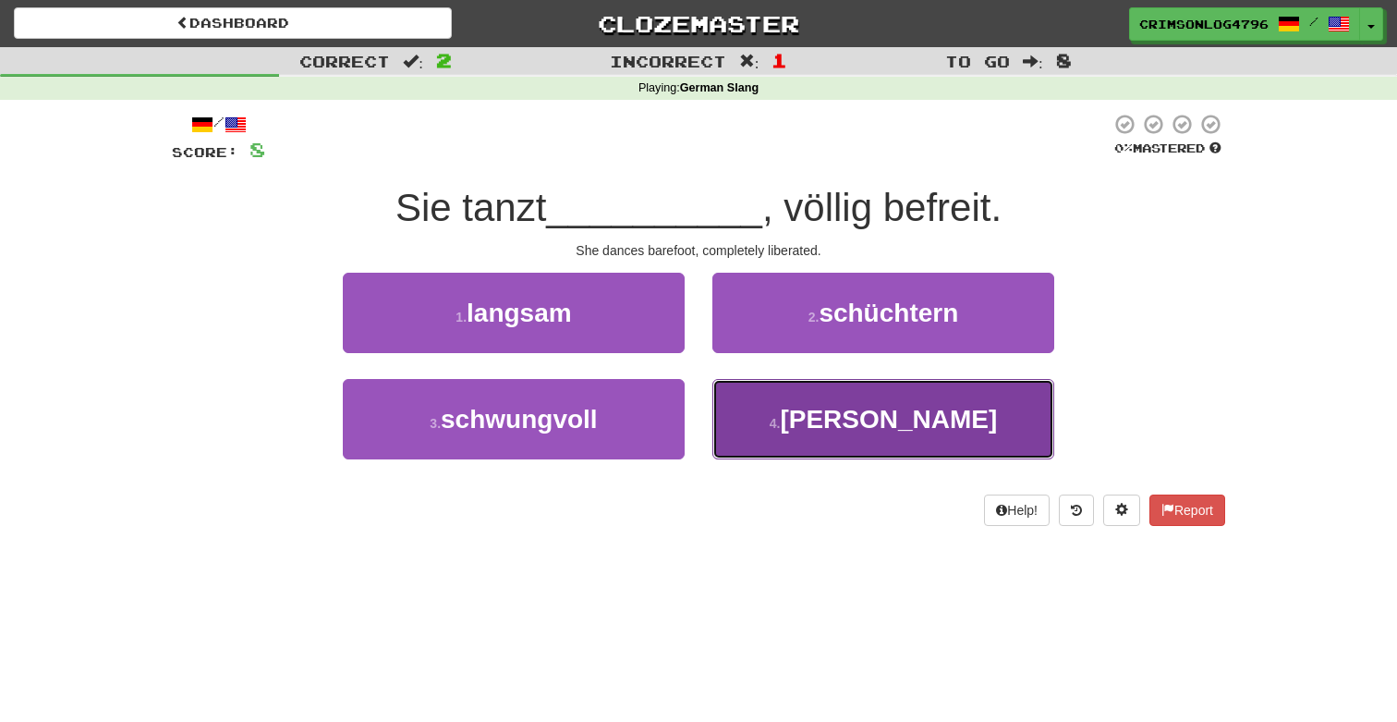
click at [759, 415] on button "4 . barfuß" at bounding box center [883, 419] width 342 height 80
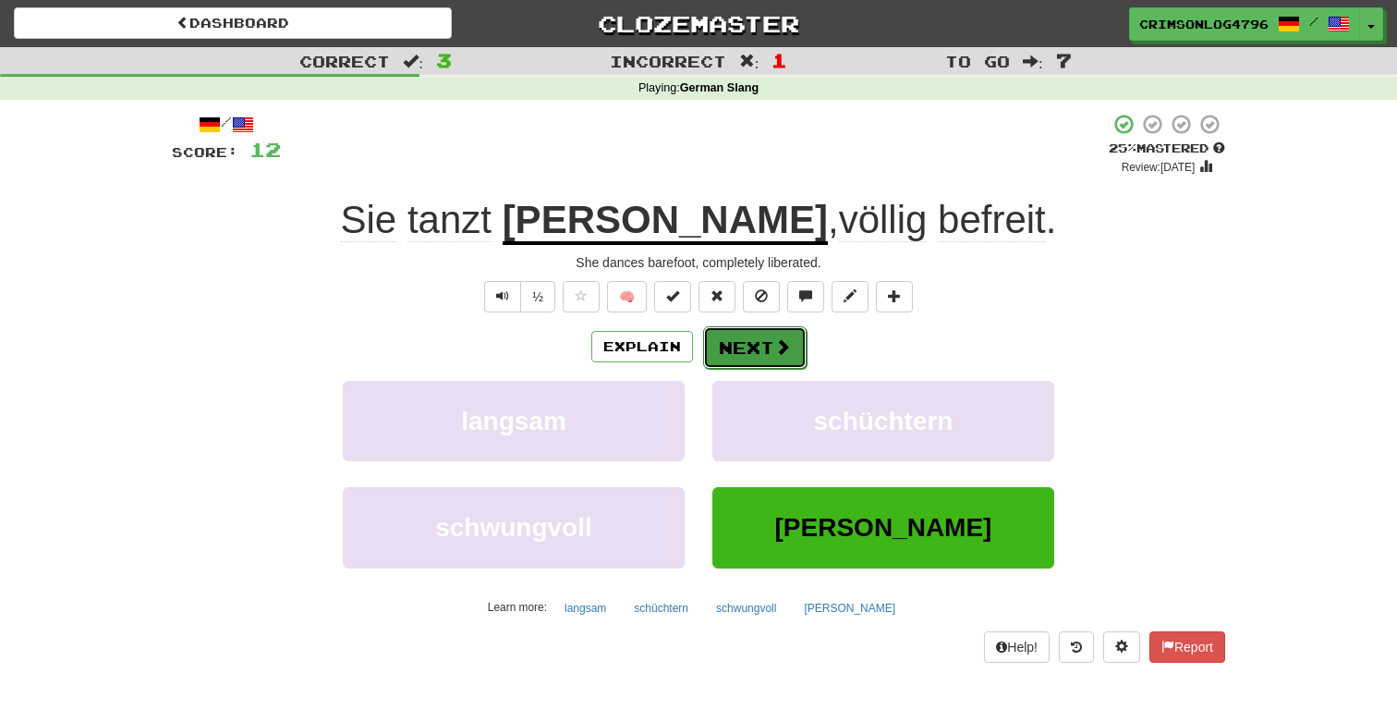
click at [754, 338] on button "Next" at bounding box center [754, 347] width 103 height 43
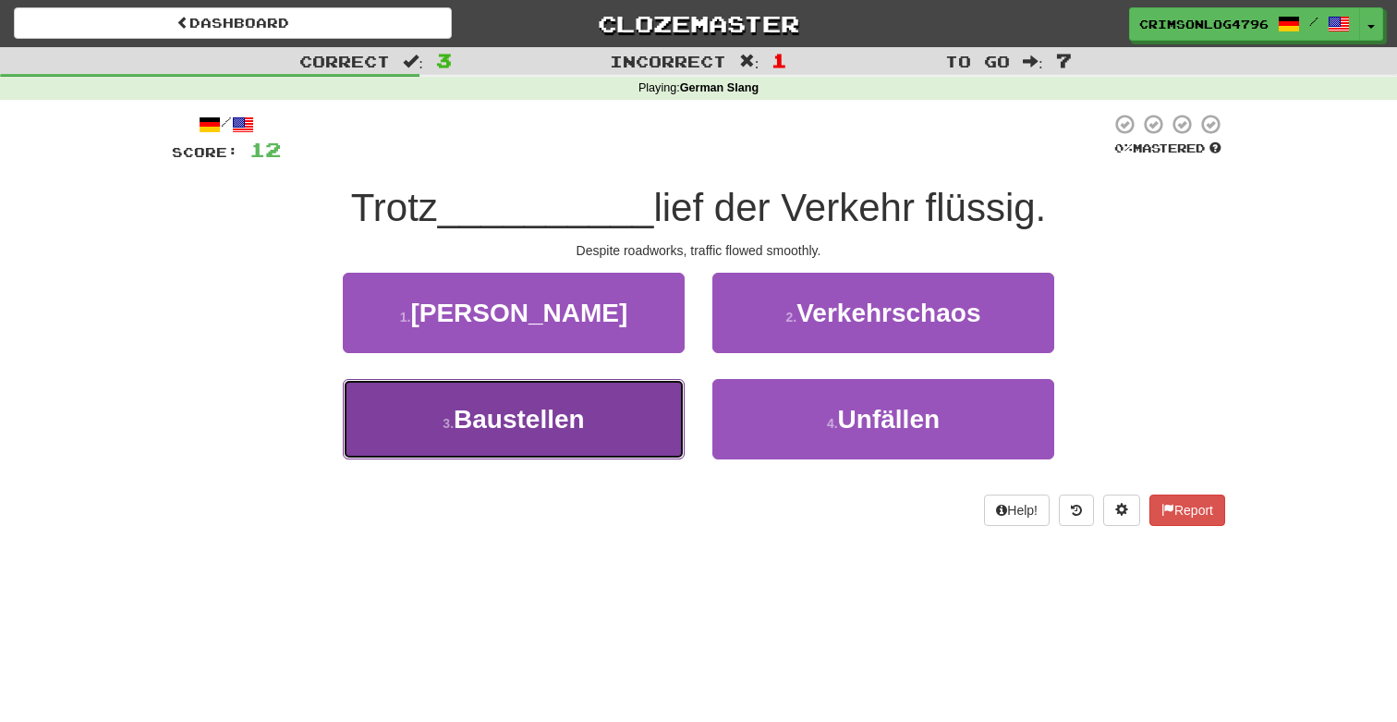
click at [570, 443] on button "3 . Baustellen" at bounding box center [514, 419] width 342 height 80
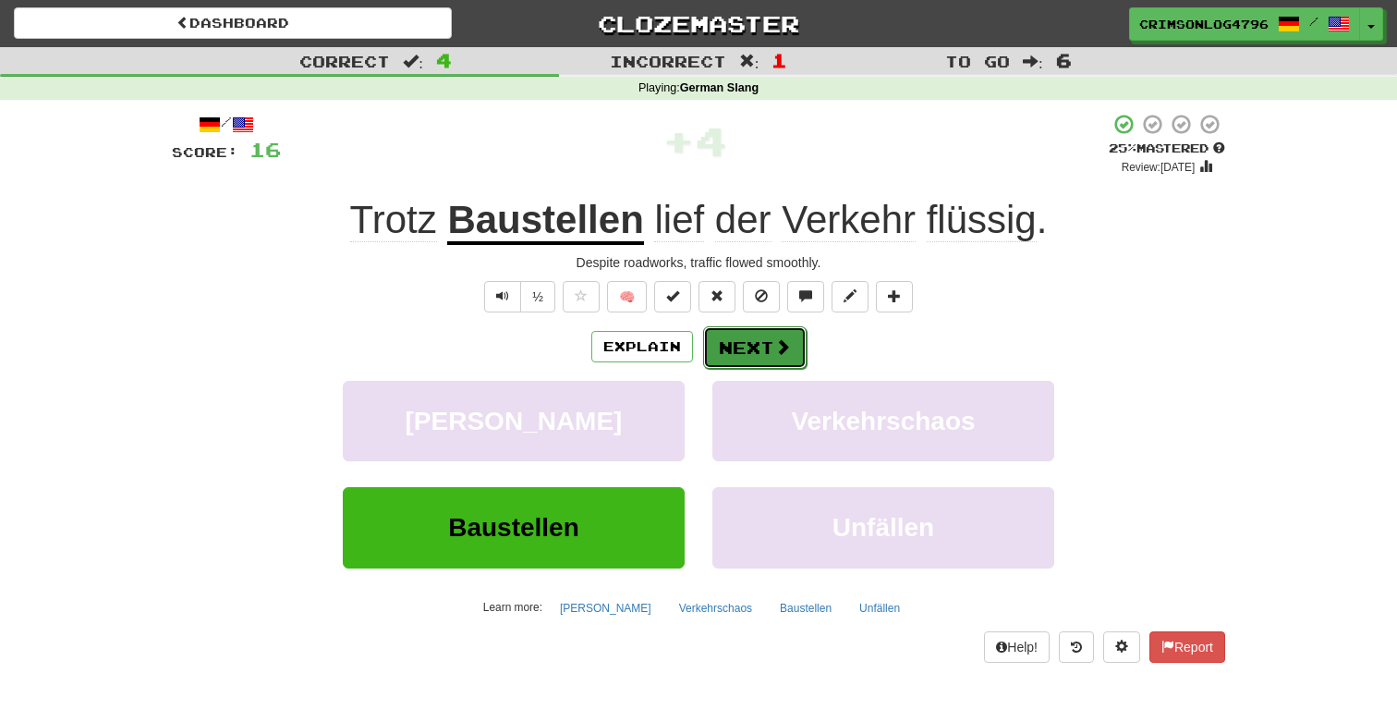
click at [749, 349] on button "Next" at bounding box center [754, 347] width 103 height 43
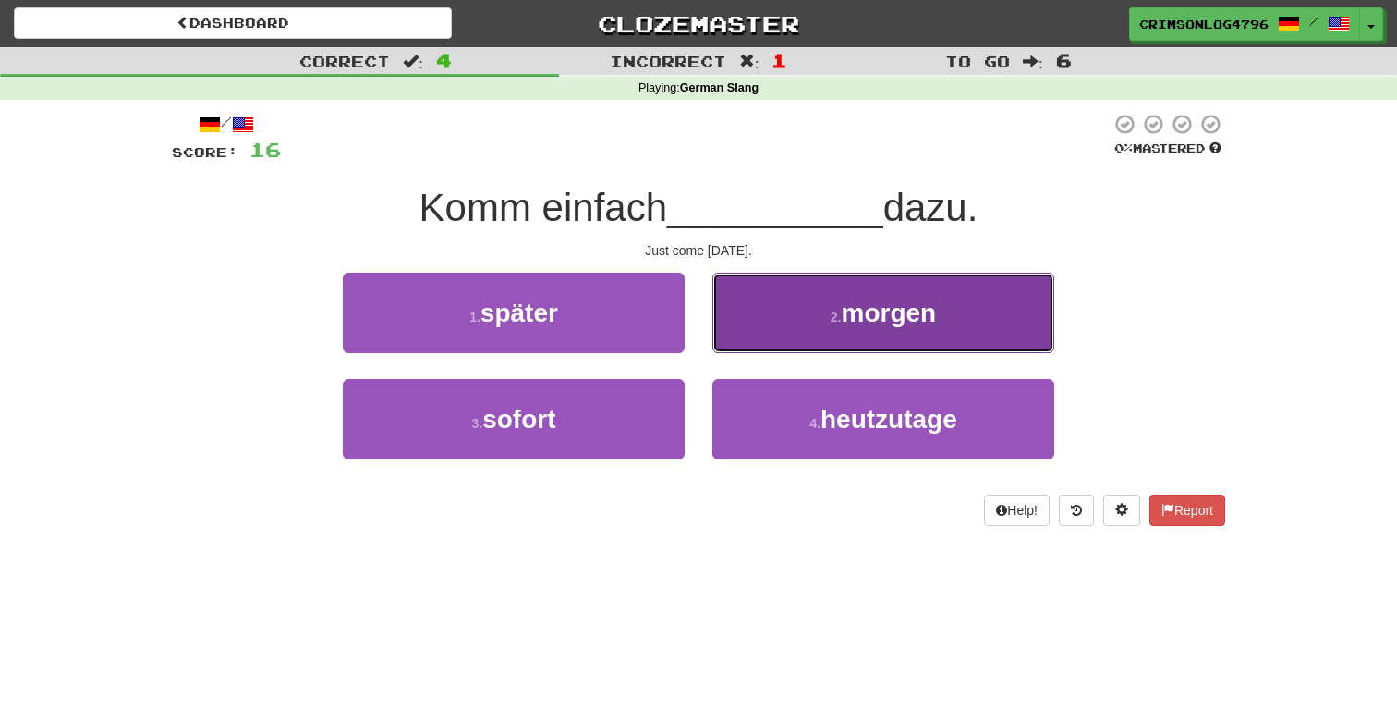
click at [792, 320] on button "2 . morgen" at bounding box center [883, 313] width 342 height 80
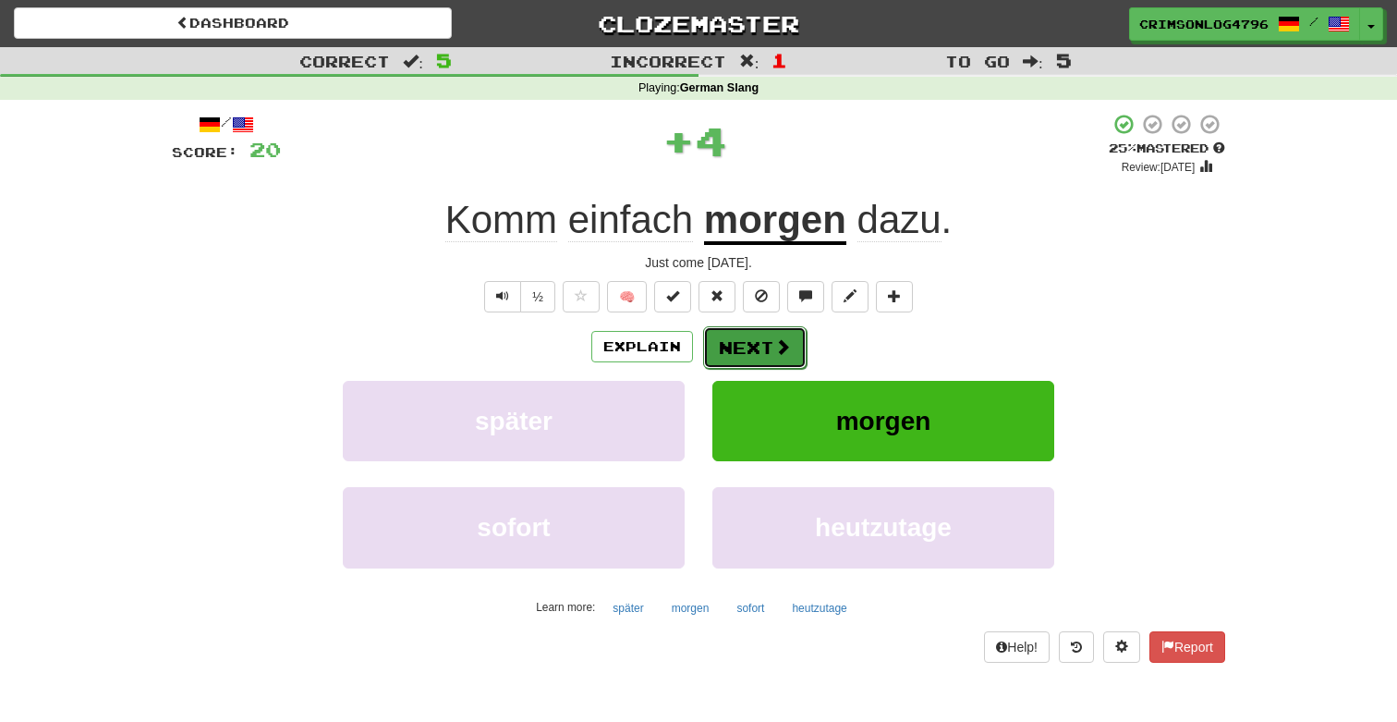
click at [777, 333] on button "Next" at bounding box center [754, 347] width 103 height 43
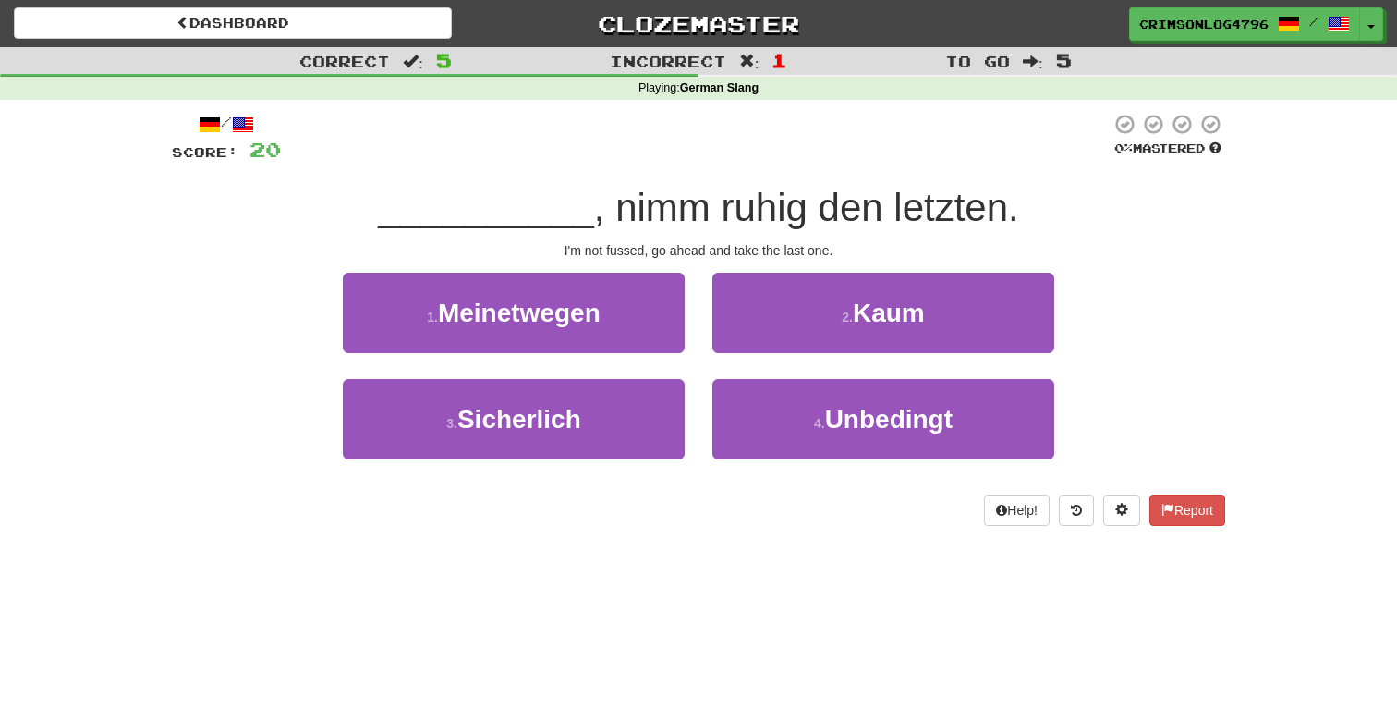
click at [580, 252] on div "I'm not fussed, go ahead and take the last one." at bounding box center [698, 250] width 1053 height 18
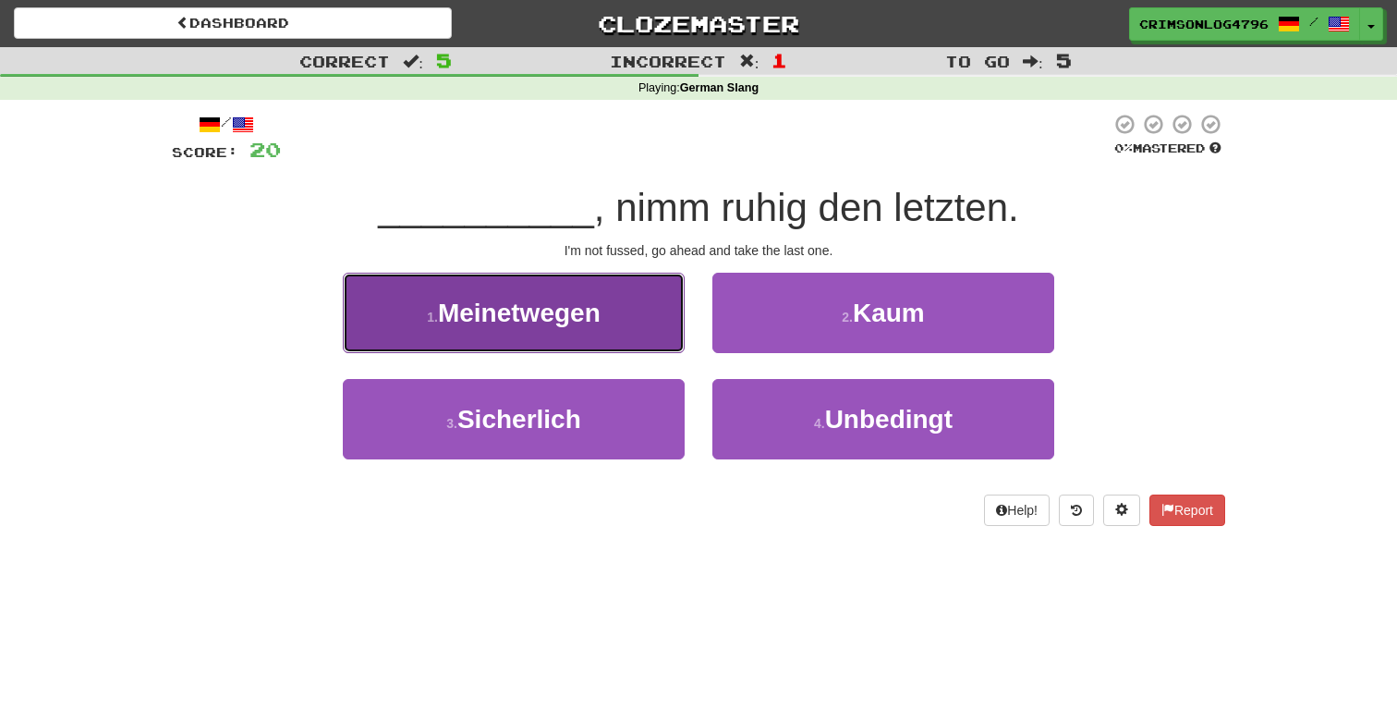
click at [551, 337] on button "1 . Meinetwegen" at bounding box center [514, 313] width 342 height 80
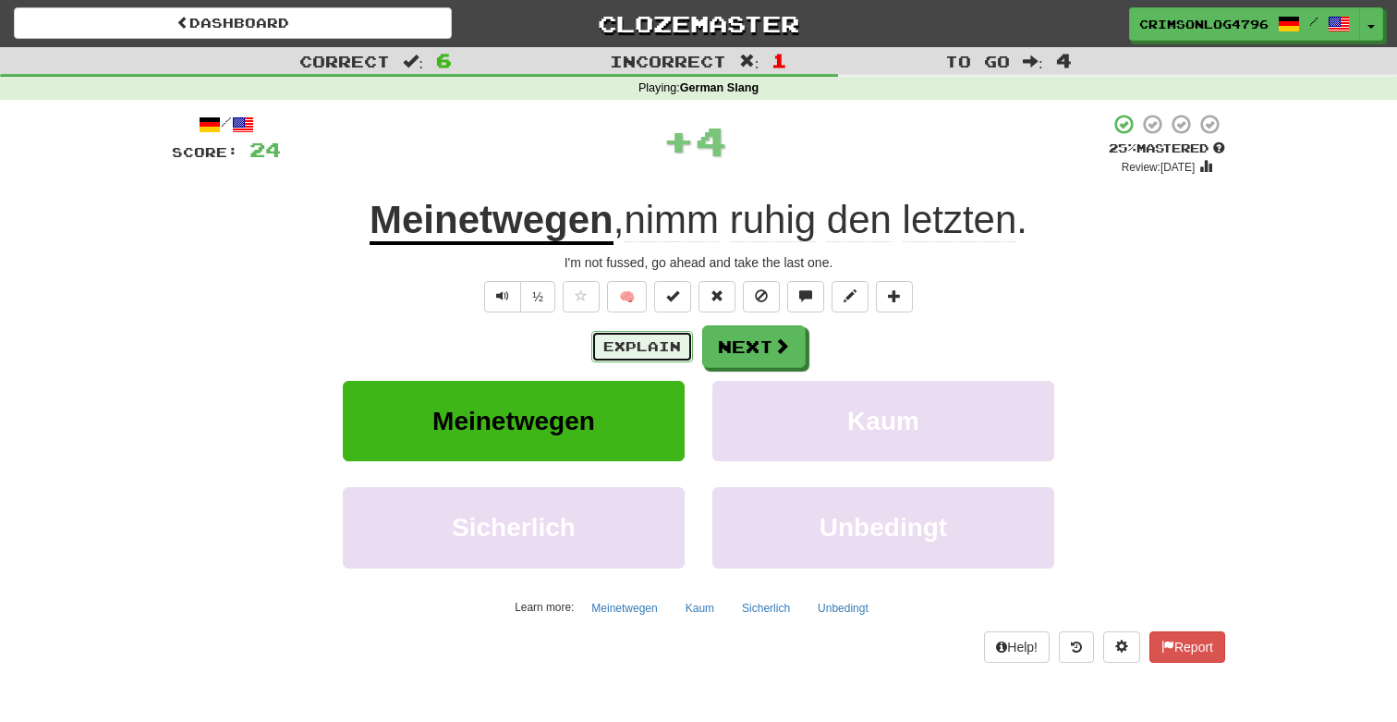
click at [644, 347] on button "Explain" at bounding box center [642, 346] width 102 height 31
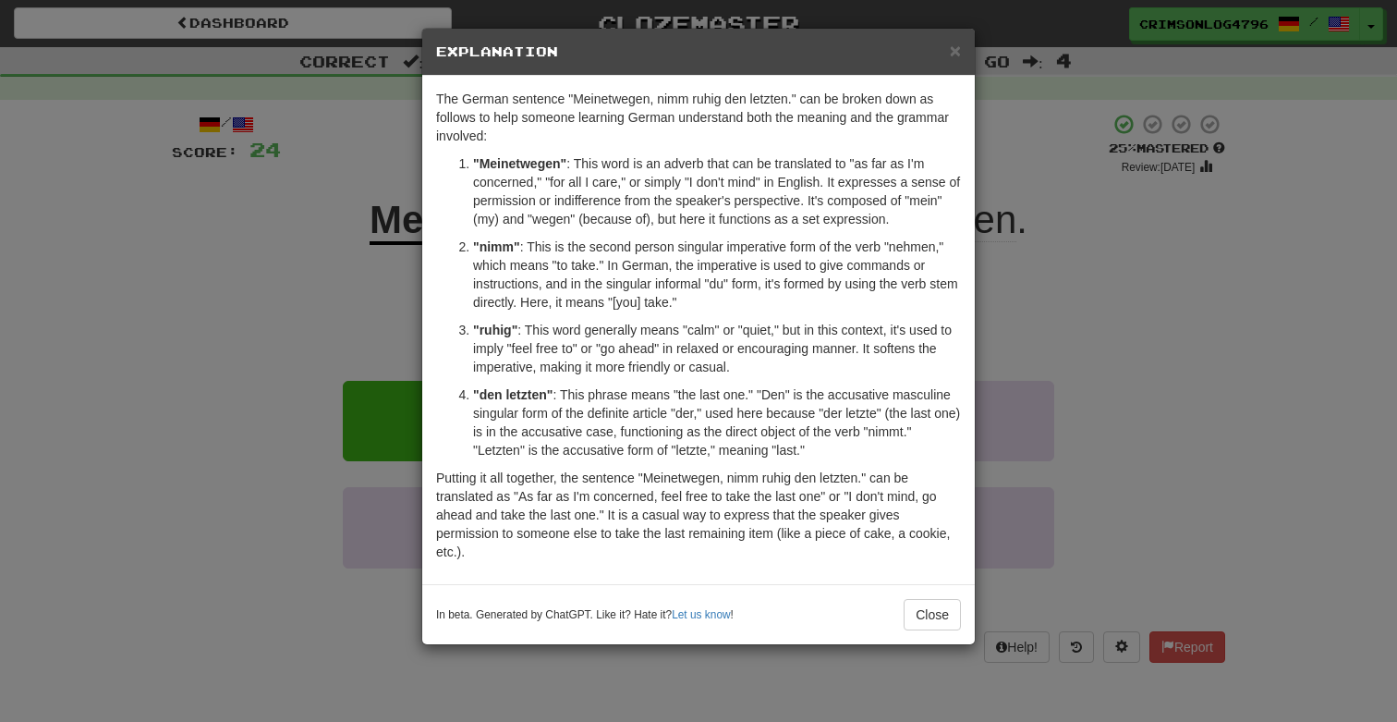
click at [576, 176] on p ""Meinetwegen" : This word is an adverb that can be translated to "as far as I'm…" at bounding box center [717, 191] width 488 height 74
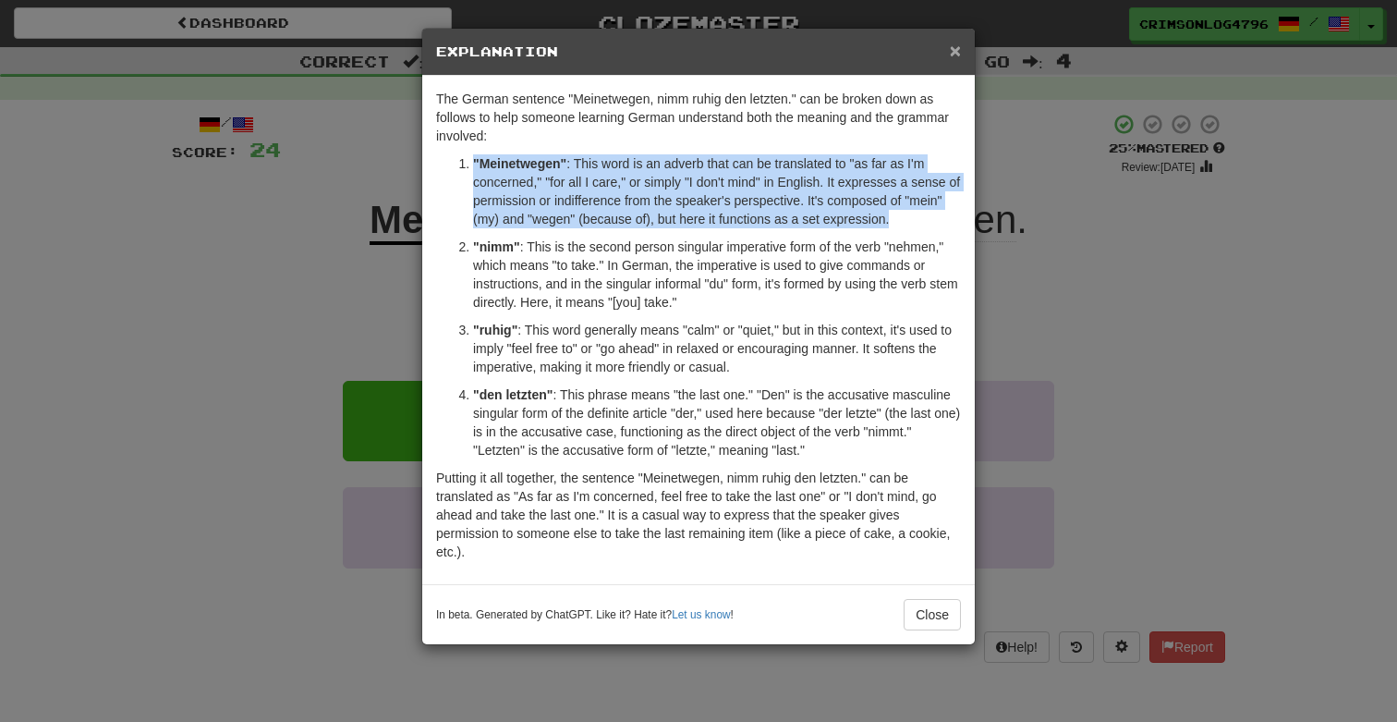
click at [957, 56] on span "×" at bounding box center [955, 50] width 11 height 21
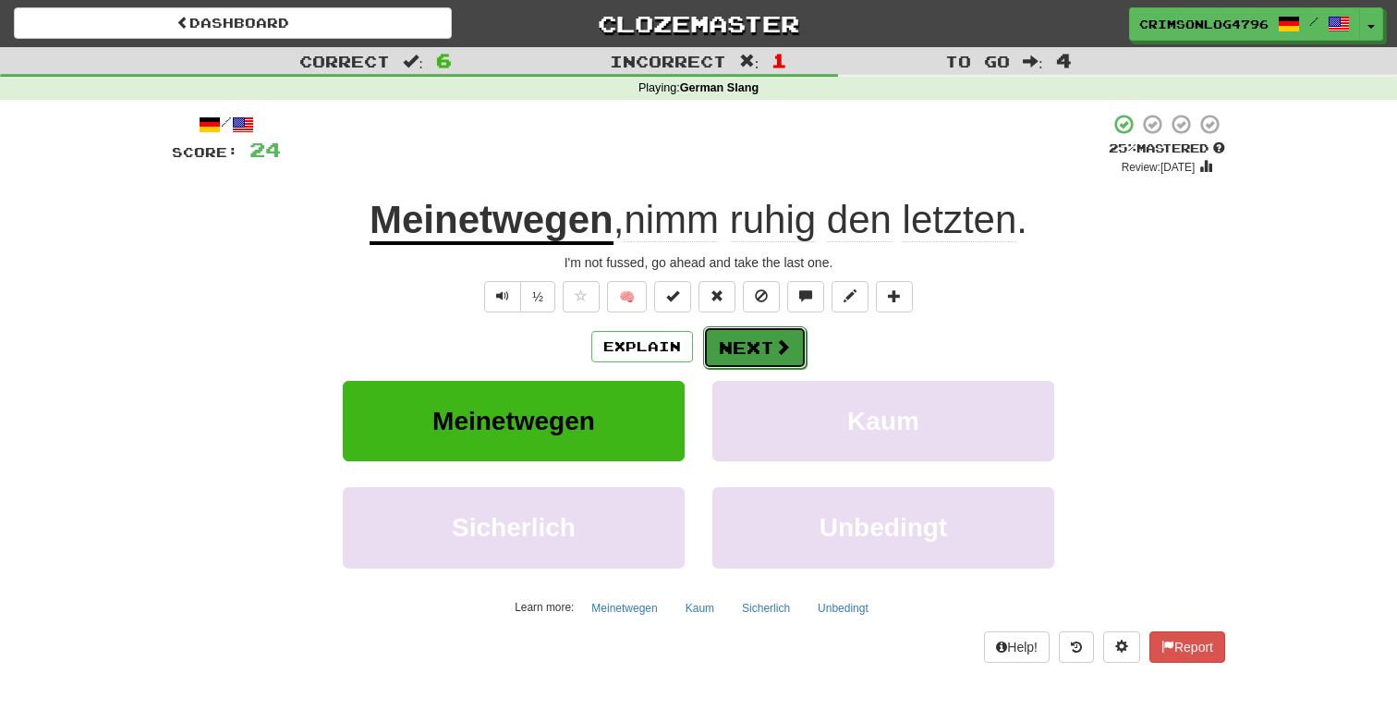
click at [778, 355] on span at bounding box center [782, 346] width 17 height 17
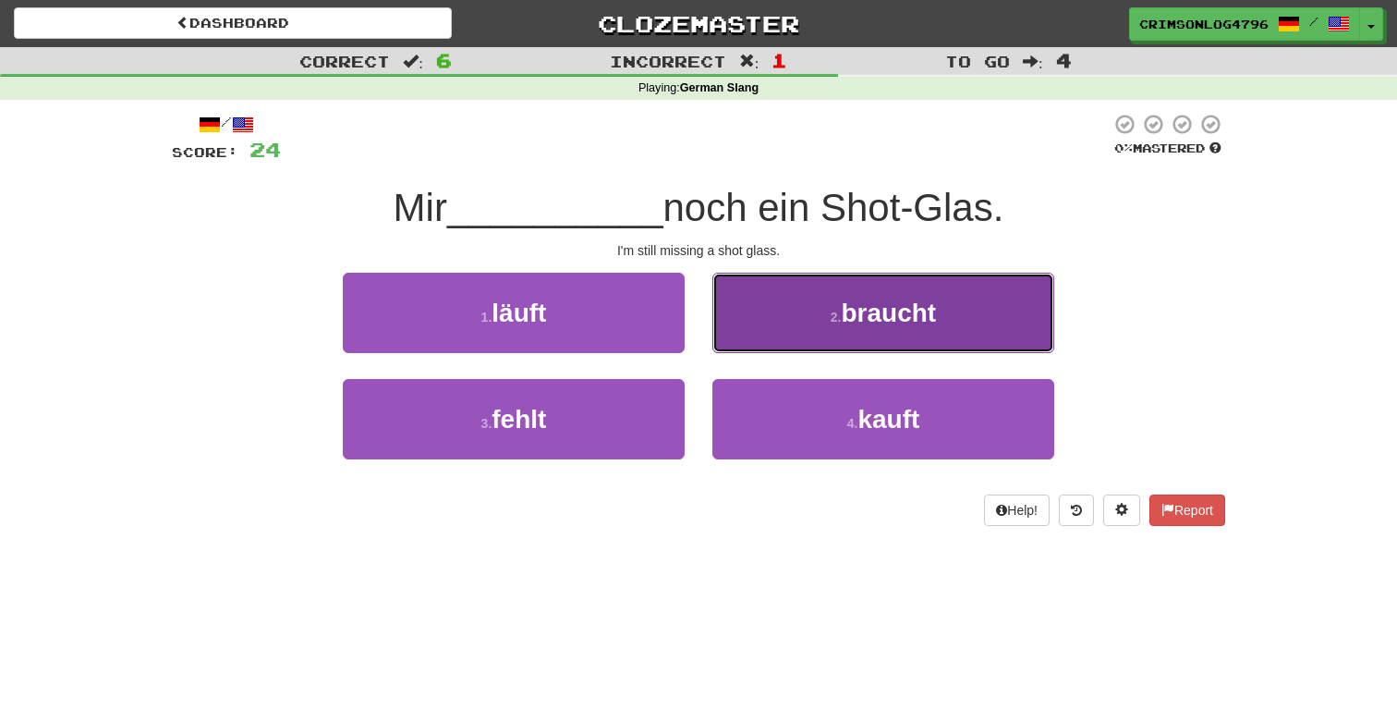
click at [831, 320] on small "2 ." at bounding box center [836, 317] width 11 height 15
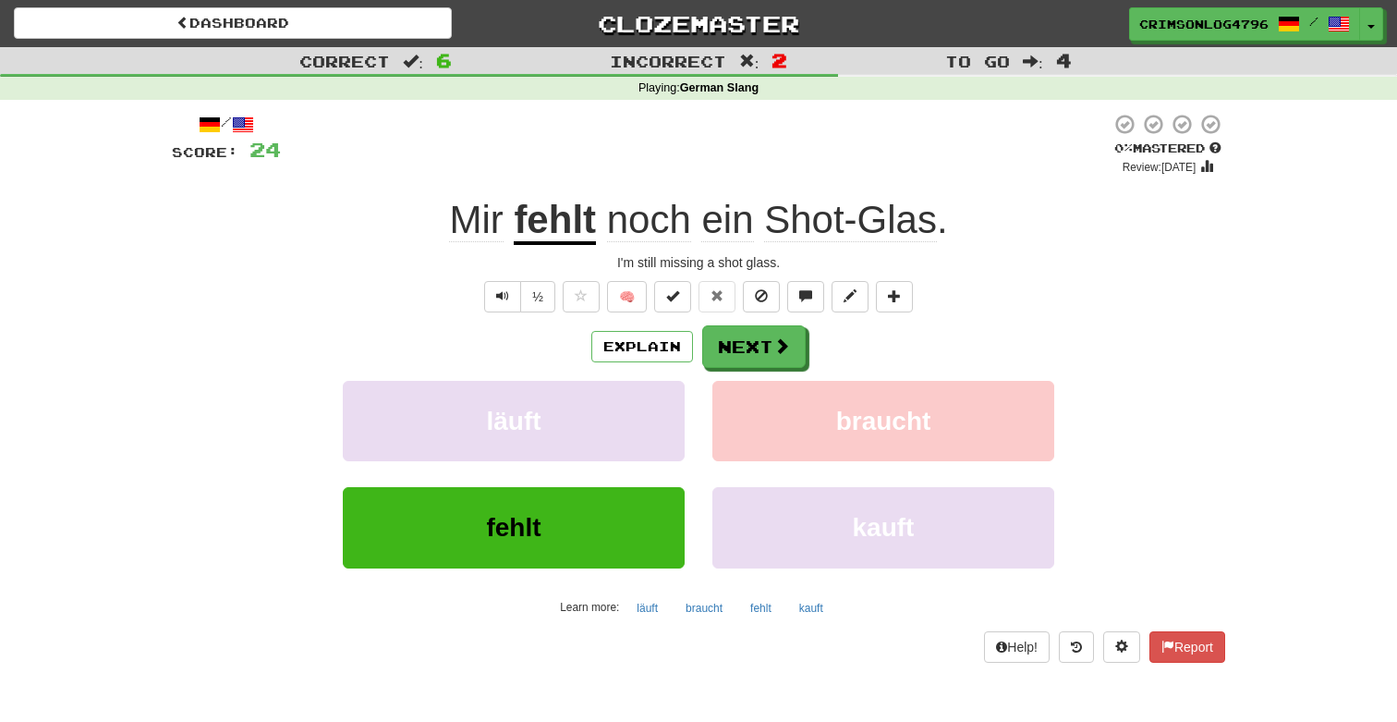
click at [555, 238] on u "fehlt" at bounding box center [555, 221] width 82 height 47
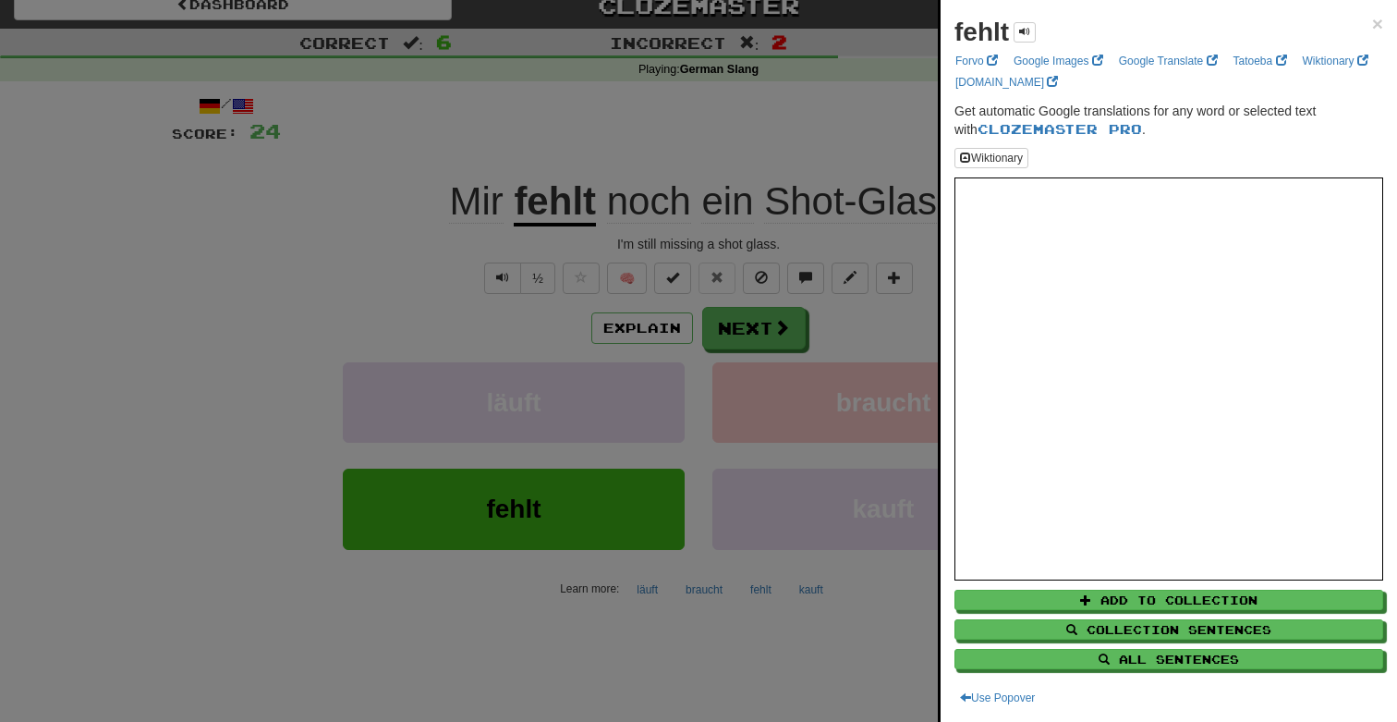
scroll to position [24, 0]
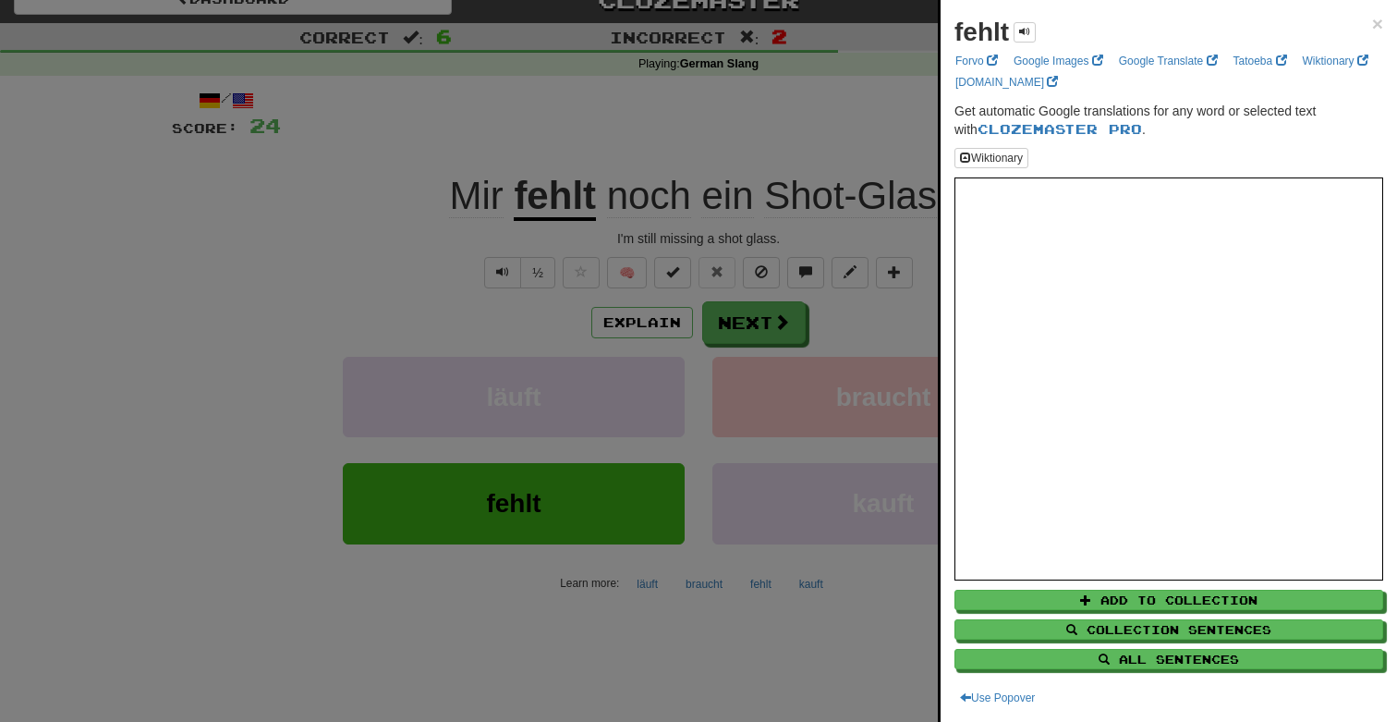
click at [749, 221] on div at bounding box center [698, 361] width 1397 height 722
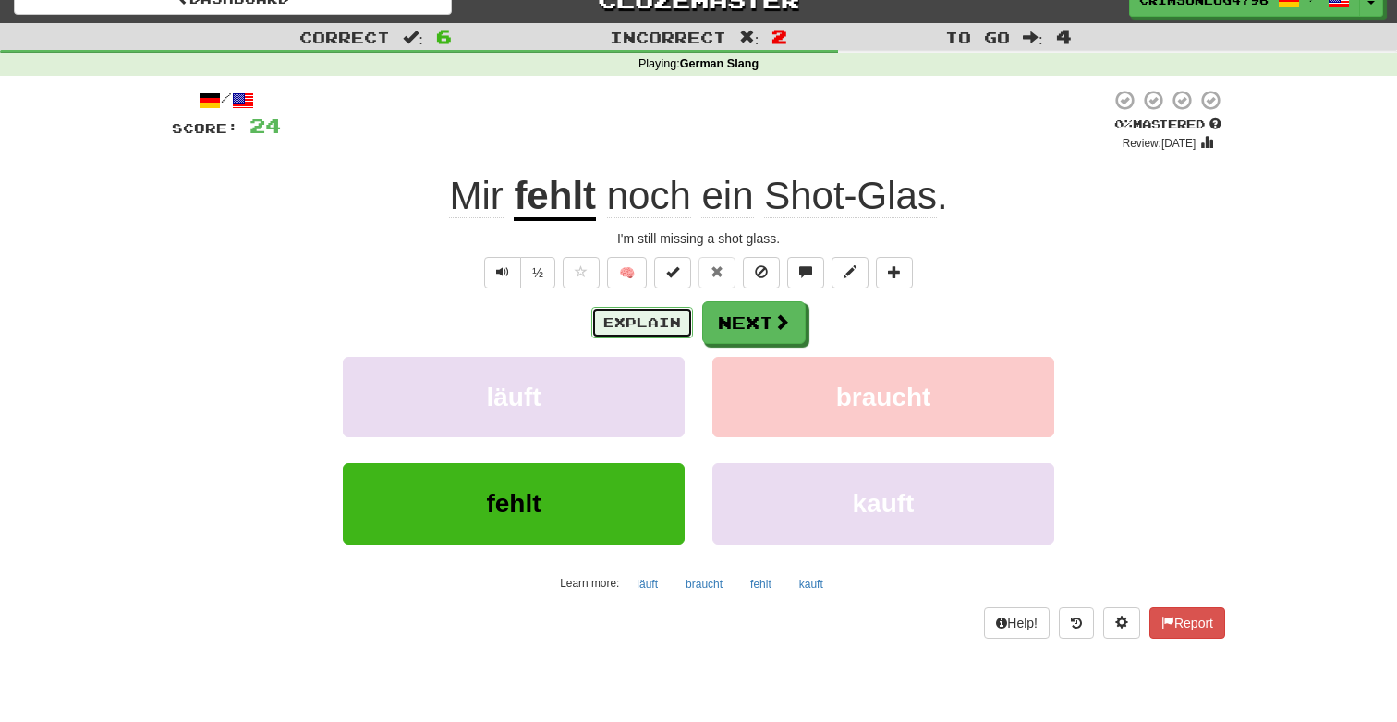
click at [628, 318] on button "Explain" at bounding box center [642, 322] width 102 height 31
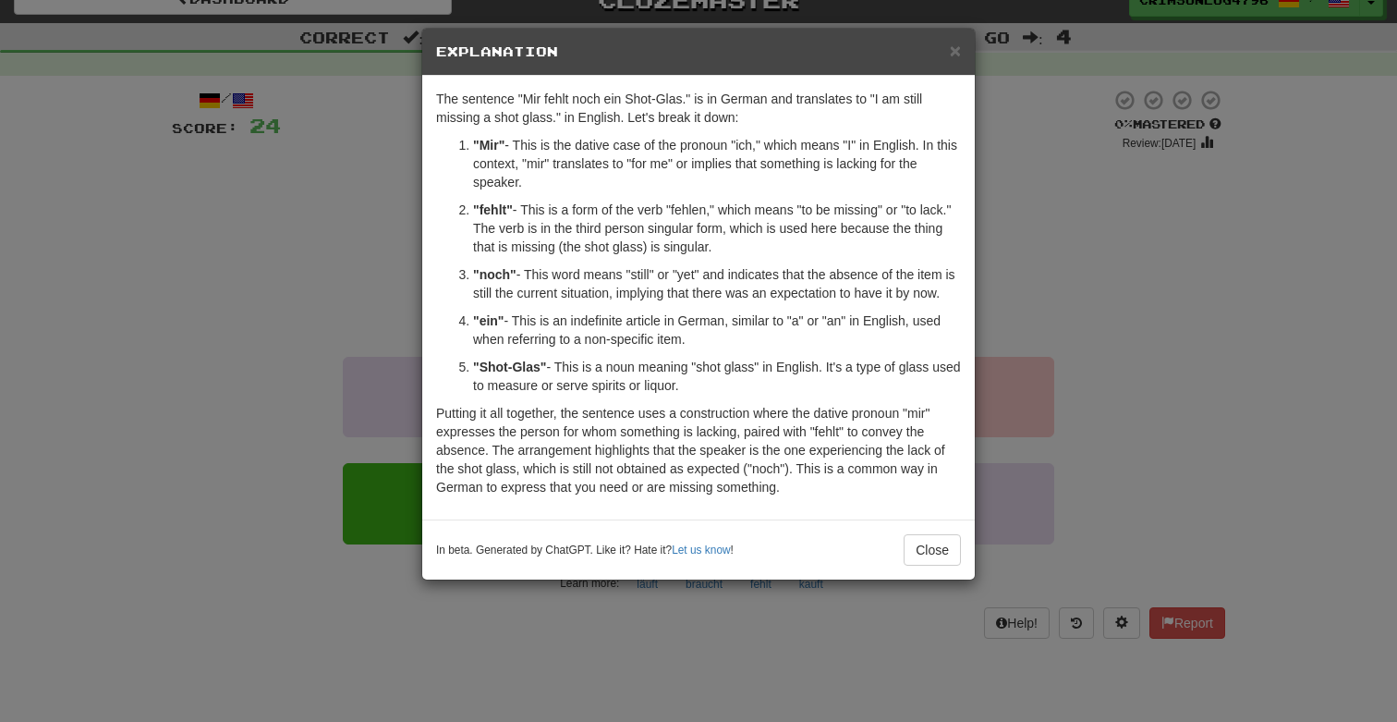
click at [488, 211] on strong ""fehlt"" at bounding box center [493, 209] width 40 height 15
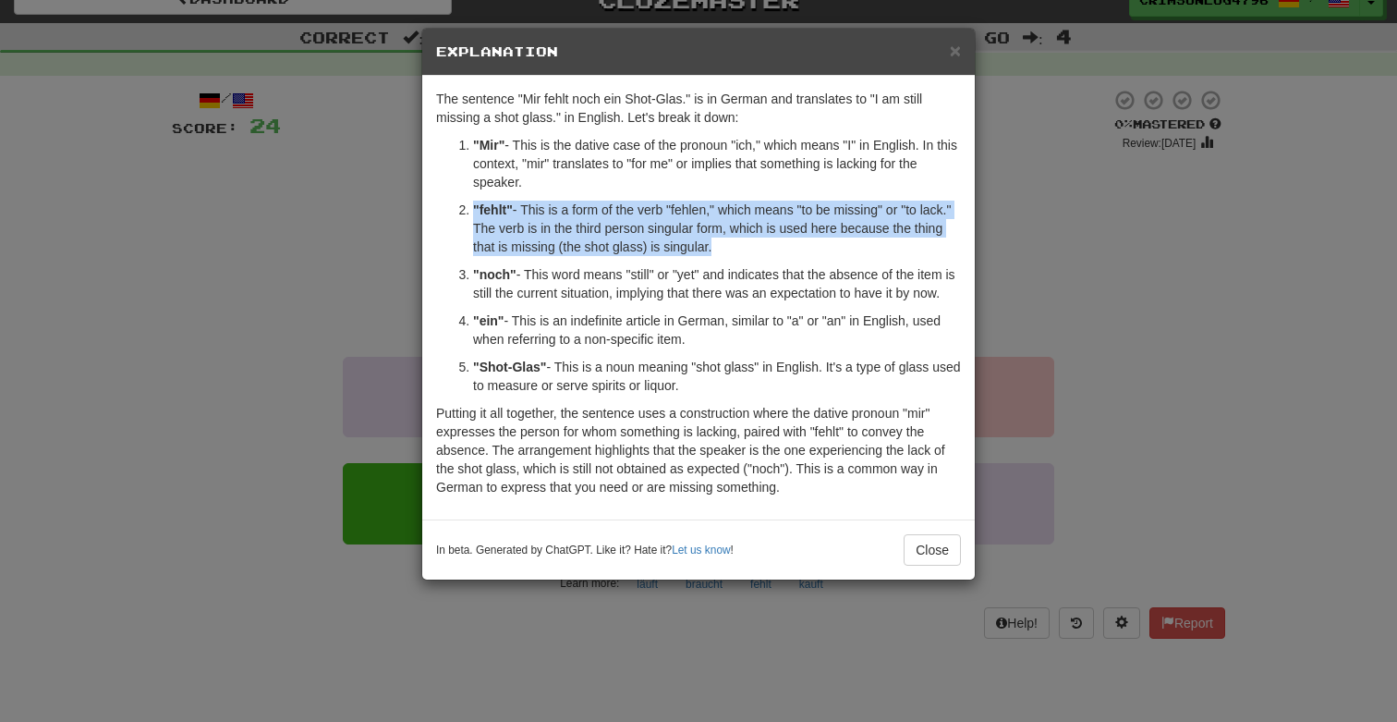
click at [488, 211] on strong ""fehlt"" at bounding box center [493, 209] width 40 height 15
click at [344, 283] on div "× Explanation The sentence "Mir fehlt noch ein Shot-Glas." is in German and tra…" at bounding box center [698, 361] width 1397 height 722
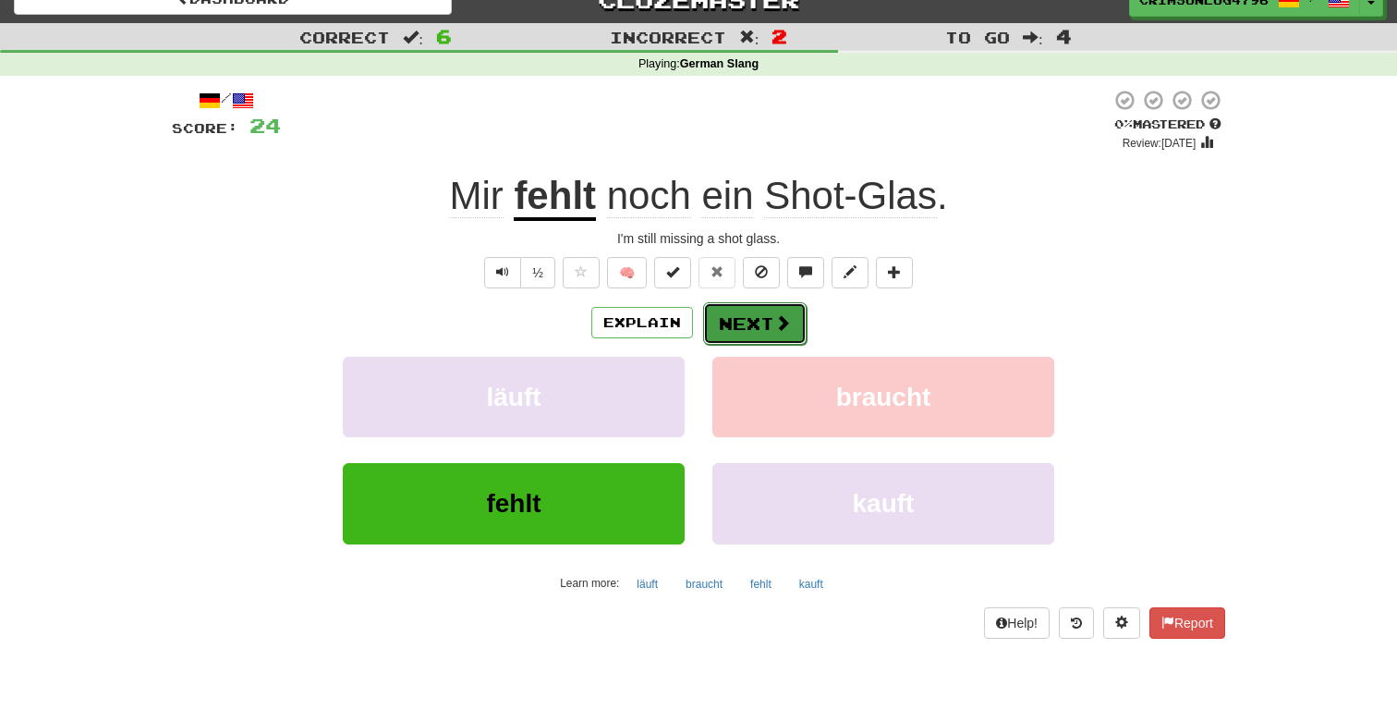
click at [782, 328] on span at bounding box center [782, 322] width 17 height 17
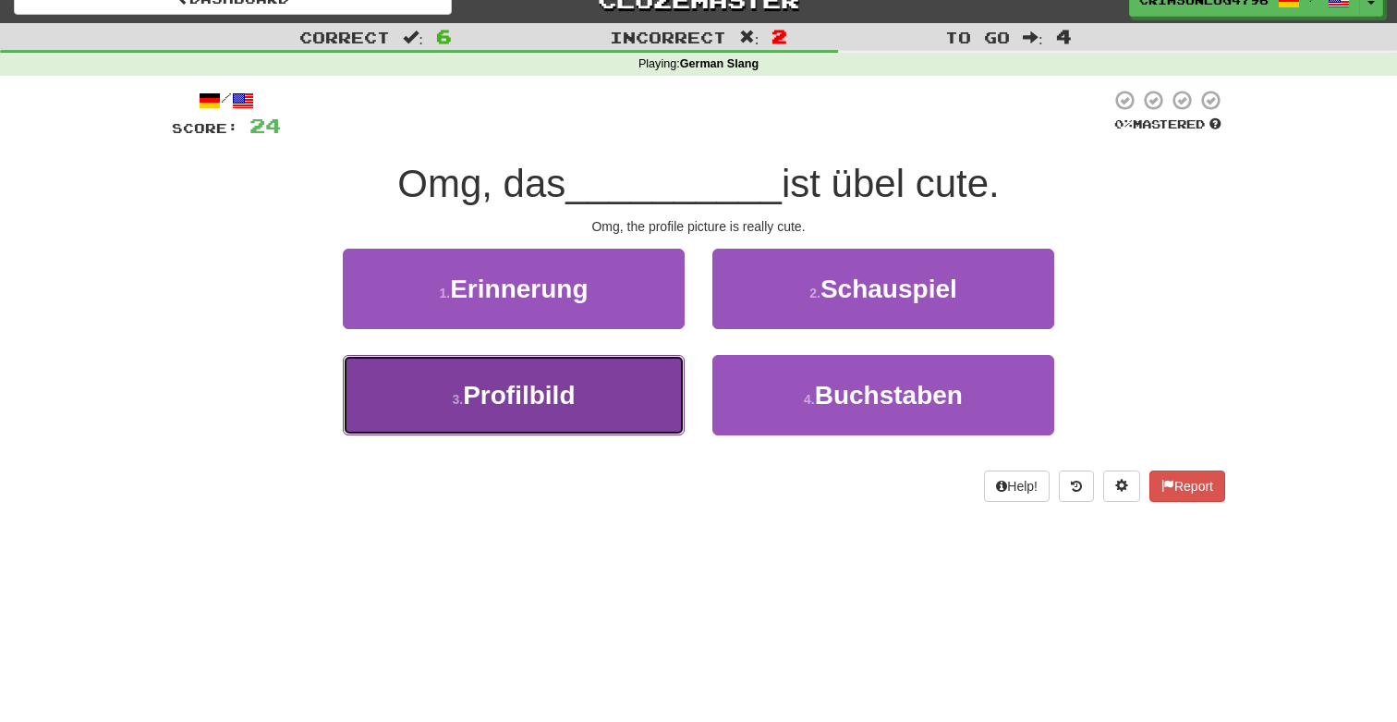
click at [594, 384] on button "3 . Profilbild" at bounding box center [514, 395] width 342 height 80
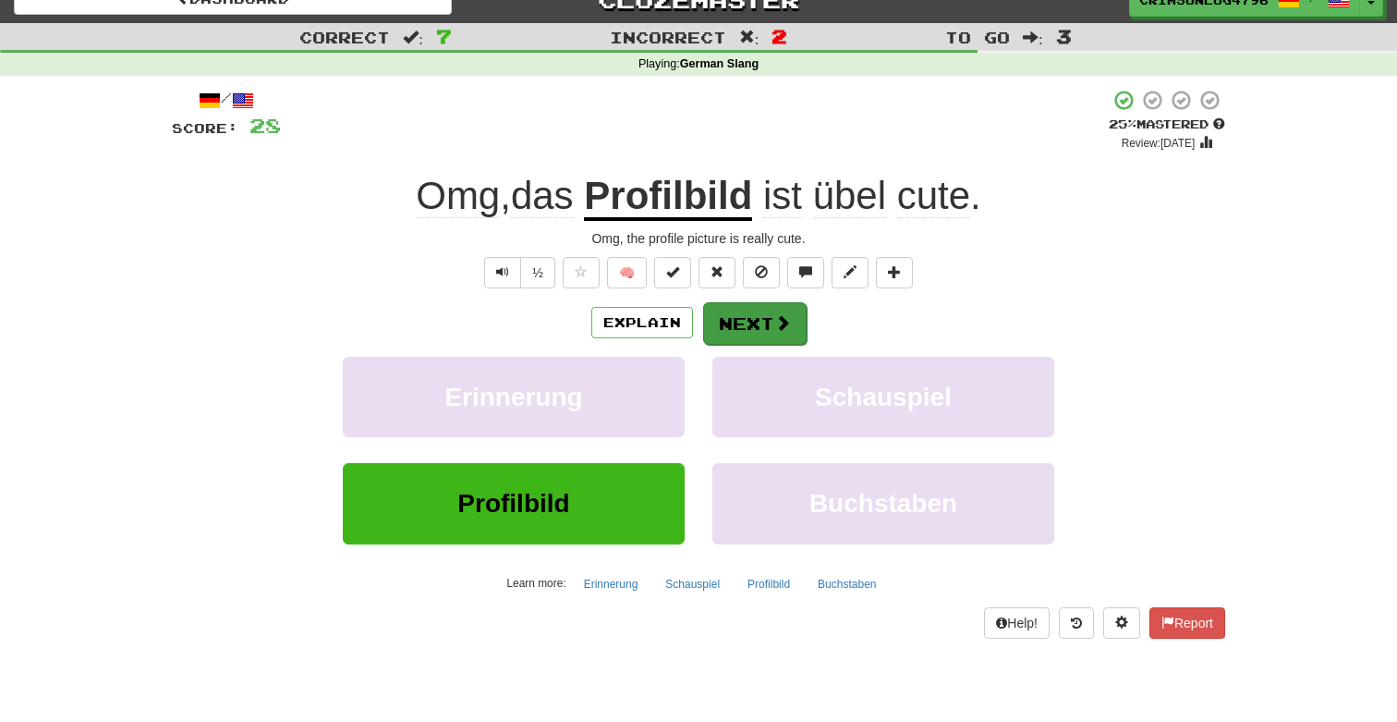
click at [747, 326] on button "Next" at bounding box center [754, 323] width 103 height 43
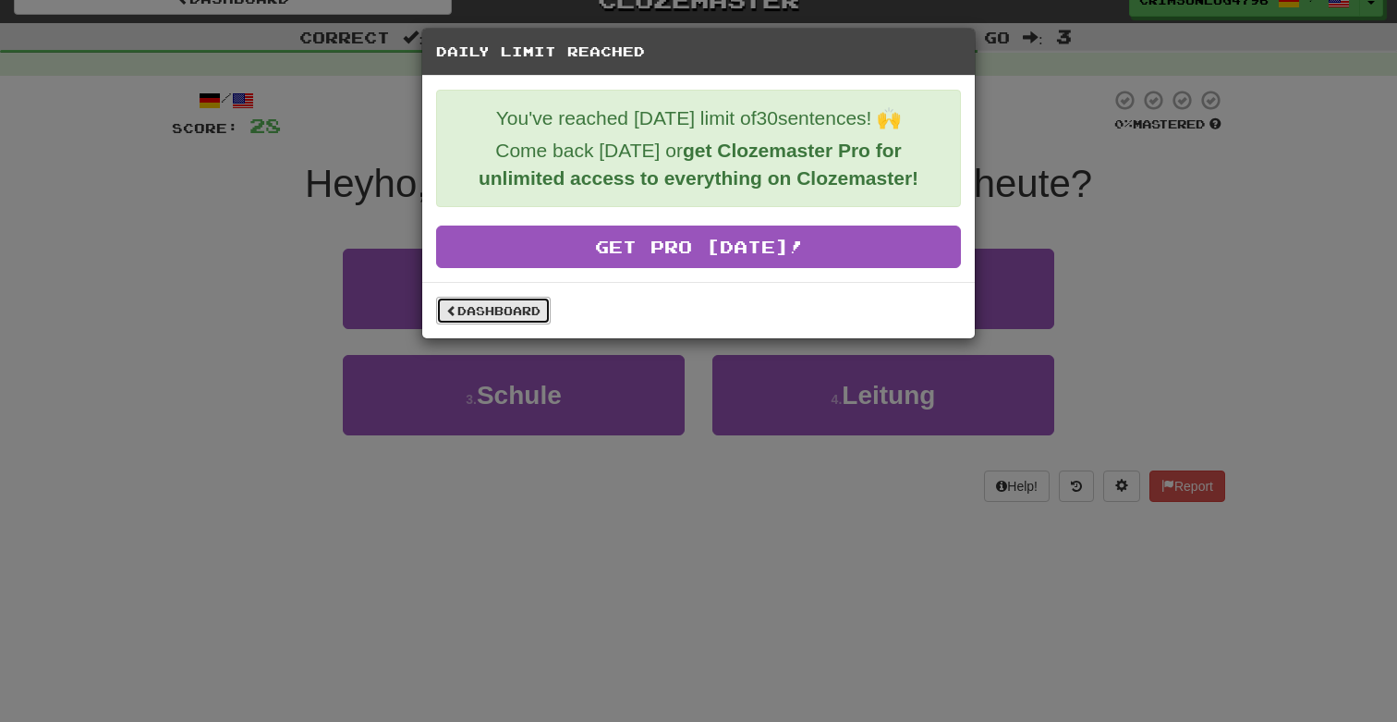
click at [512, 311] on link "Dashboard" at bounding box center [493, 311] width 115 height 28
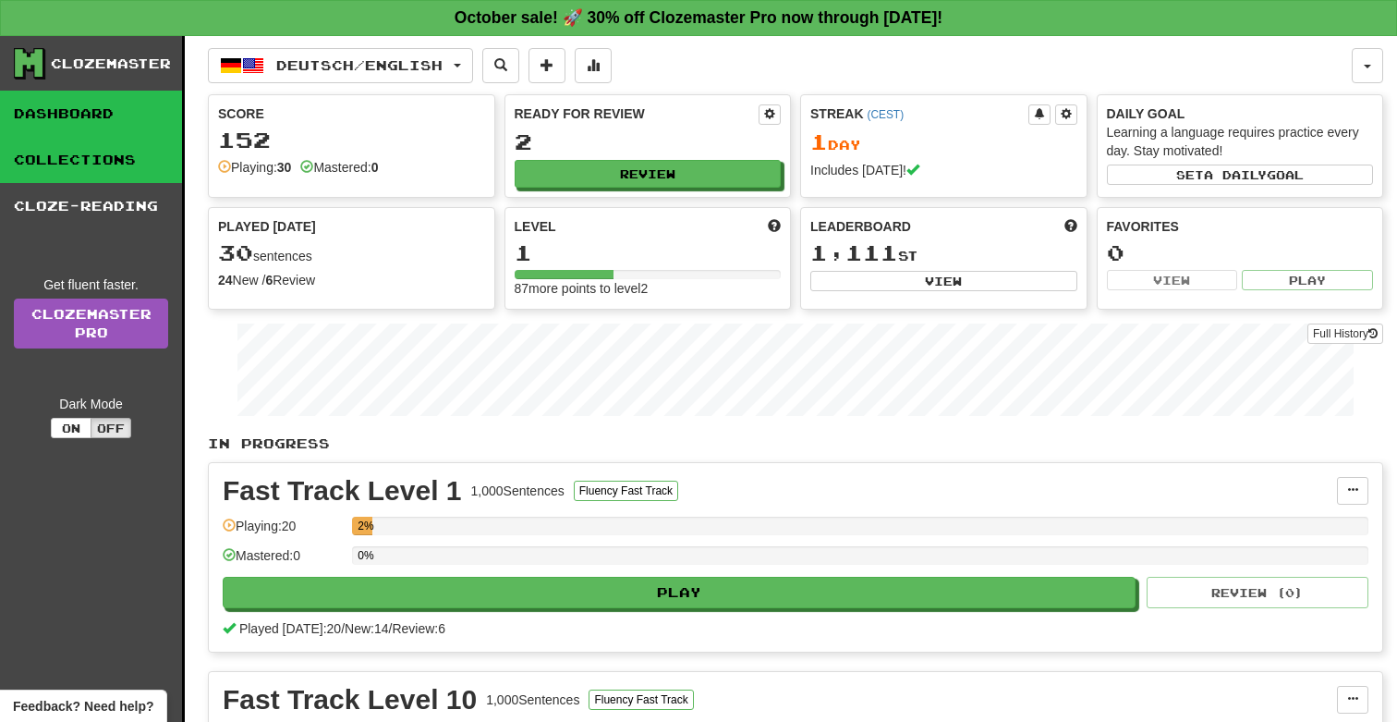
click at [45, 157] on link "Collections" at bounding box center [91, 160] width 182 height 46
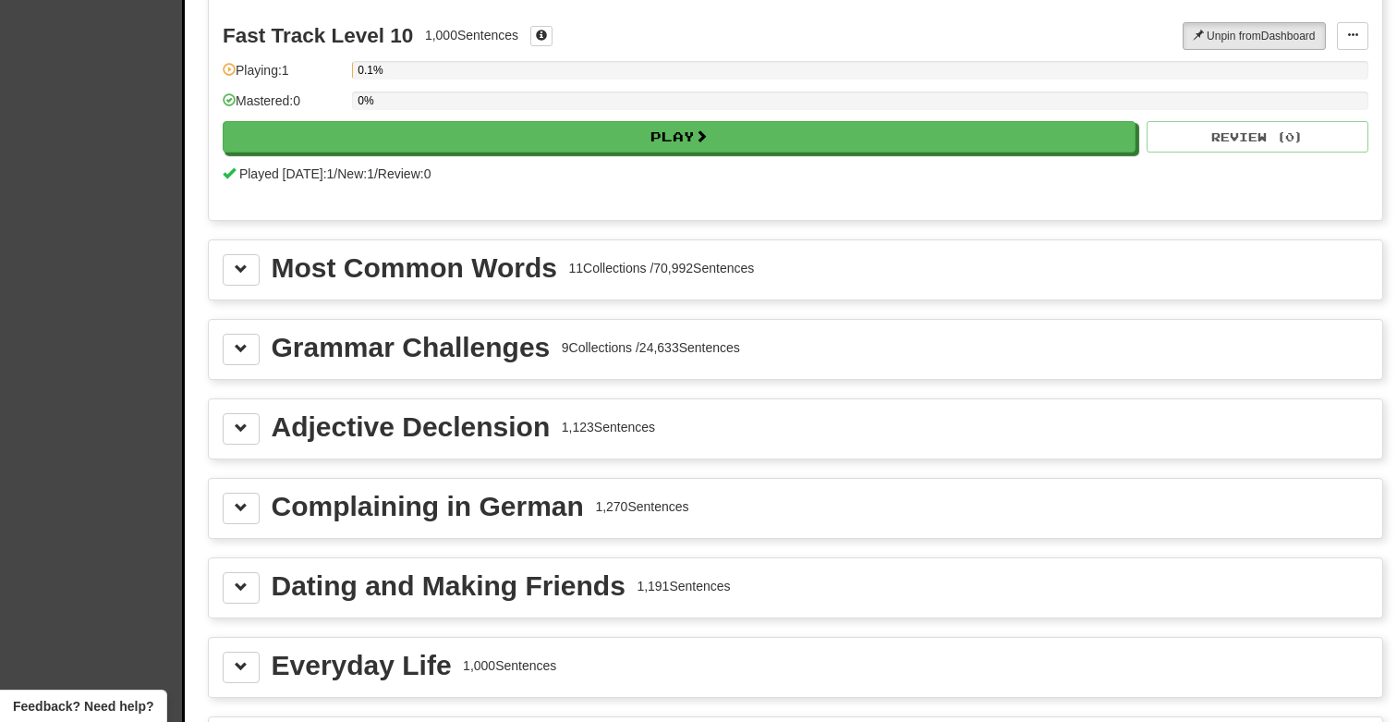
scroll to position [2064, 0]
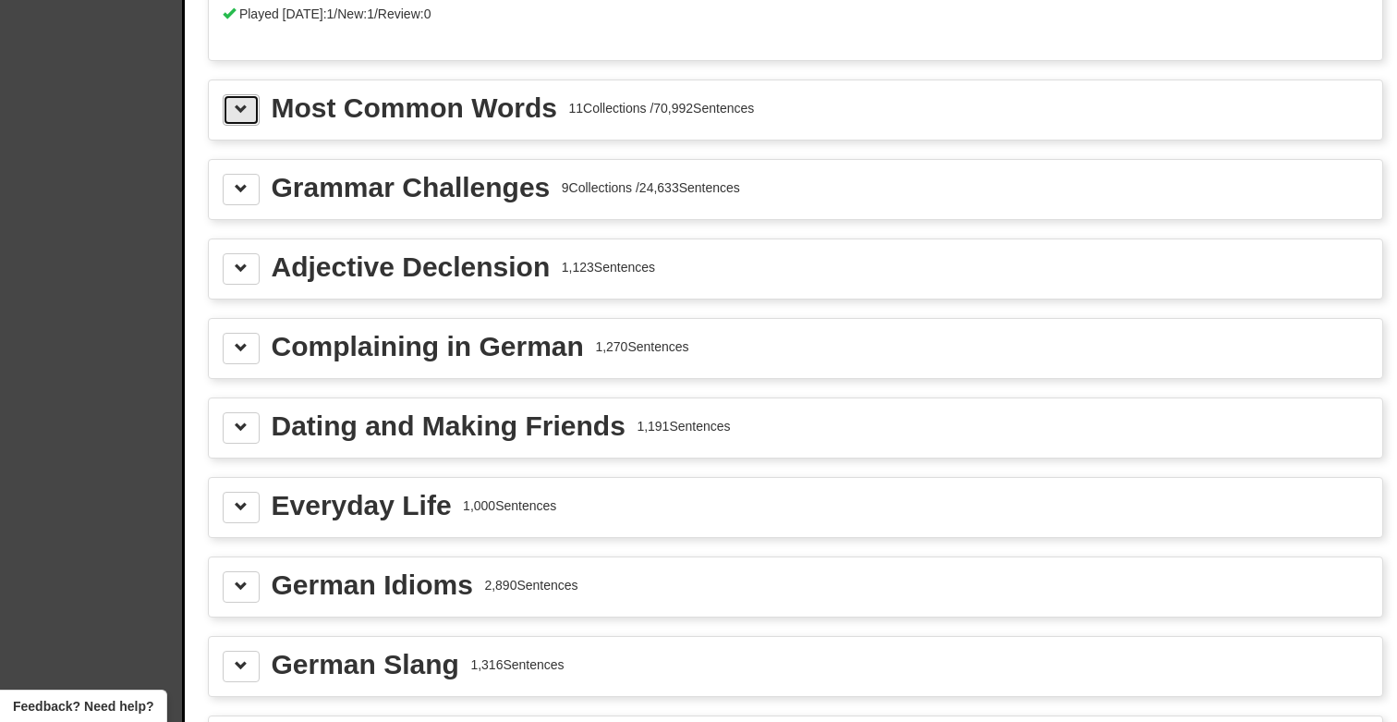
click at [259, 95] on button at bounding box center [241, 109] width 37 height 31
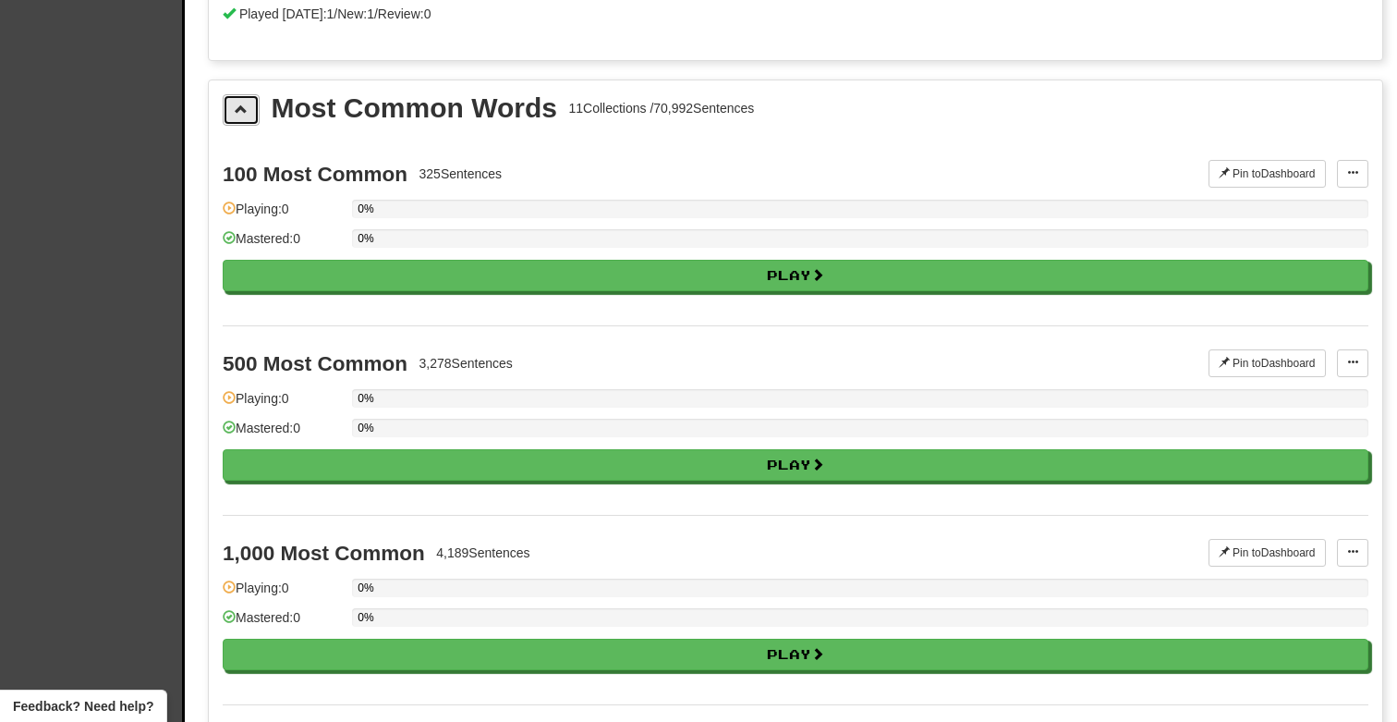
click at [259, 95] on button at bounding box center [241, 109] width 37 height 31
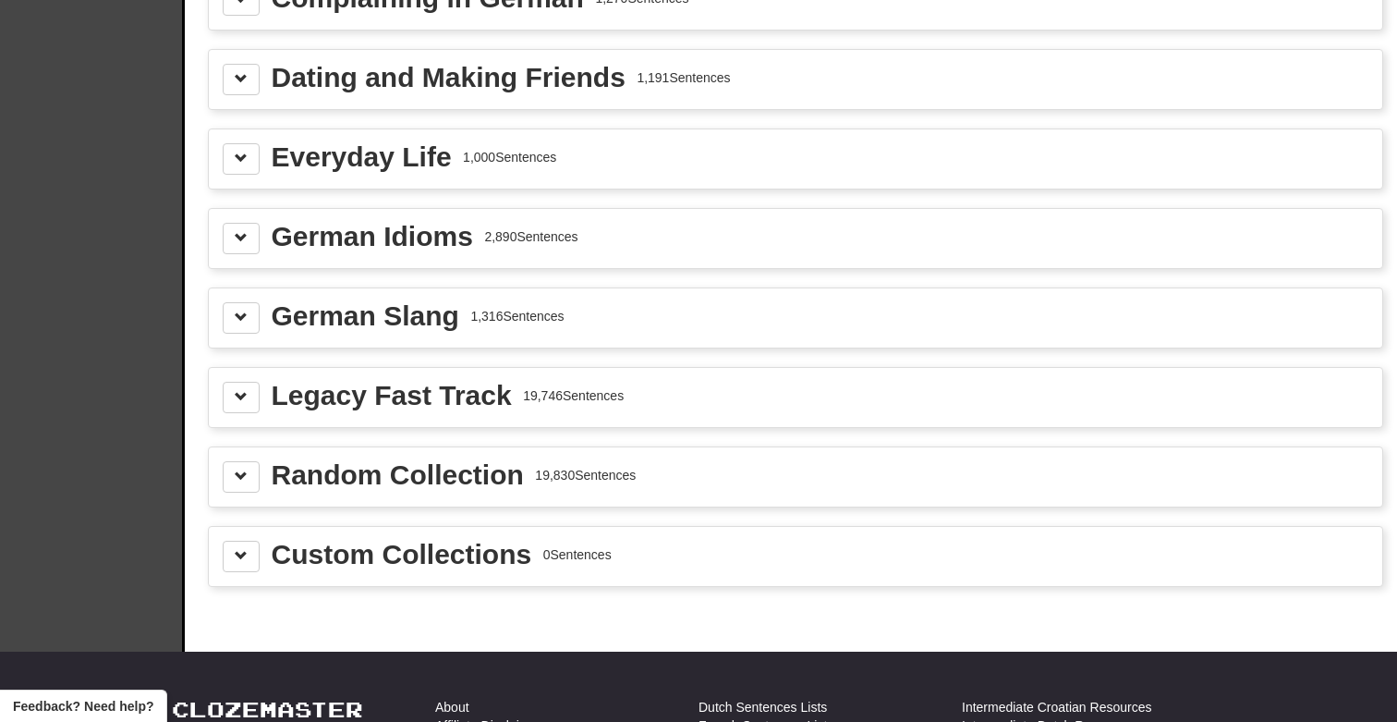
scroll to position [2389, 0]
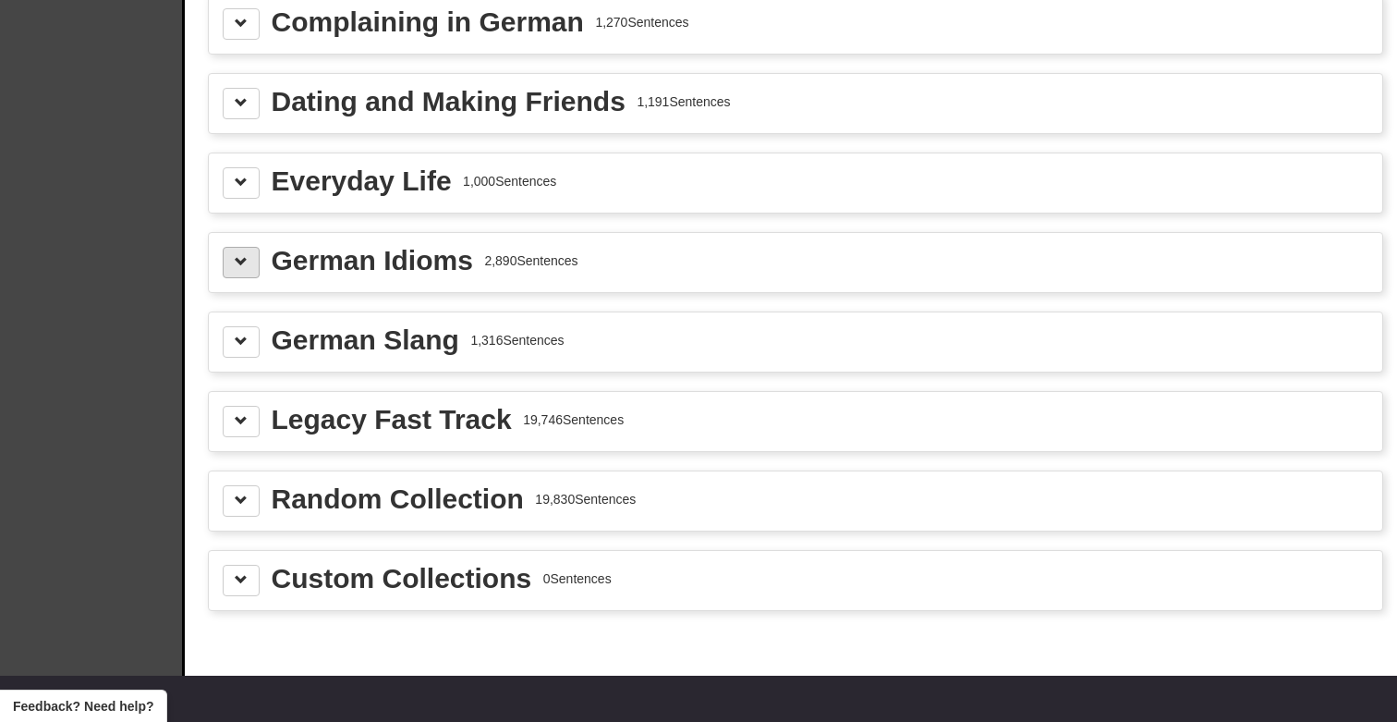
click at [237, 266] on span at bounding box center [241, 261] width 13 height 13
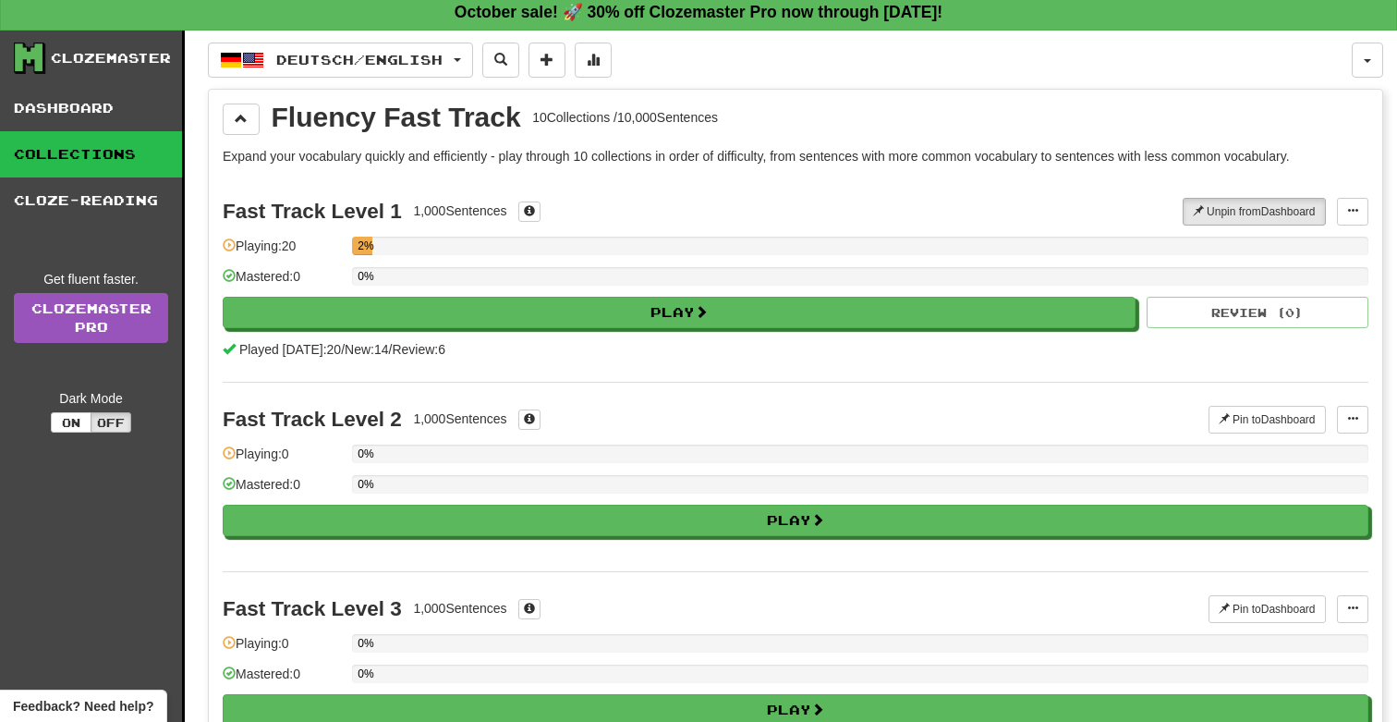
scroll to position [0, 0]
